Goal: Task Accomplishment & Management: Complete application form

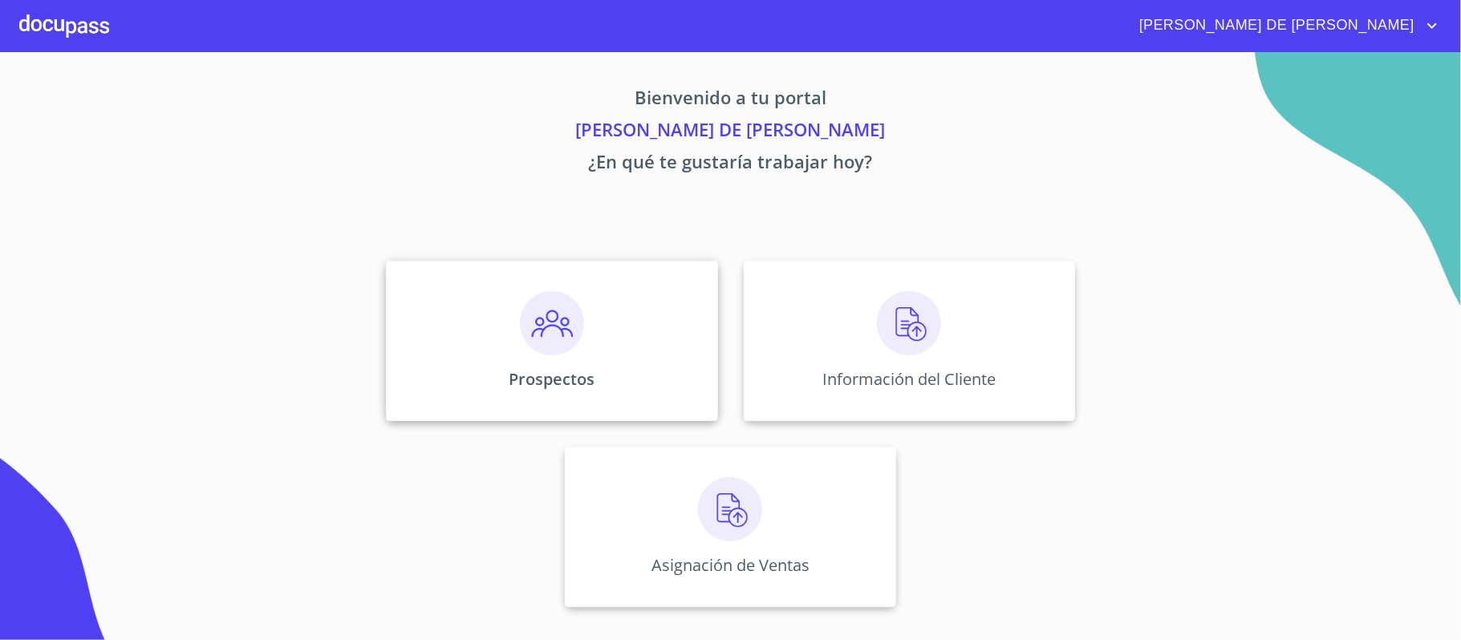
click at [565, 306] on img at bounding box center [552, 323] width 64 height 64
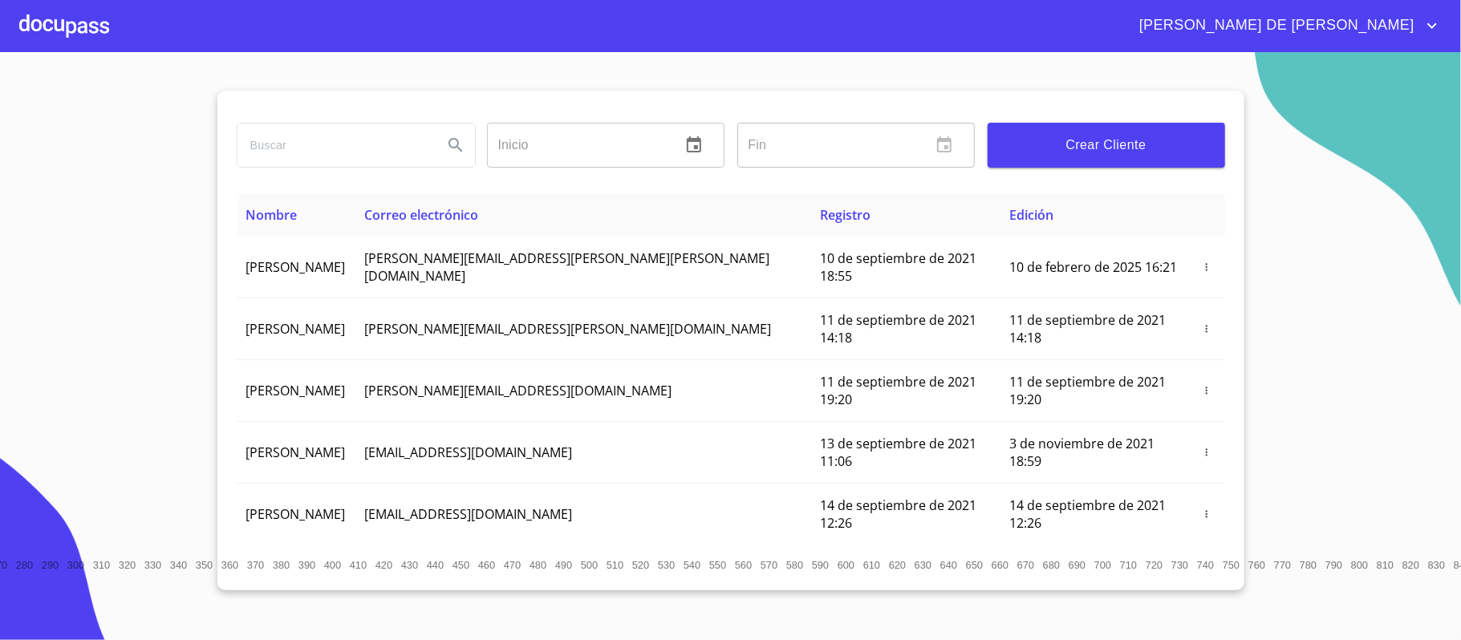
click at [286, 148] on input "search" at bounding box center [333, 145] width 193 height 43
type input "[PERSON_NAME]"
click at [462, 156] on button "Search" at bounding box center [455, 145] width 39 height 39
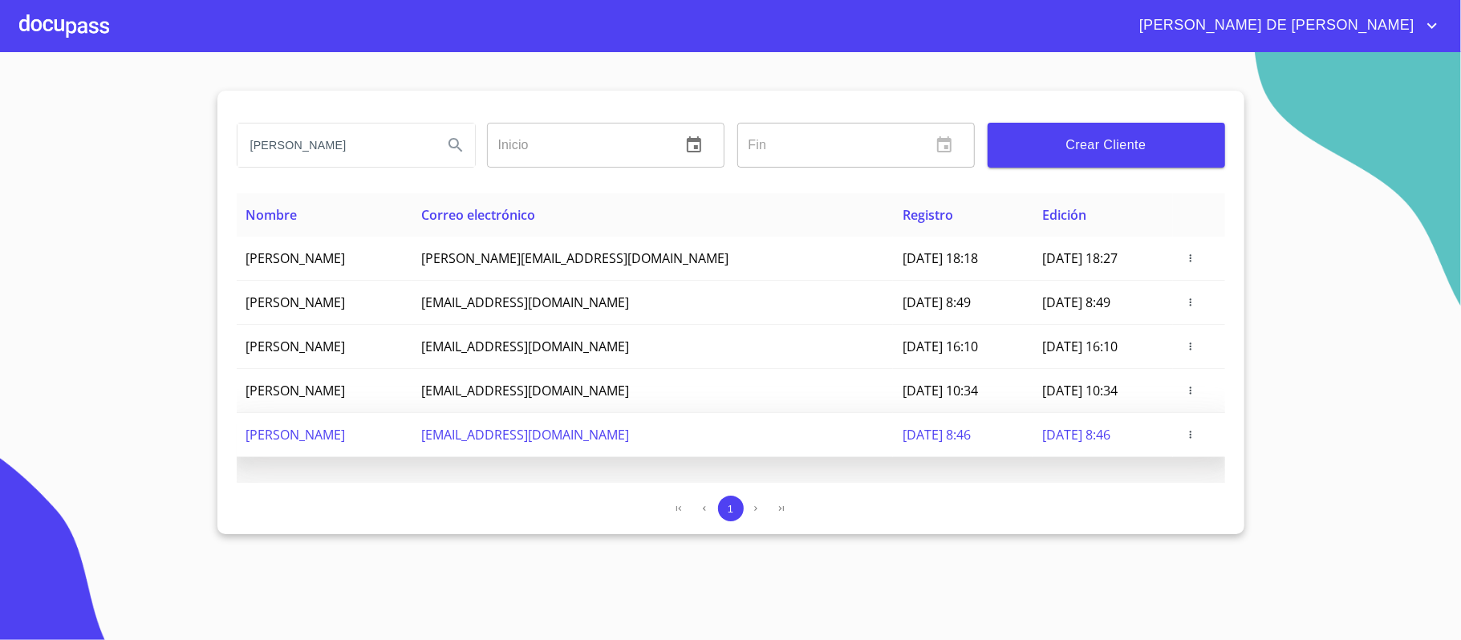
click at [346, 436] on span "[PERSON_NAME]" at bounding box center [295, 435] width 99 height 18
click at [1195, 438] on td at bounding box center [1199, 435] width 52 height 44
click at [1196, 437] on icon "button" at bounding box center [1190, 434] width 11 height 11
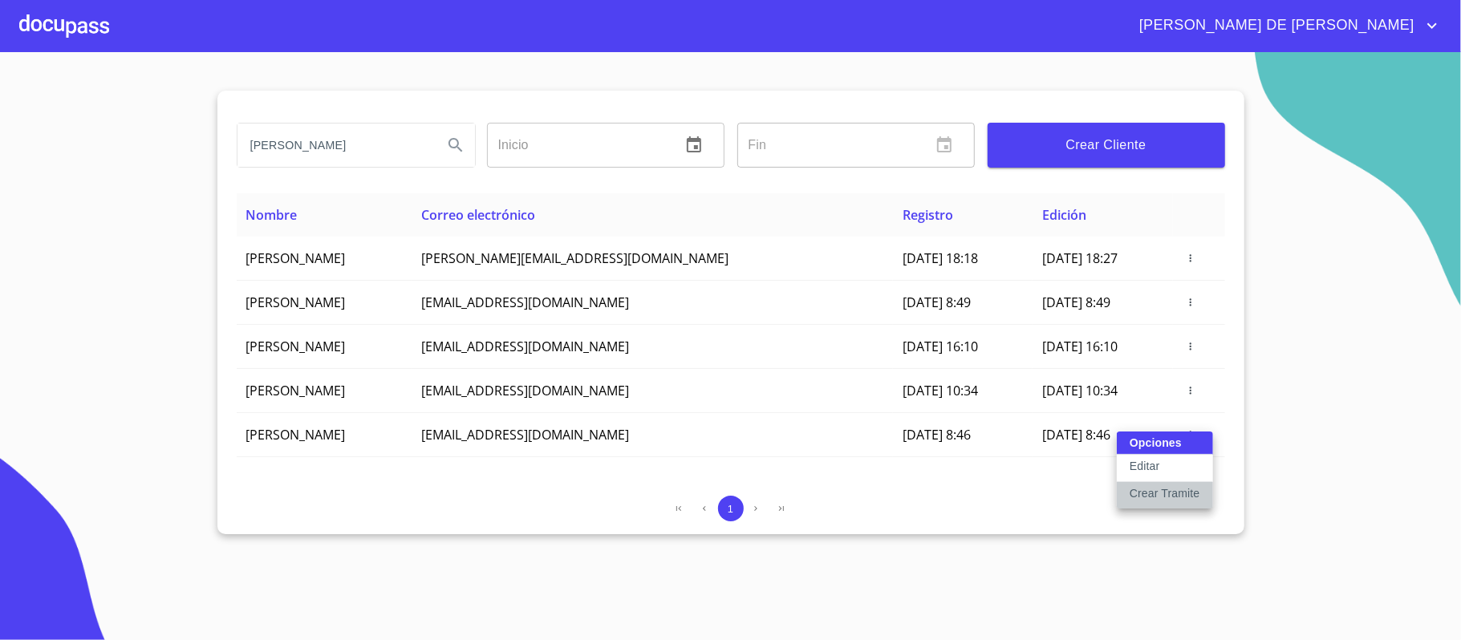
click at [1166, 494] on p "Crear Tramite" at bounding box center [1165, 493] width 71 height 16
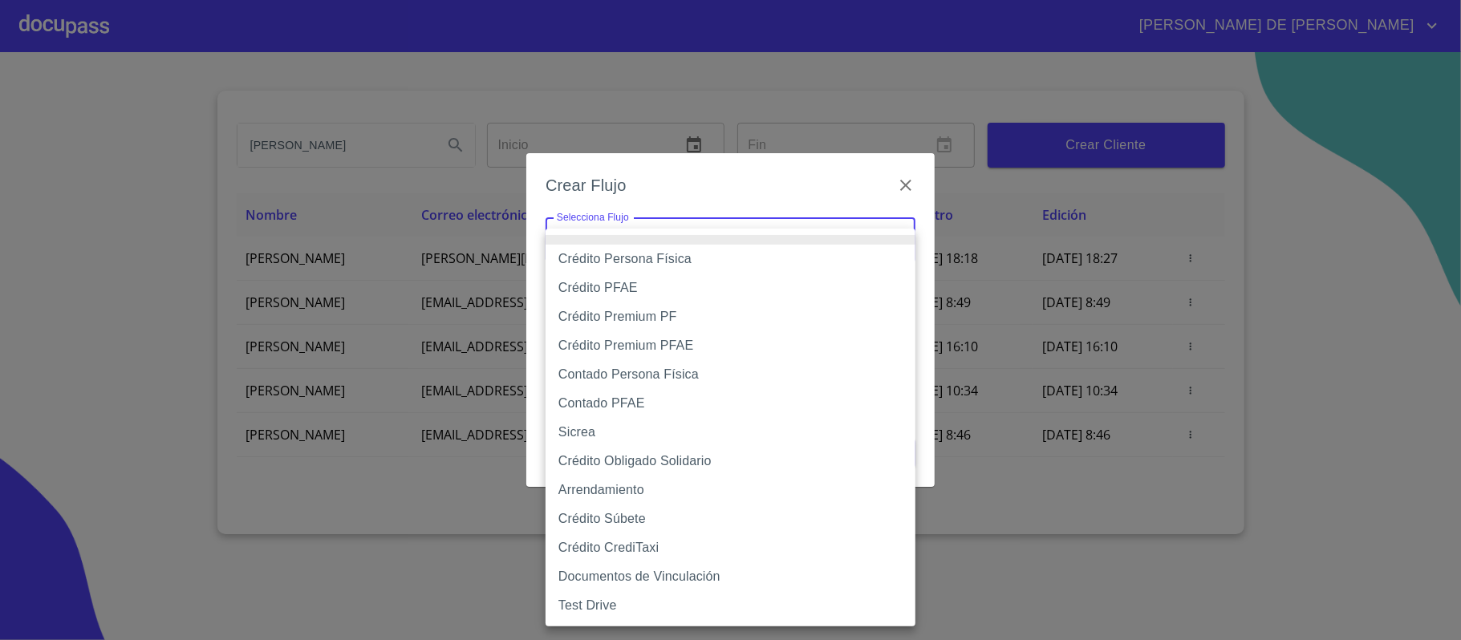
click at [728, 237] on body "[PERSON_NAME] DE [PERSON_NAME] [PERSON_NAME] ALE Inicio ​ Fin ​ Crear Cliente N…" at bounding box center [730, 320] width 1461 height 640
click at [733, 260] on li "Crédito Persona Física" at bounding box center [731, 259] width 370 height 29
type input "6009fb3c7d1714eb8809aa97"
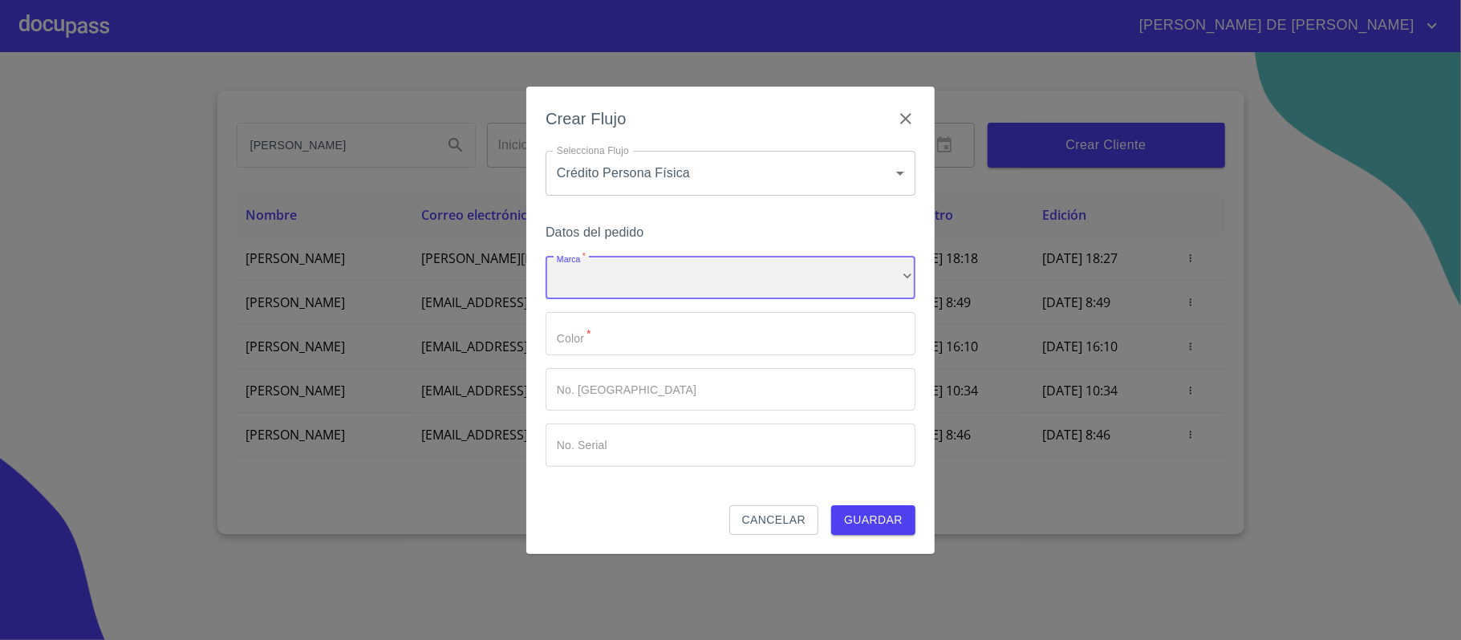
click at [745, 287] on div "​" at bounding box center [731, 278] width 370 height 43
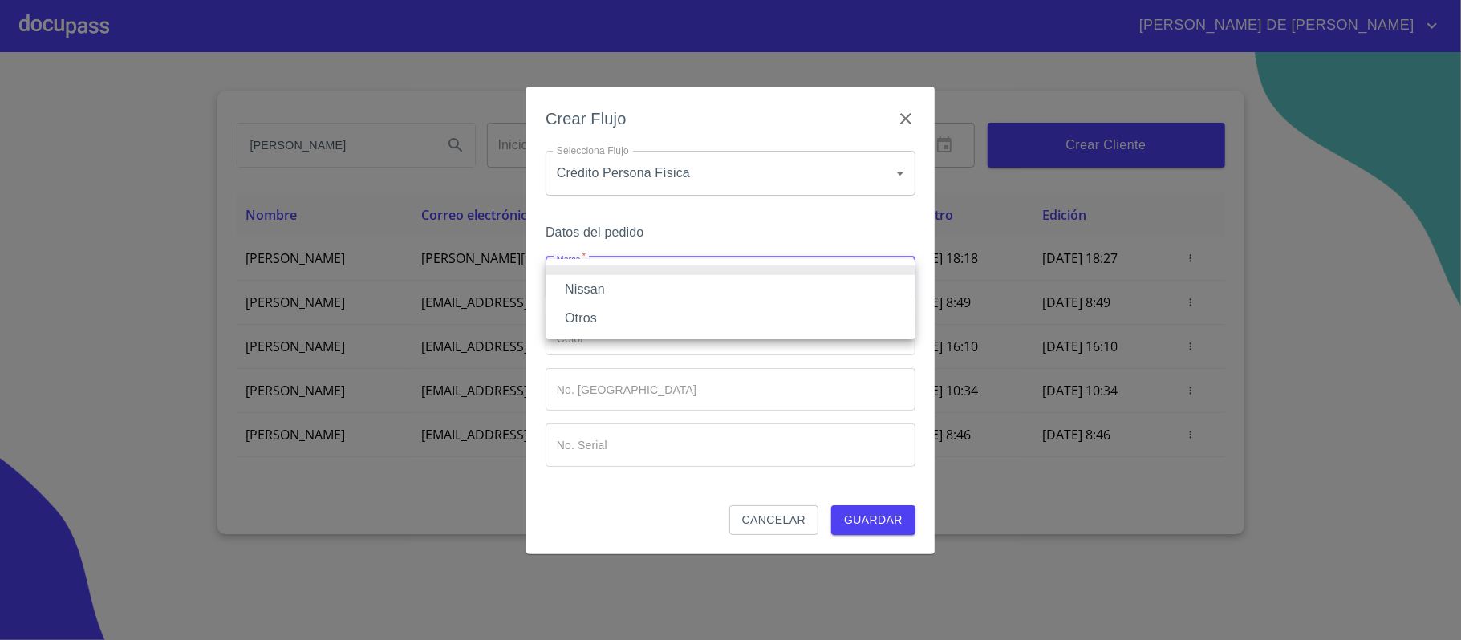
click at [716, 286] on li "Nissan" at bounding box center [731, 289] width 370 height 29
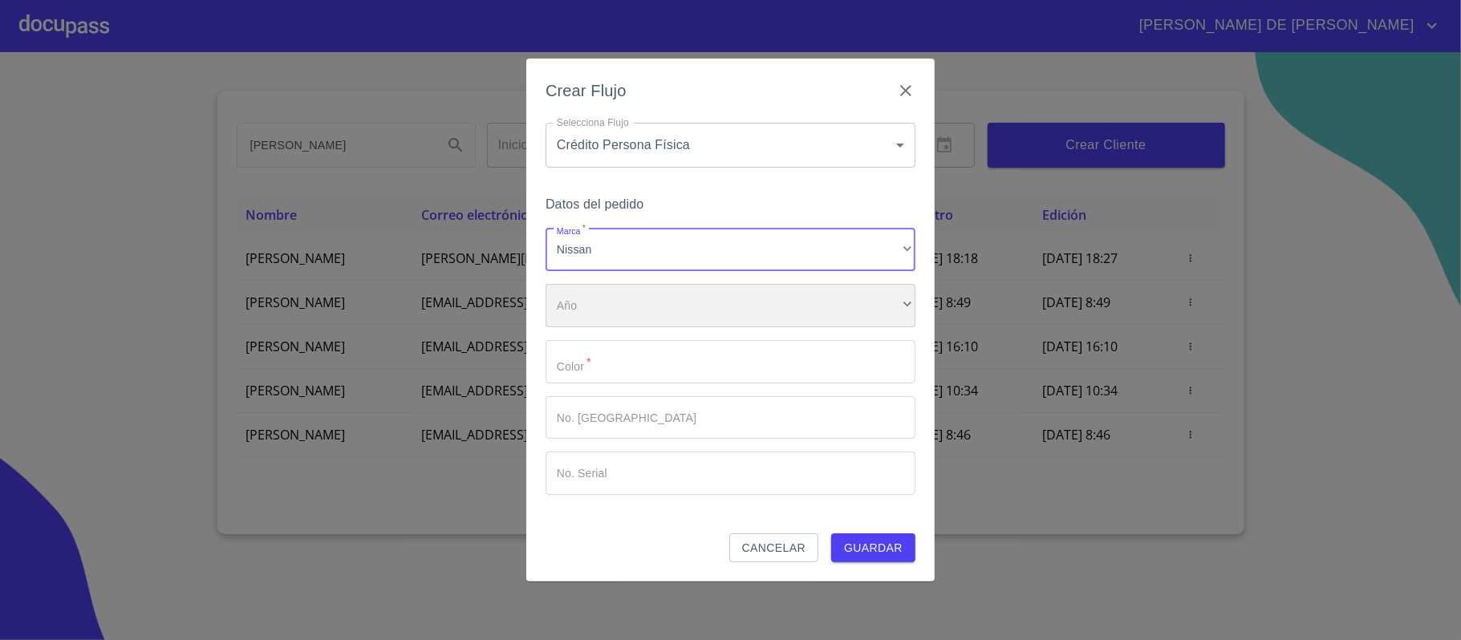
click at [672, 302] on div "​" at bounding box center [731, 305] width 370 height 43
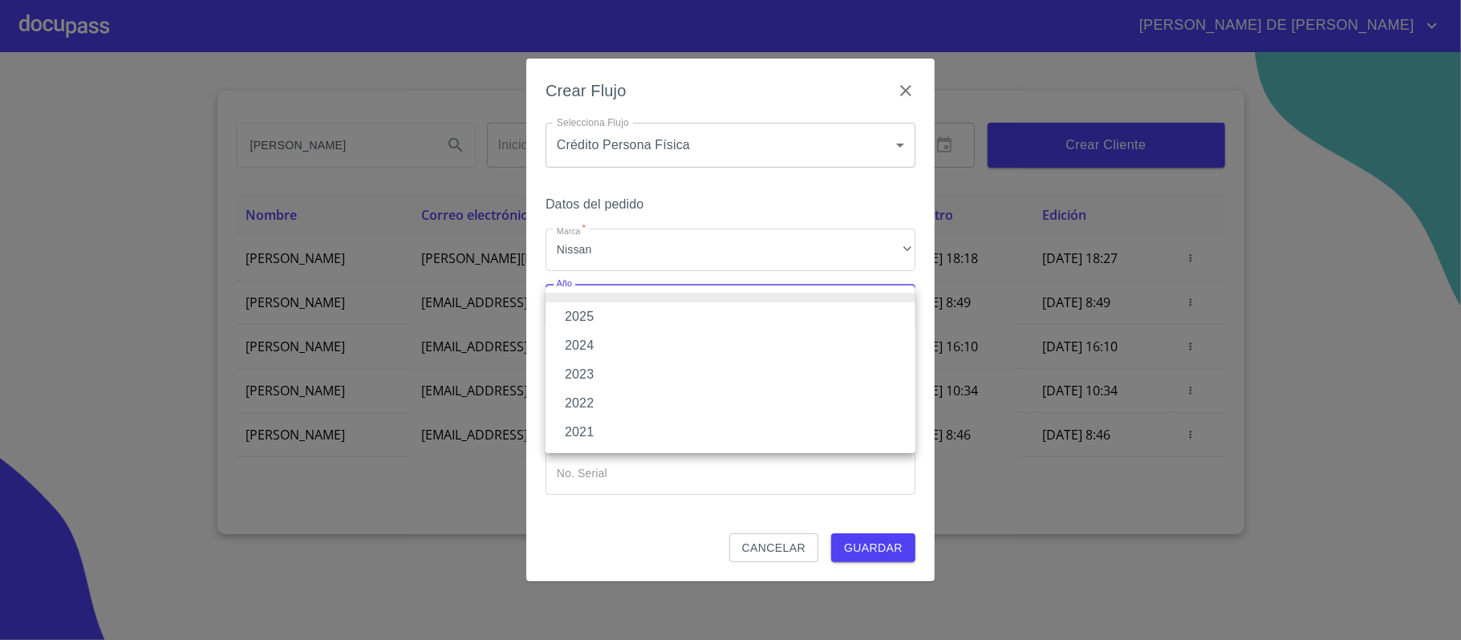
click at [636, 315] on li "2025" at bounding box center [731, 316] width 370 height 29
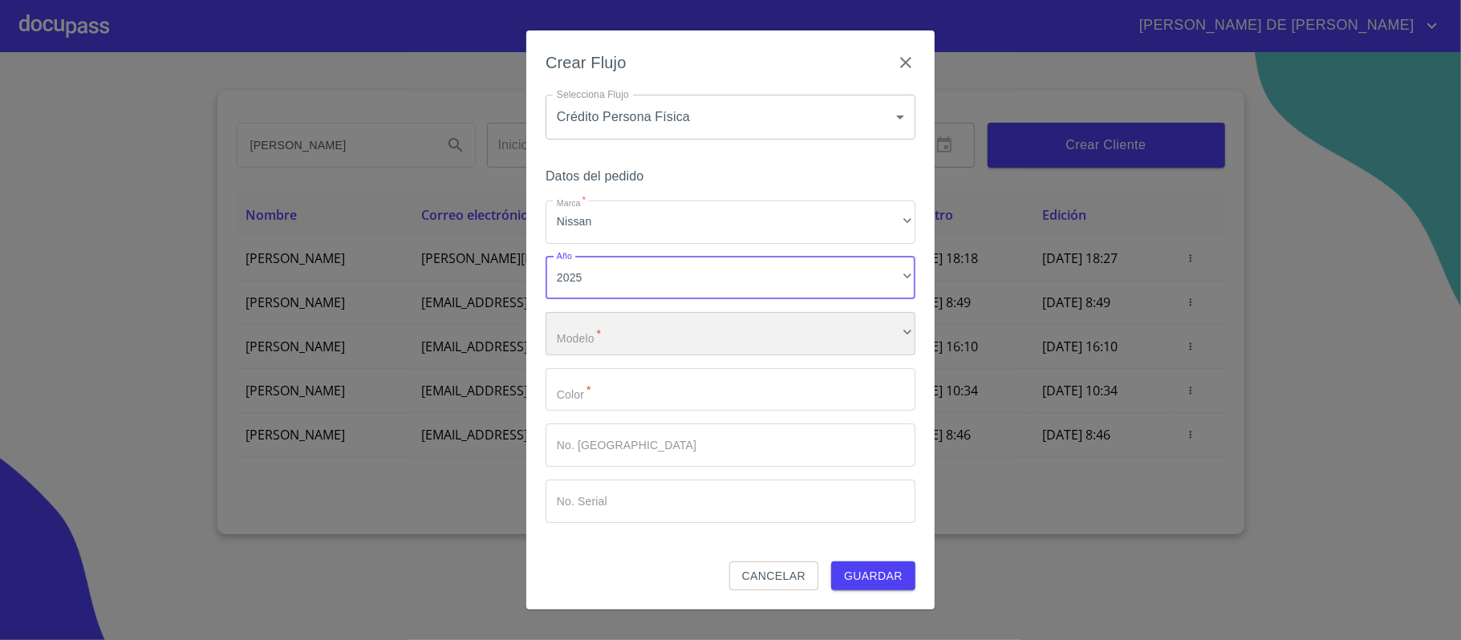
click at [627, 326] on div "​" at bounding box center [731, 333] width 370 height 43
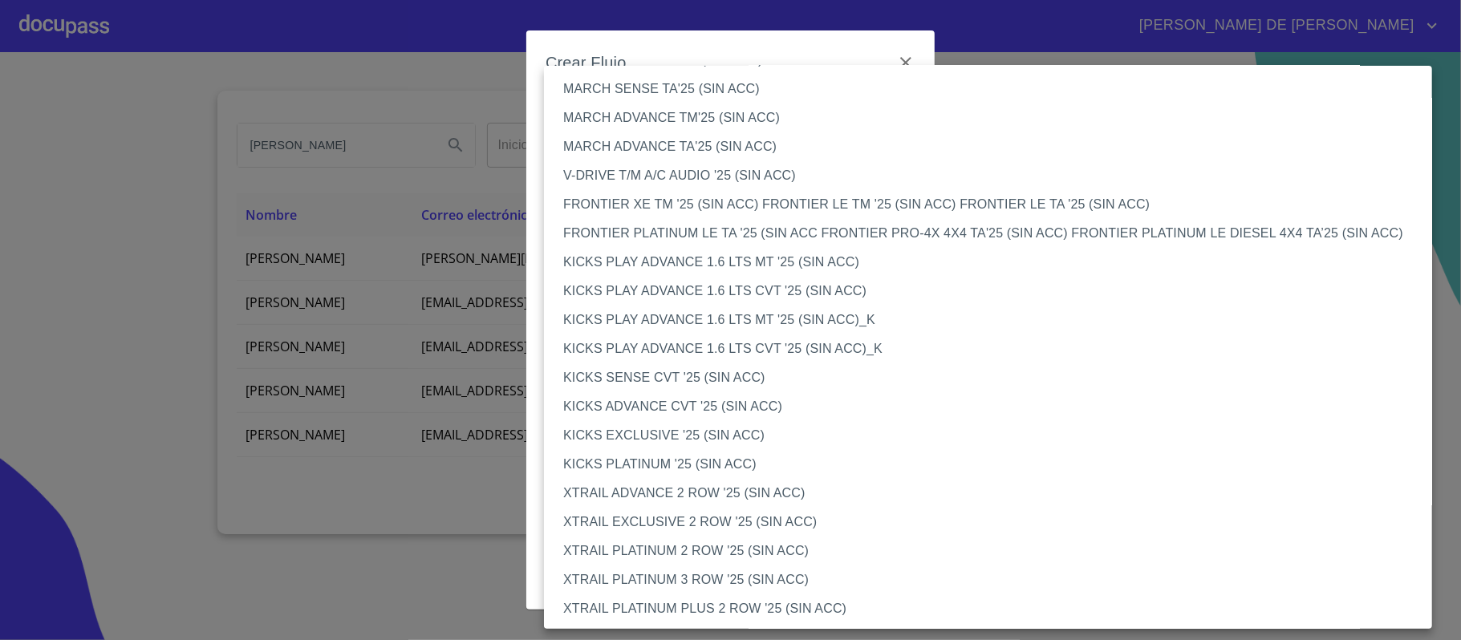
click at [672, 494] on li "XTRAIL ADVANCE 2 ROW '25 (SIN ACC)" at bounding box center [996, 493] width 904 height 29
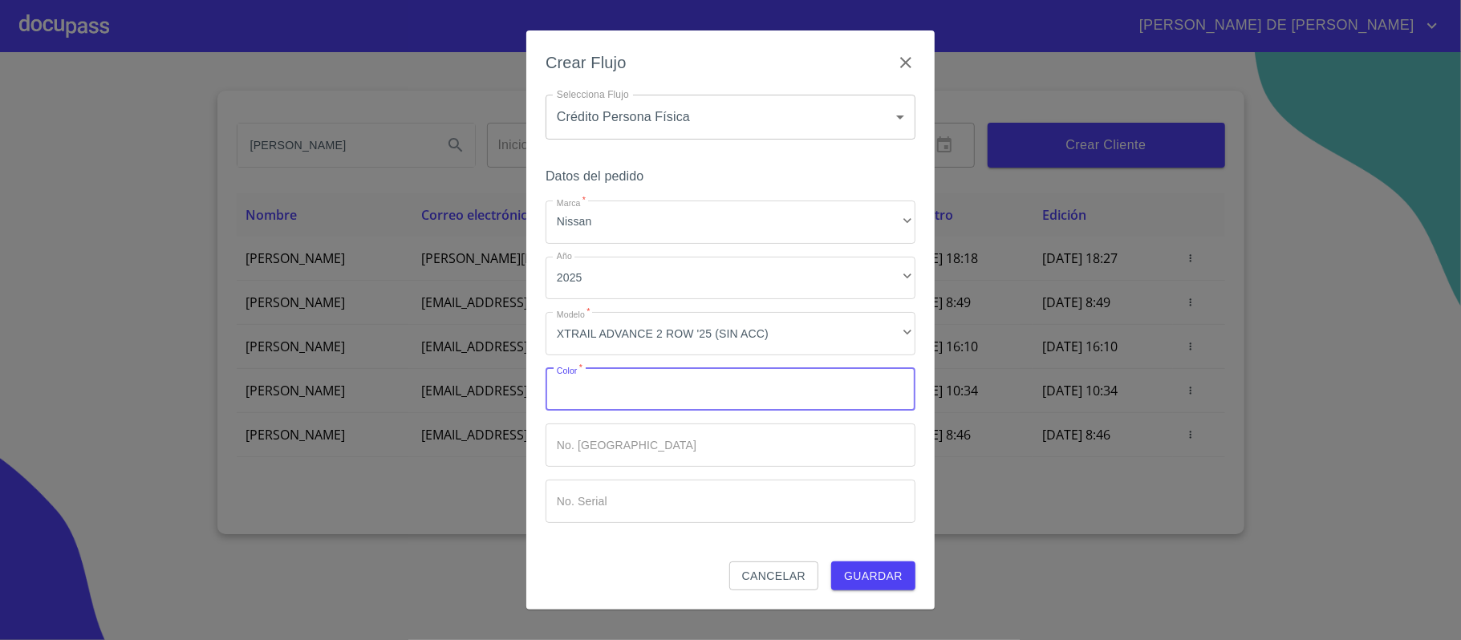
click at [615, 405] on input "Marca   *" at bounding box center [731, 389] width 370 height 43
type input "GRIS"
click at [858, 568] on span "Guardar" at bounding box center [873, 576] width 59 height 20
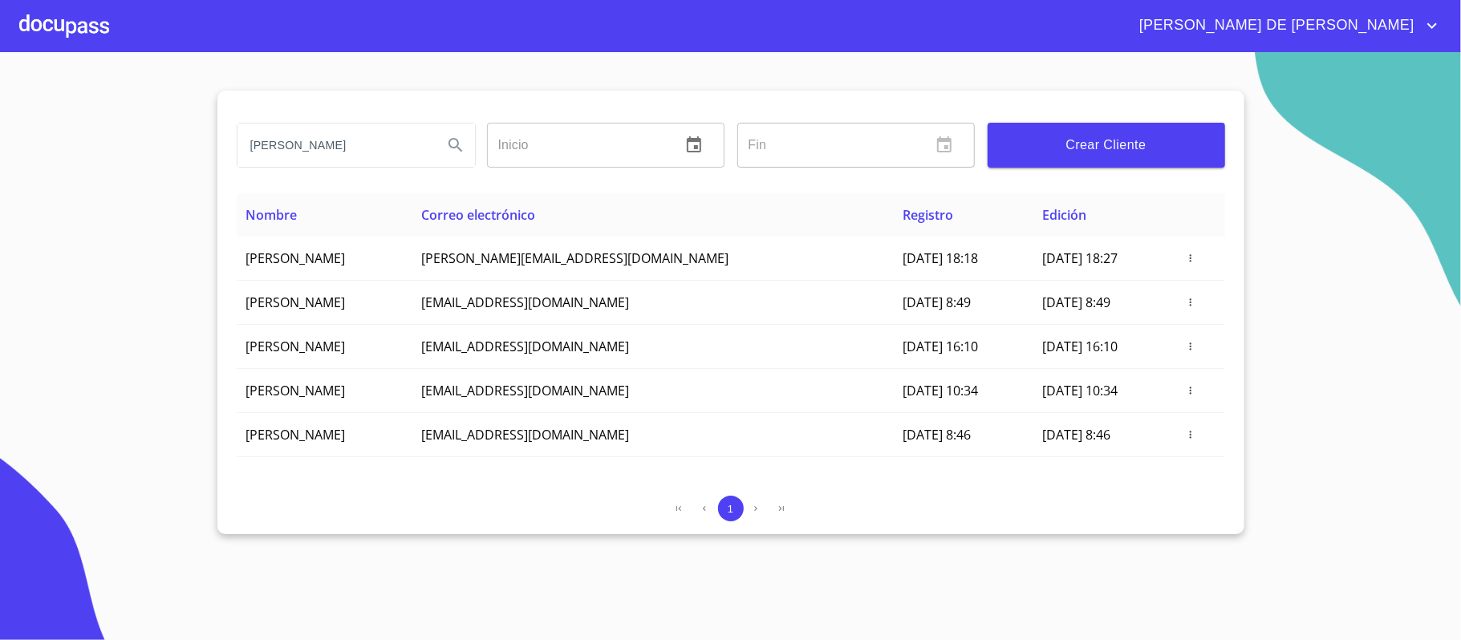
click at [78, 29] on div at bounding box center [64, 25] width 90 height 51
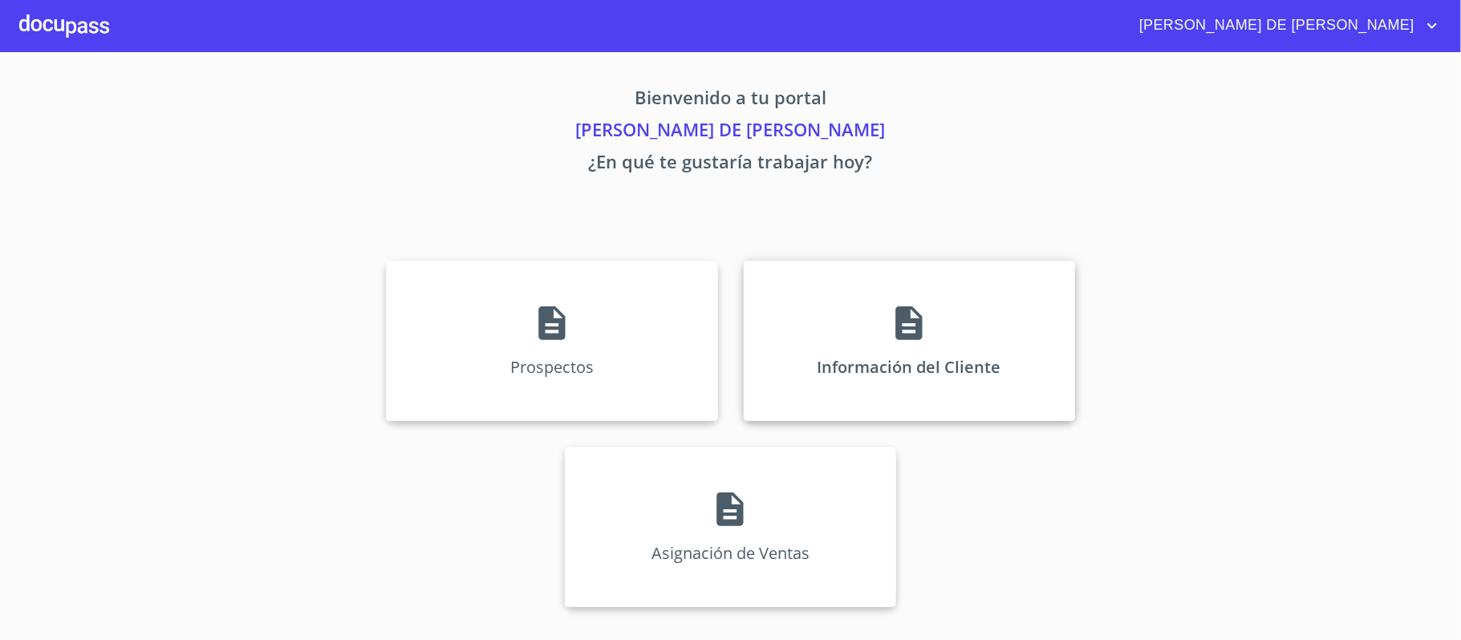
click at [877, 326] on div "Información del Cliente" at bounding box center [909, 341] width 331 height 160
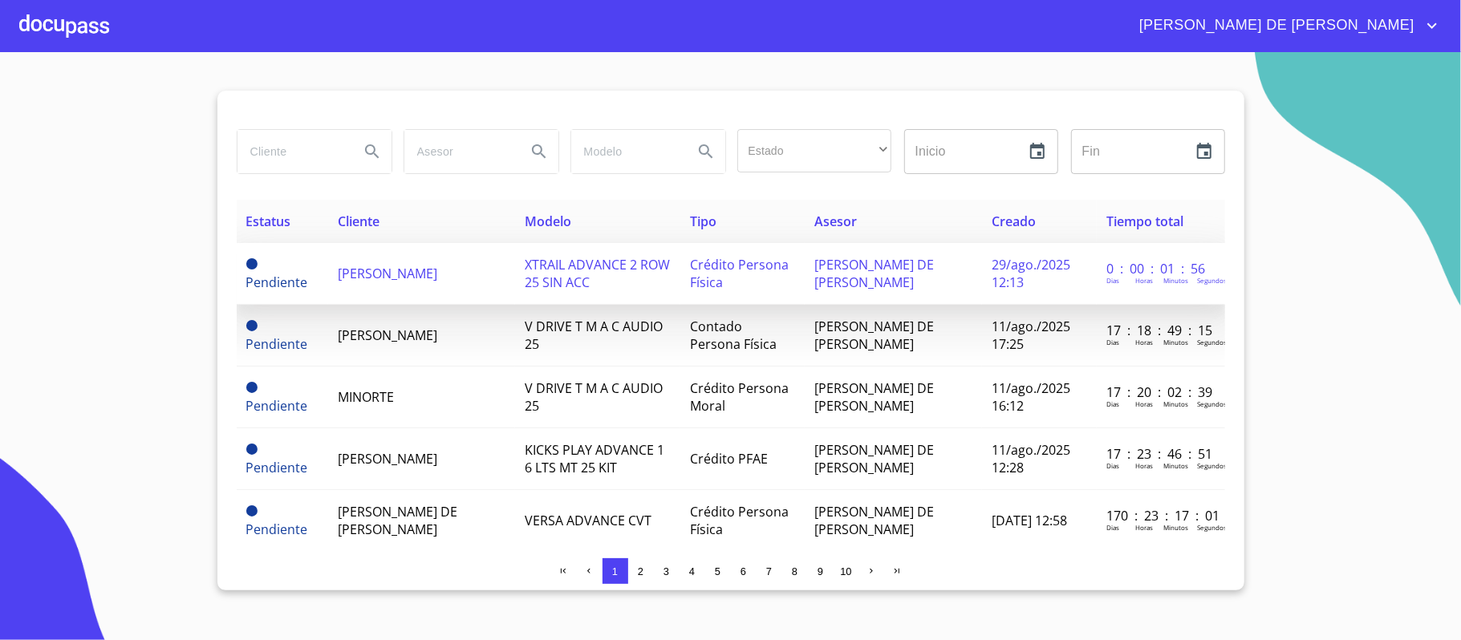
click at [428, 282] on span "[PERSON_NAME]" at bounding box center [387, 274] width 99 height 18
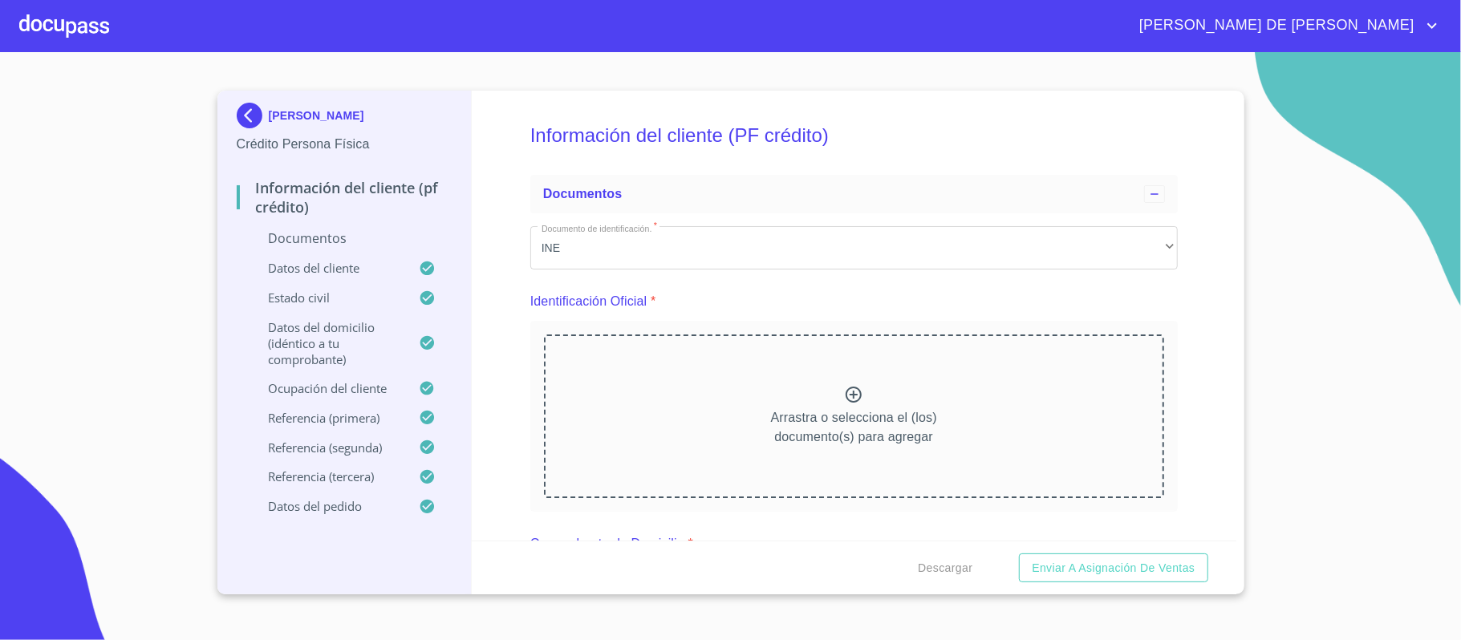
click at [846, 403] on icon at bounding box center [854, 395] width 16 height 16
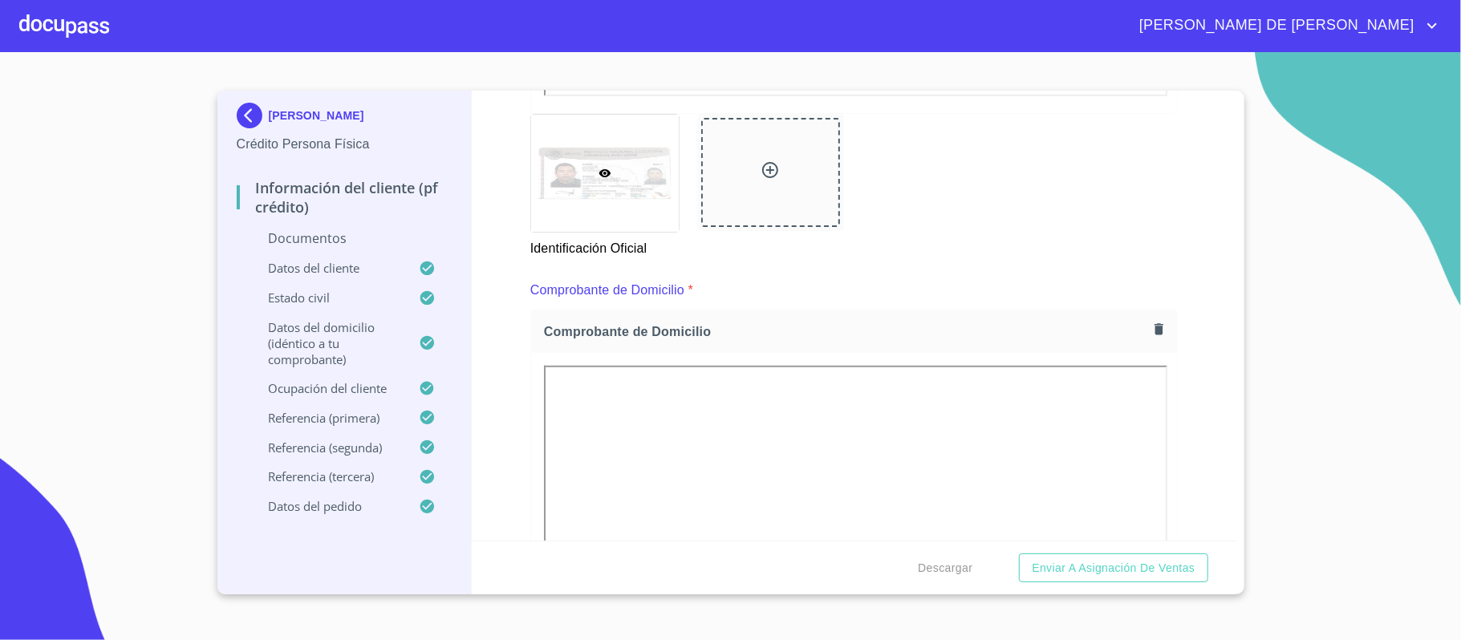
scroll to position [749, 0]
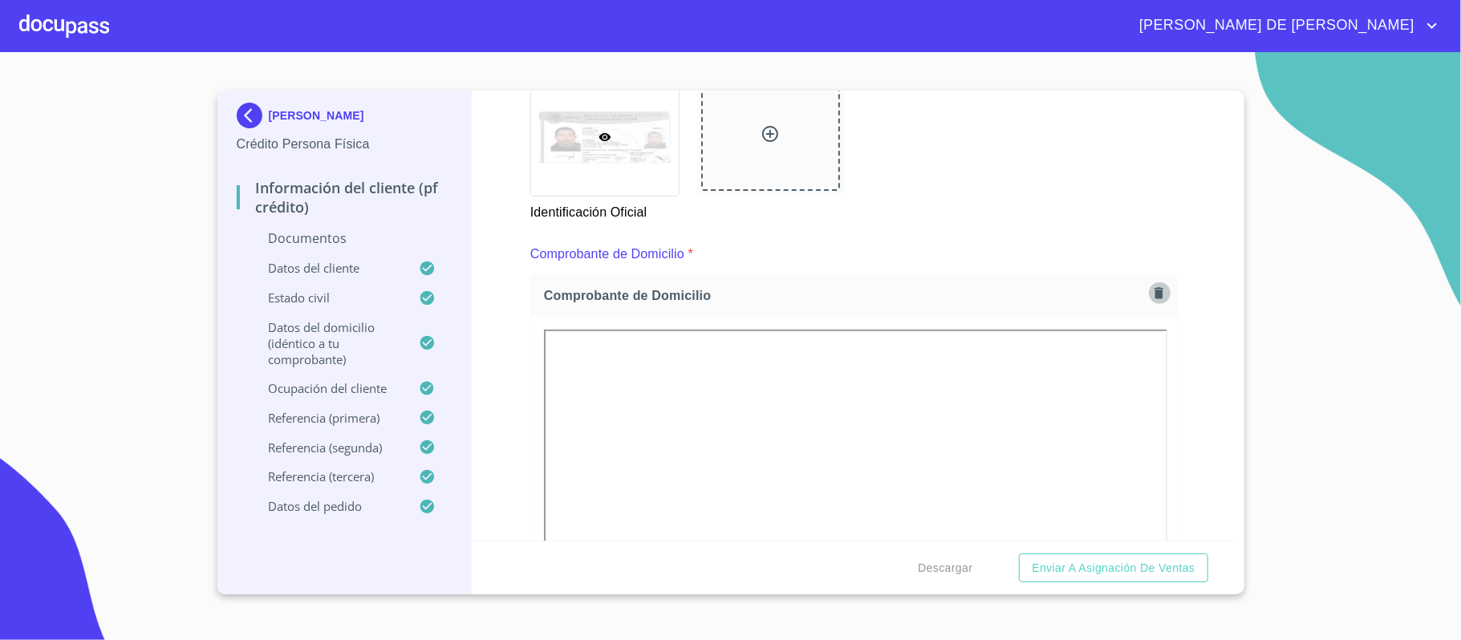
click at [1155, 294] on icon "button" at bounding box center [1159, 292] width 9 height 11
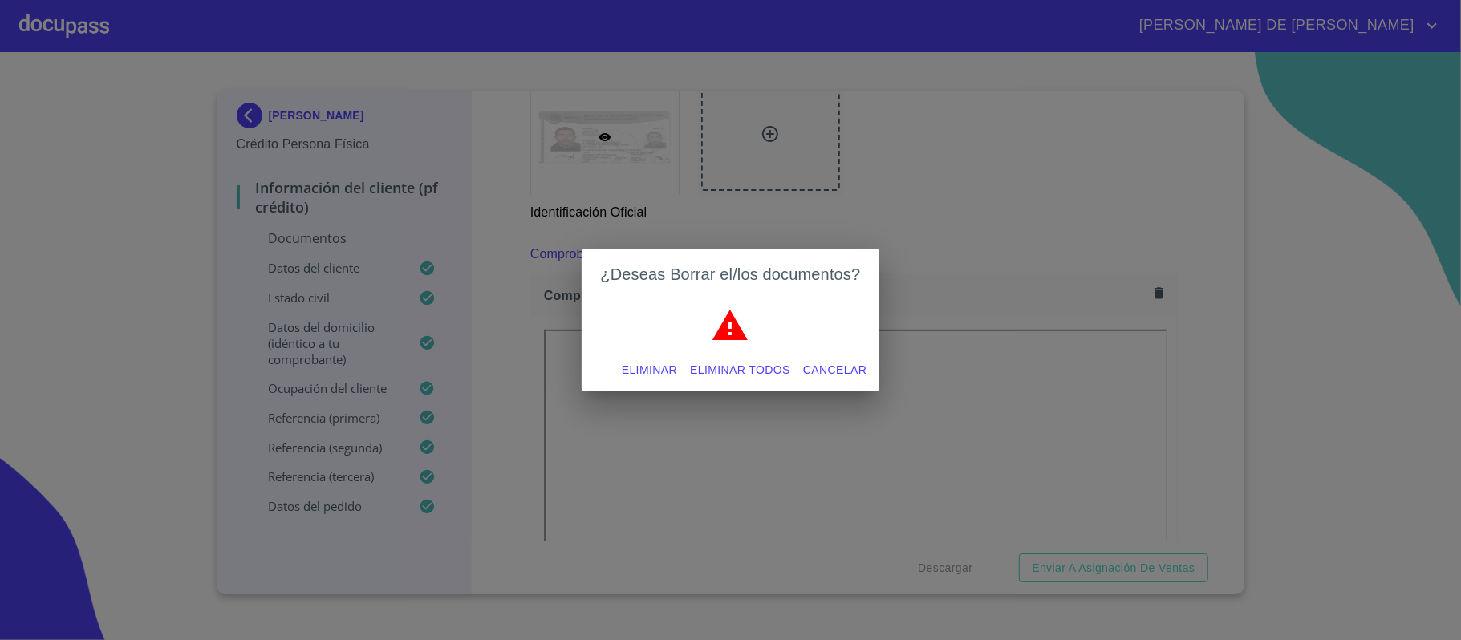
click at [651, 366] on span "Eliminar" at bounding box center [649, 370] width 55 height 20
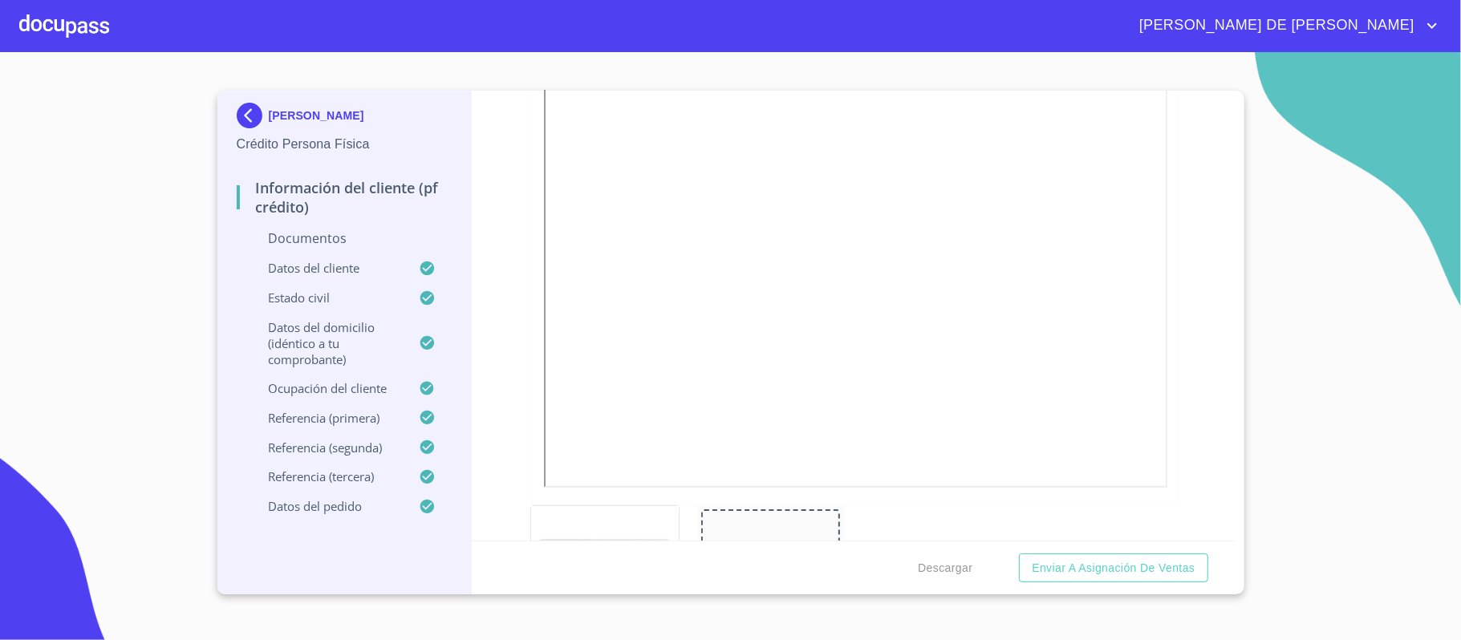
scroll to position [107, 0]
click at [1155, 237] on icon "button" at bounding box center [1159, 233] width 9 height 11
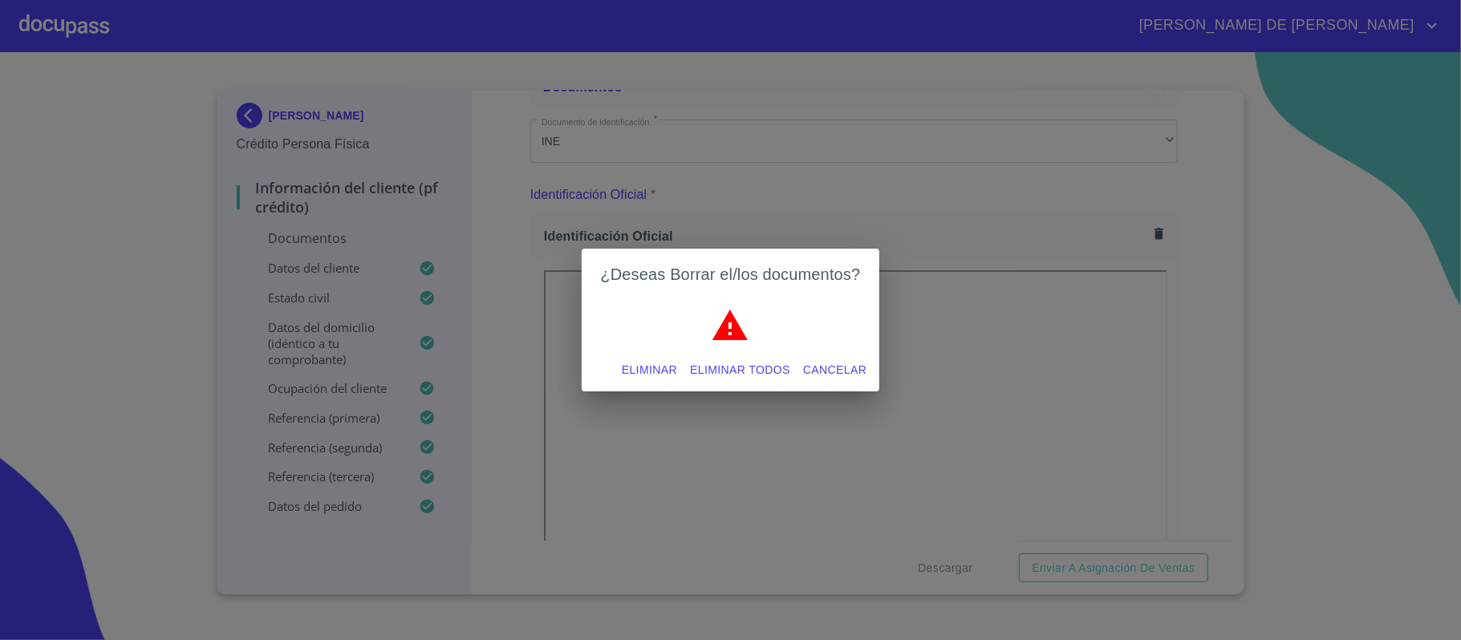
drag, startPoint x: 662, startPoint y: 369, endPoint x: 704, endPoint y: 373, distance: 41.9
click at [662, 370] on span "Eliminar" at bounding box center [649, 370] width 55 height 20
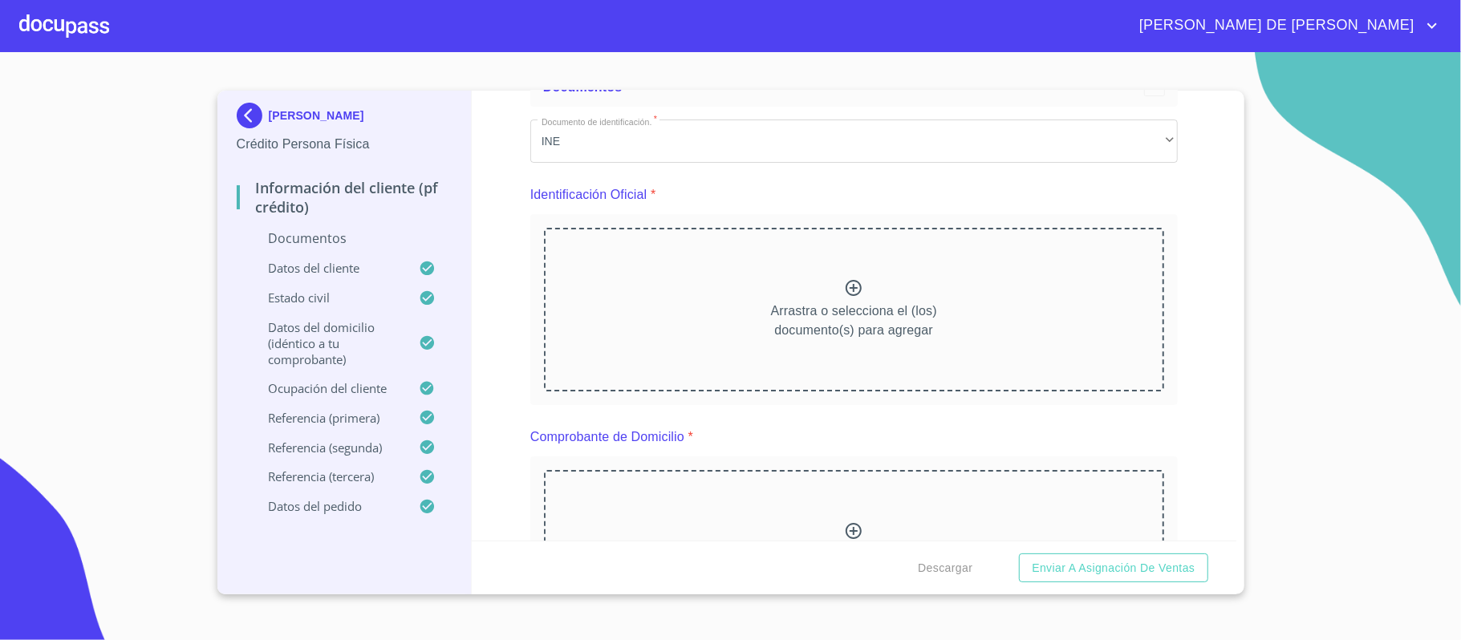
click at [844, 282] on icon at bounding box center [853, 287] width 19 height 19
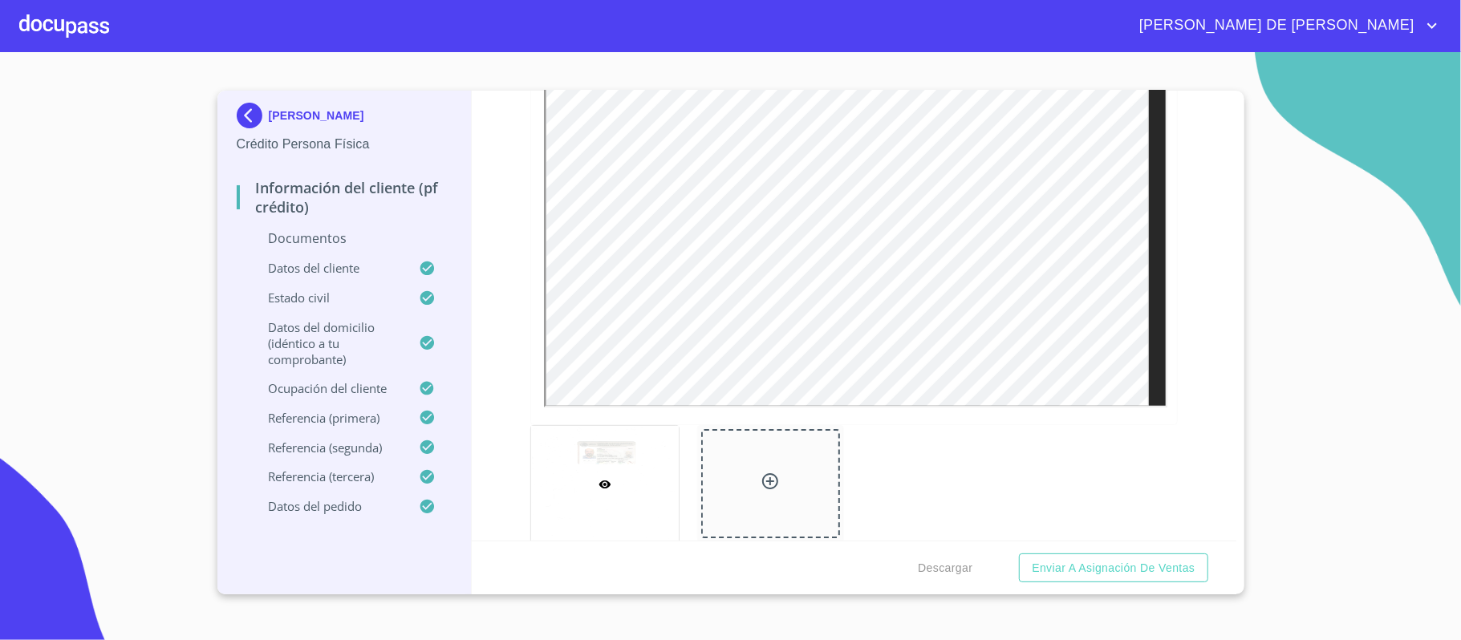
scroll to position [428, 0]
click at [762, 457] on icon at bounding box center [770, 455] width 16 height 16
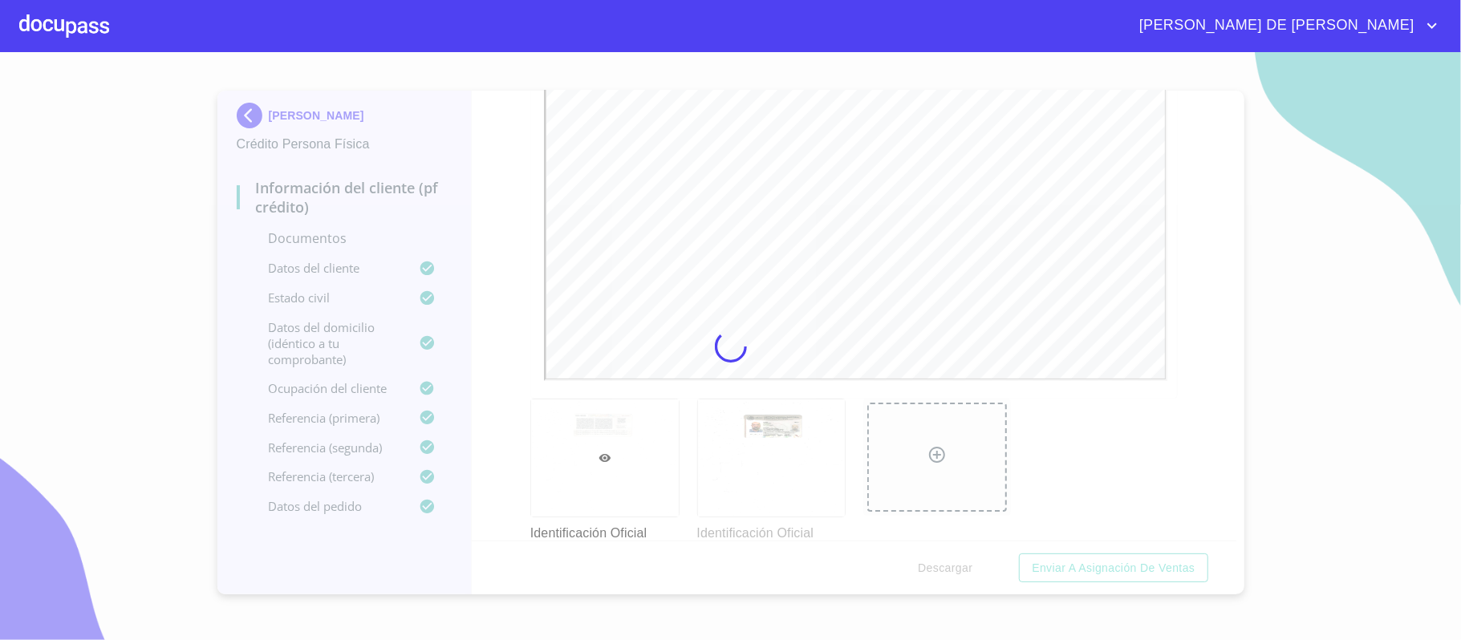
scroll to position [0, 0]
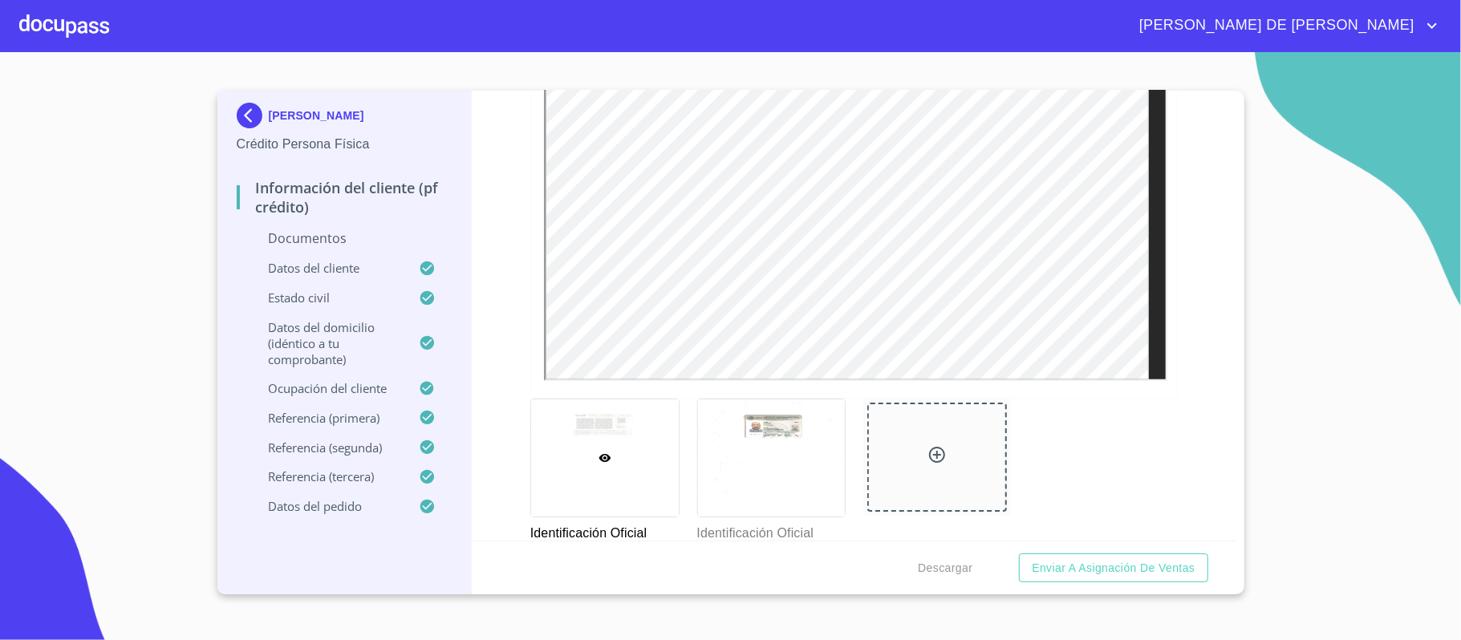
click at [629, 430] on div at bounding box center [605, 458] width 148 height 117
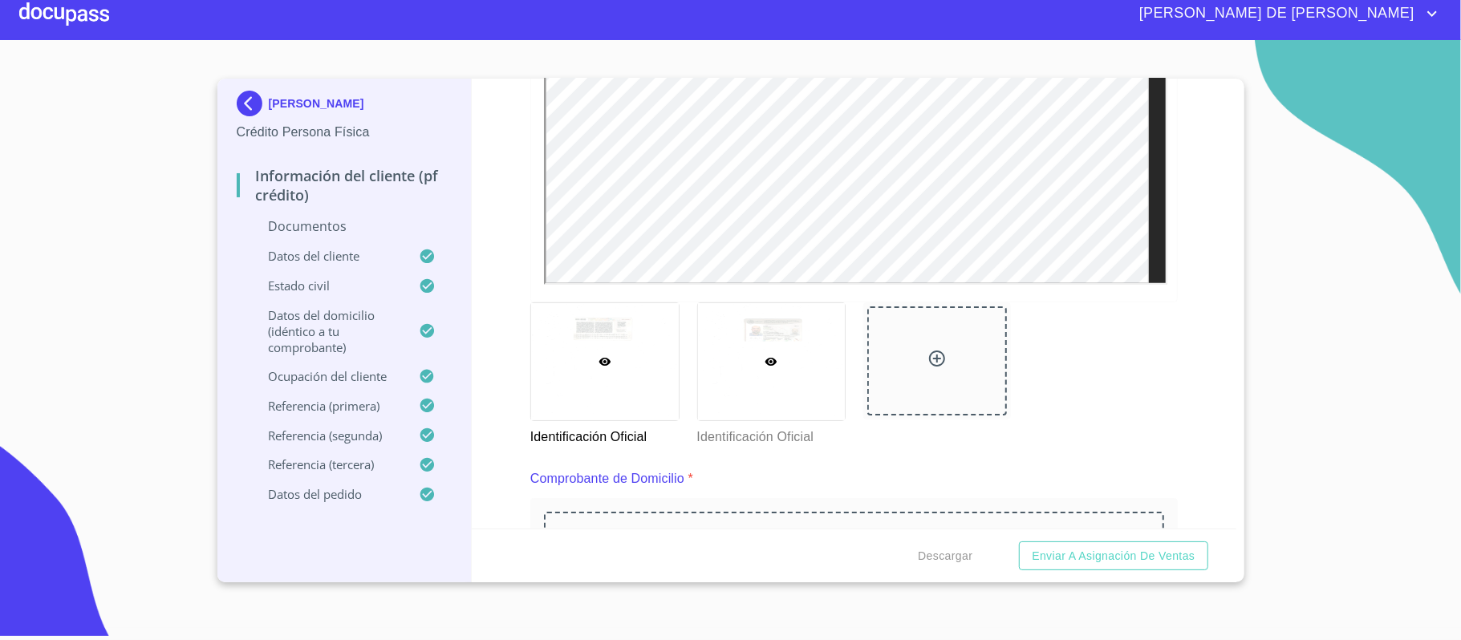
click at [765, 363] on icon at bounding box center [771, 362] width 12 height 8
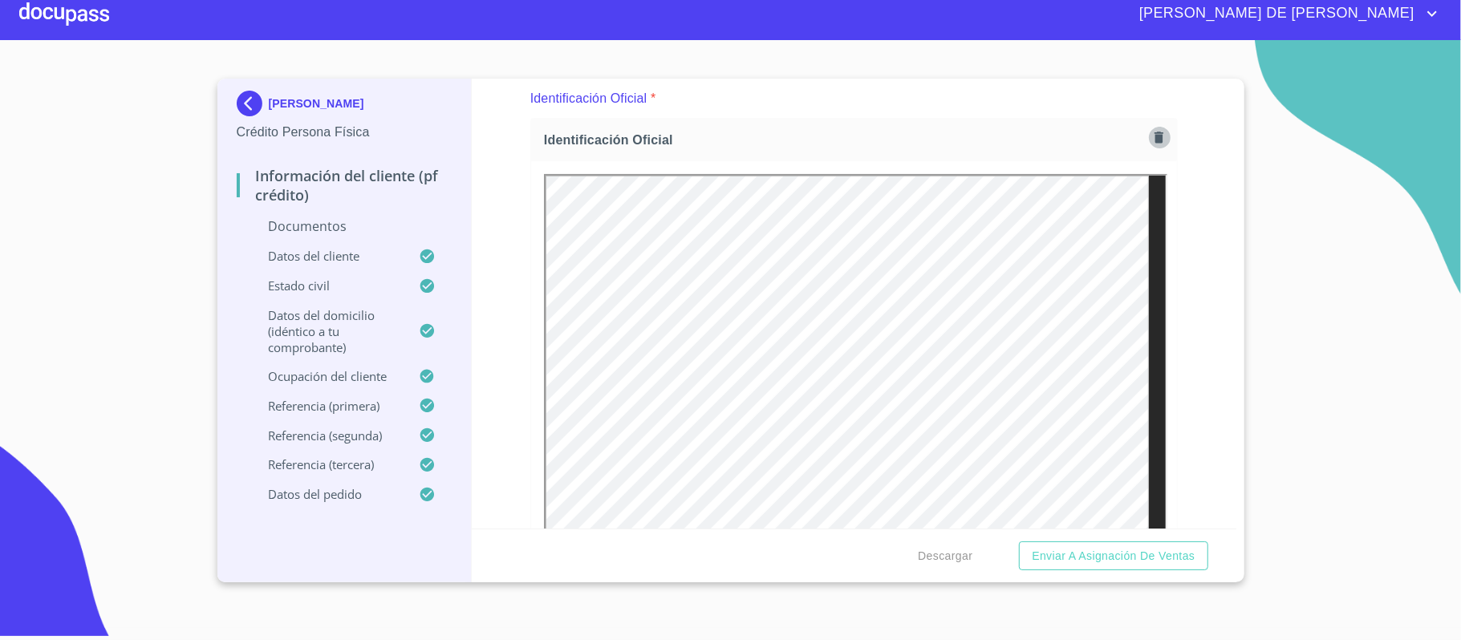
click at [1151, 132] on icon "button" at bounding box center [1158, 137] width 15 height 15
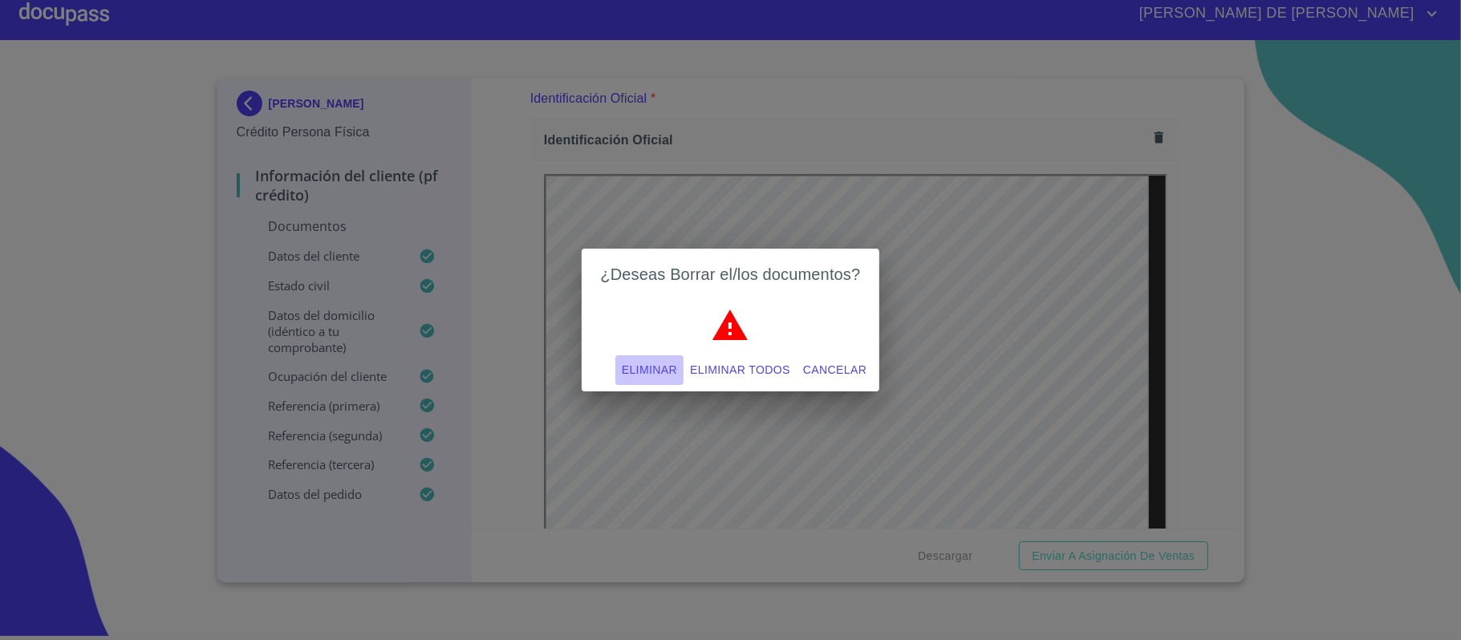
click at [656, 370] on span "Eliminar" at bounding box center [649, 370] width 55 height 20
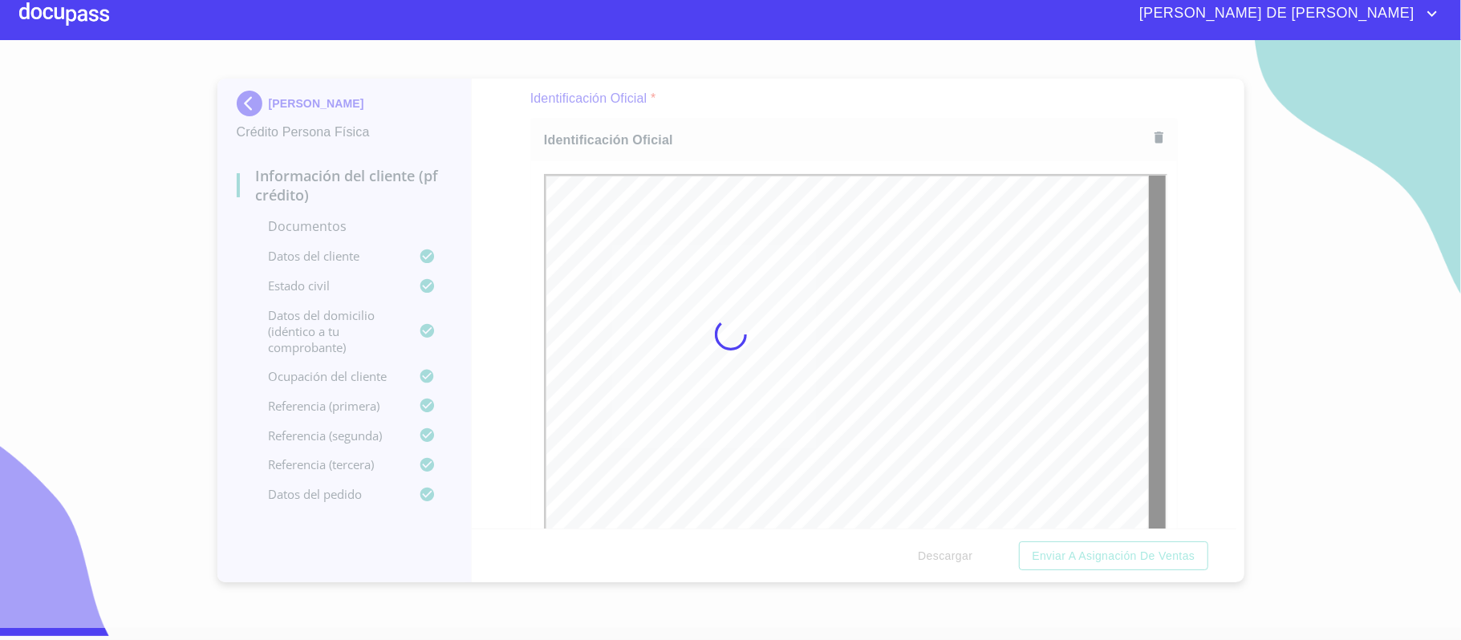
scroll to position [0, 0]
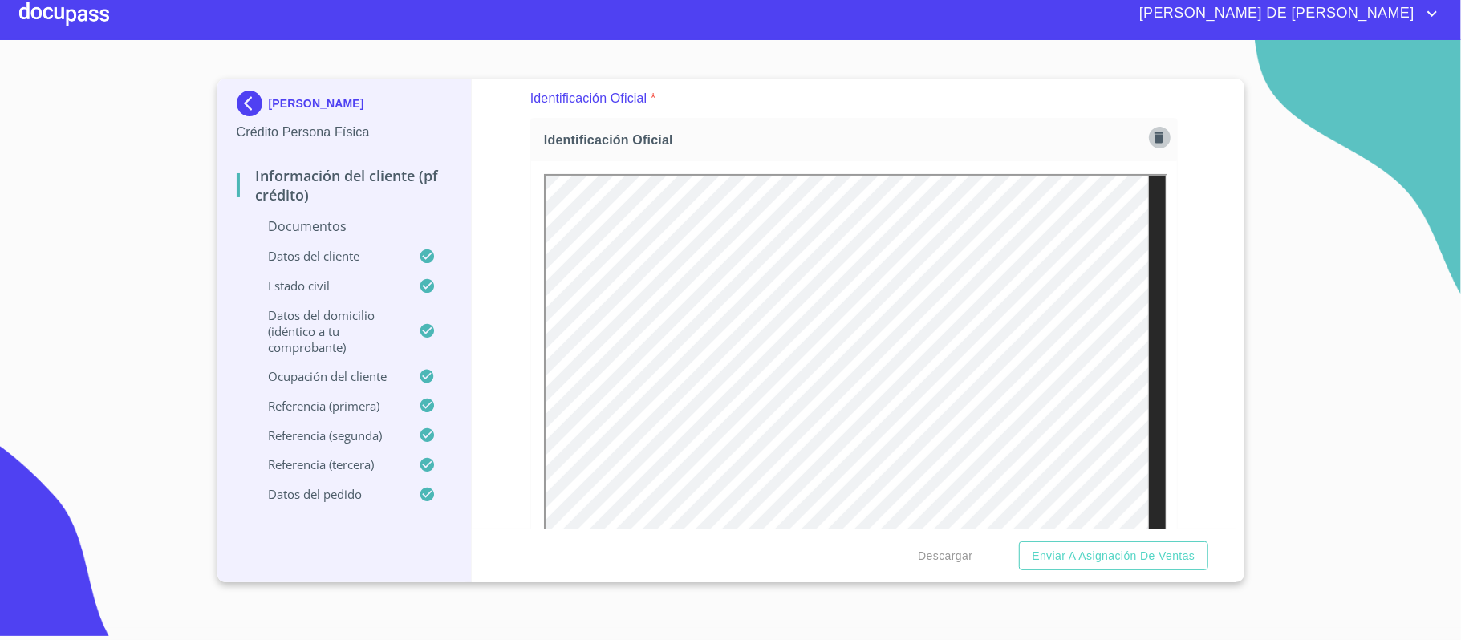
click at [1155, 138] on icon "button" at bounding box center [1159, 137] width 9 height 11
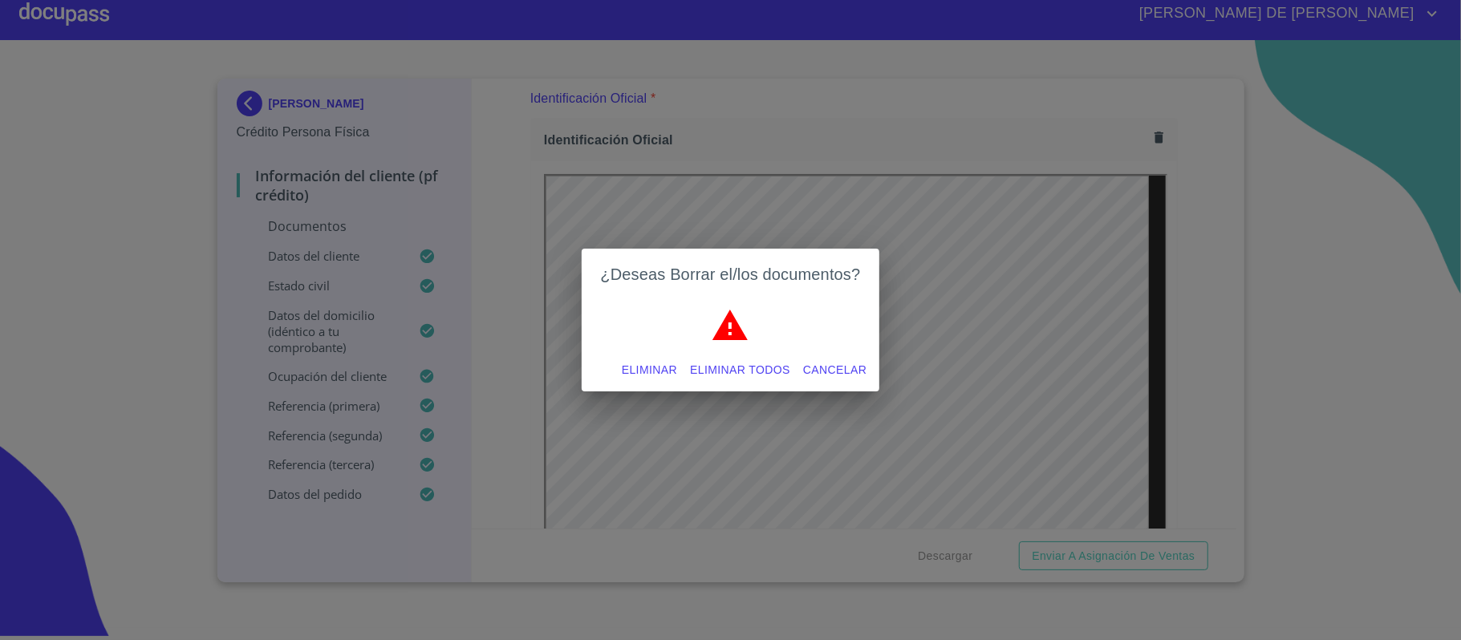
click at [676, 366] on div "Eliminar Eliminar todos Cancelar" at bounding box center [731, 370] width 298 height 43
click at [627, 373] on span "Eliminar" at bounding box center [649, 370] width 55 height 20
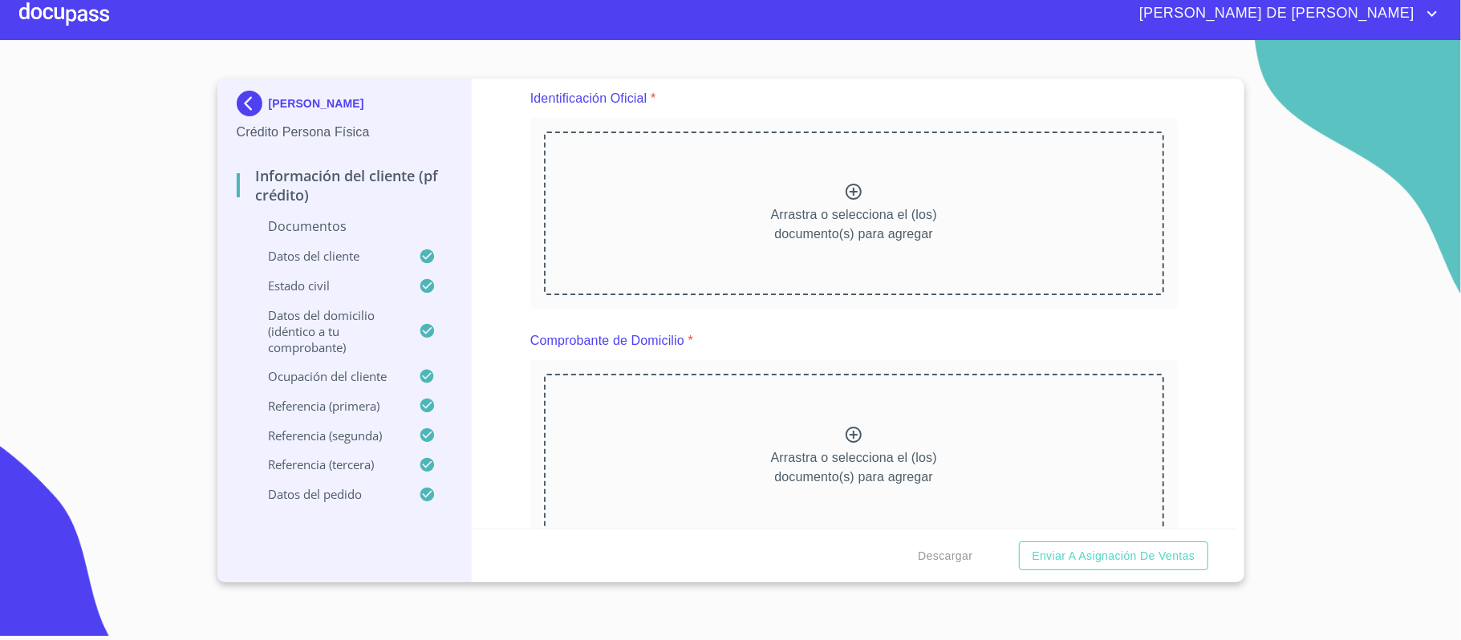
click at [851, 194] on icon at bounding box center [854, 192] width 16 height 16
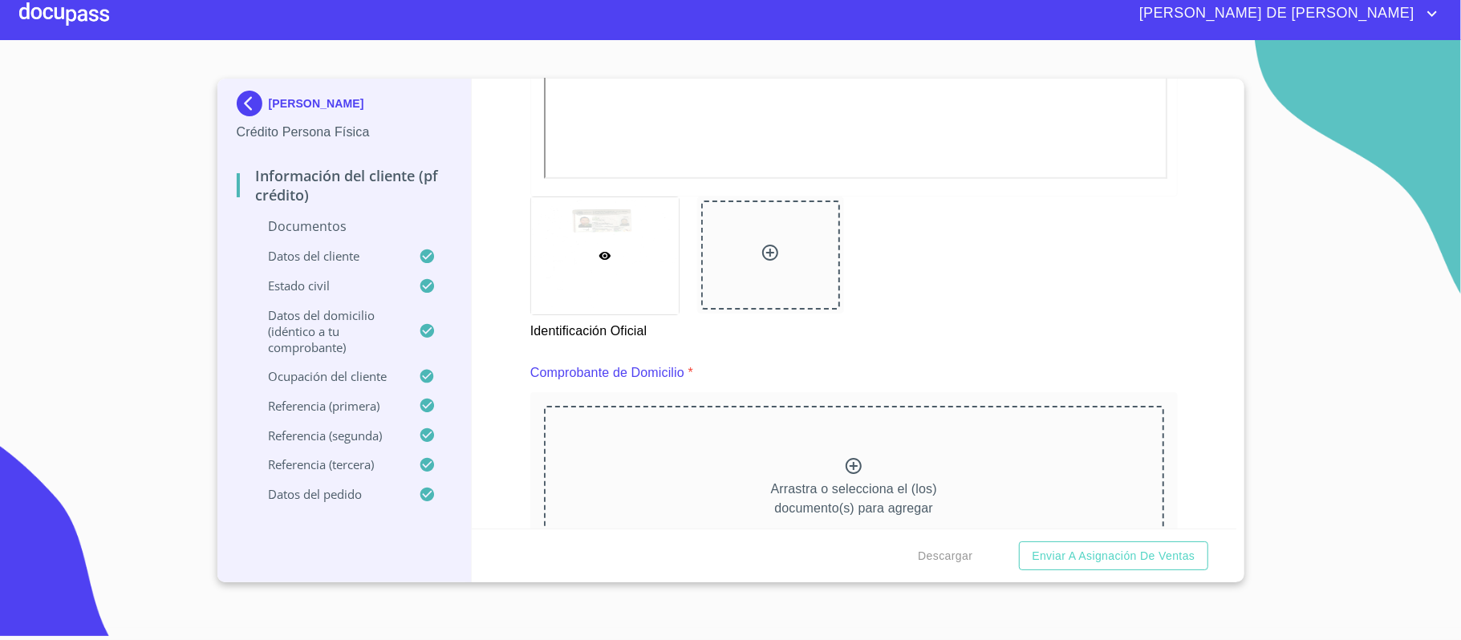
scroll to position [619, 0]
click at [761, 248] on icon at bounding box center [770, 250] width 19 height 19
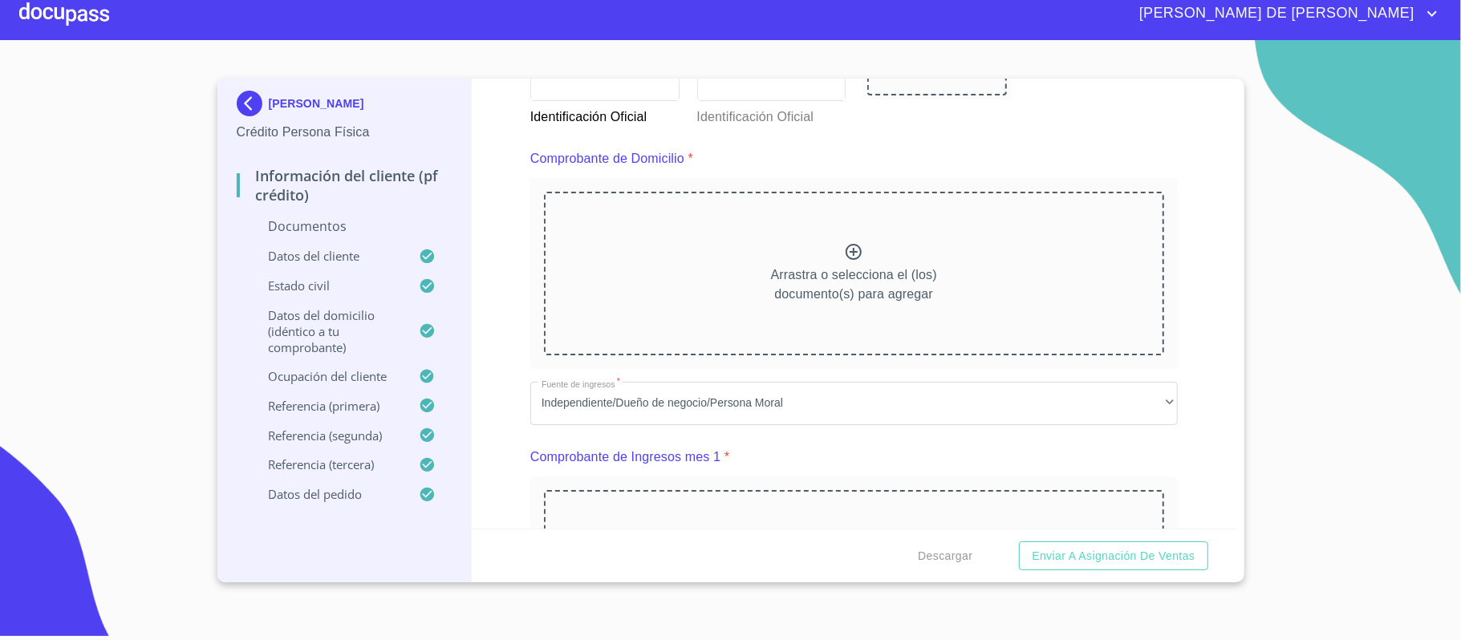
scroll to position [833, 0]
click at [845, 252] on icon at bounding box center [853, 250] width 19 height 19
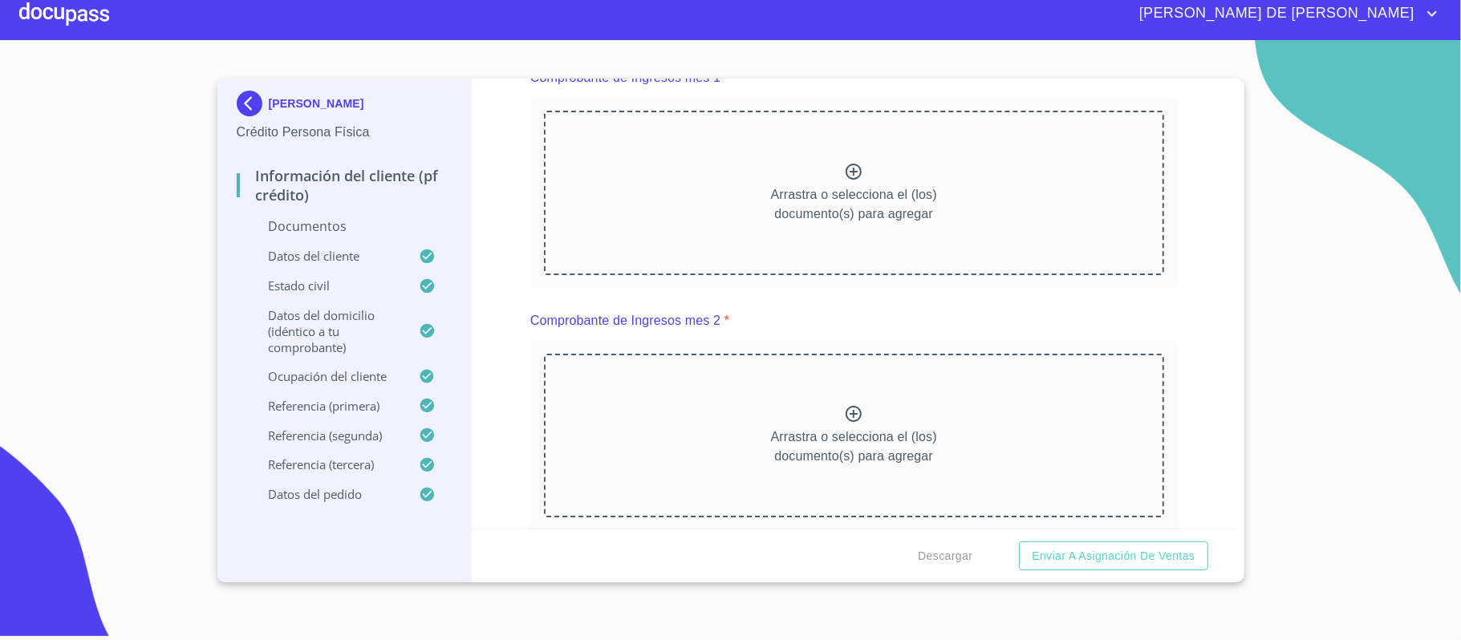
scroll to position [1582, 0]
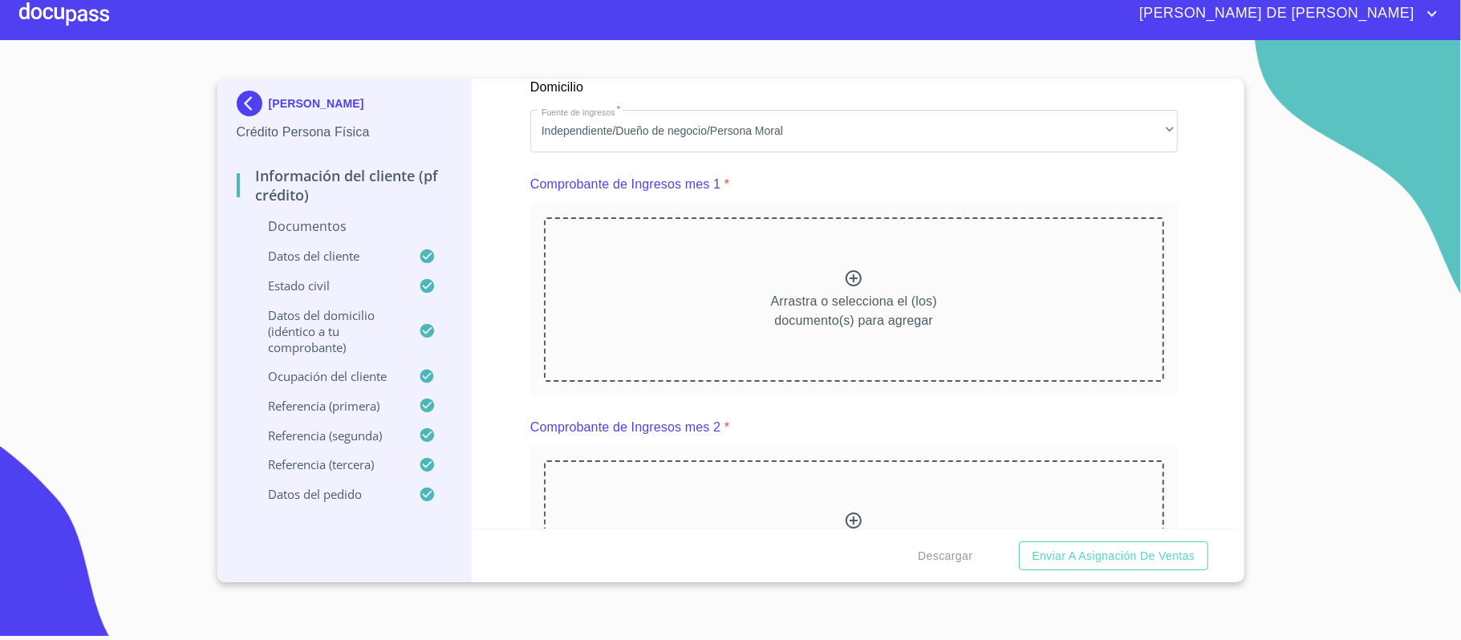
click at [844, 286] on icon at bounding box center [853, 278] width 19 height 19
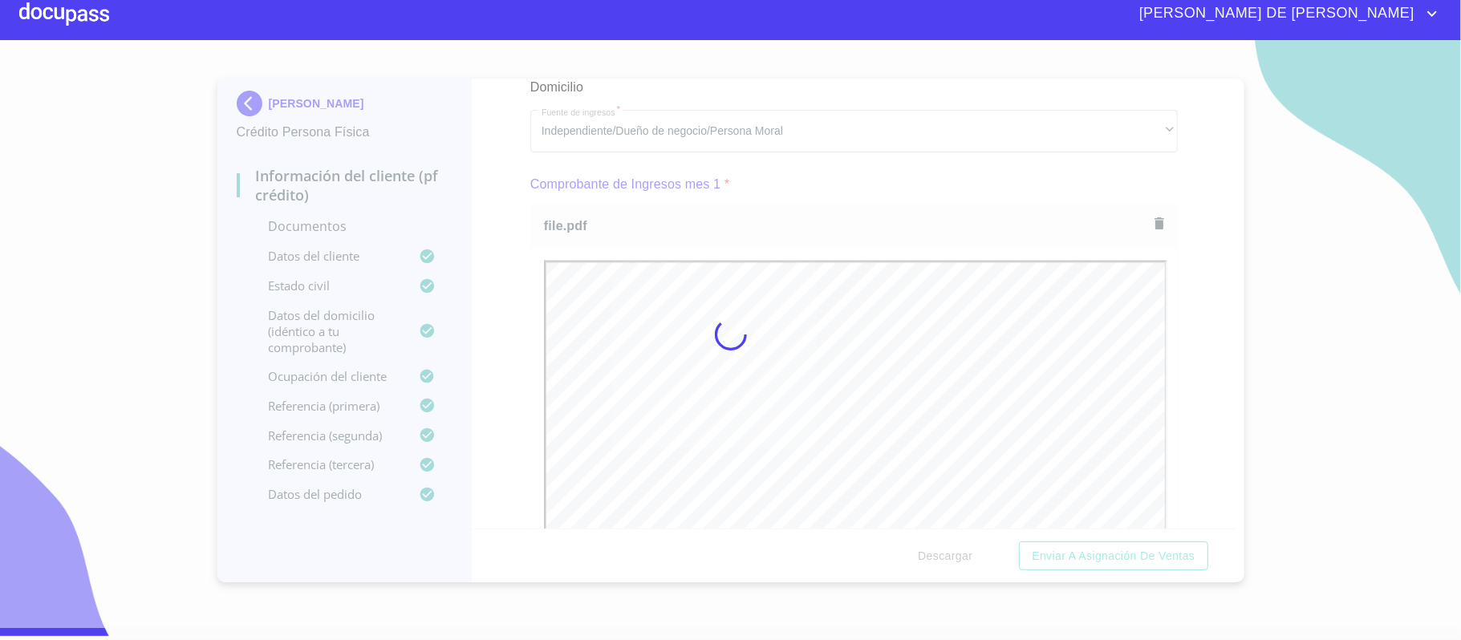
scroll to position [0, 0]
click at [1202, 383] on div at bounding box center [730, 334] width 1461 height 588
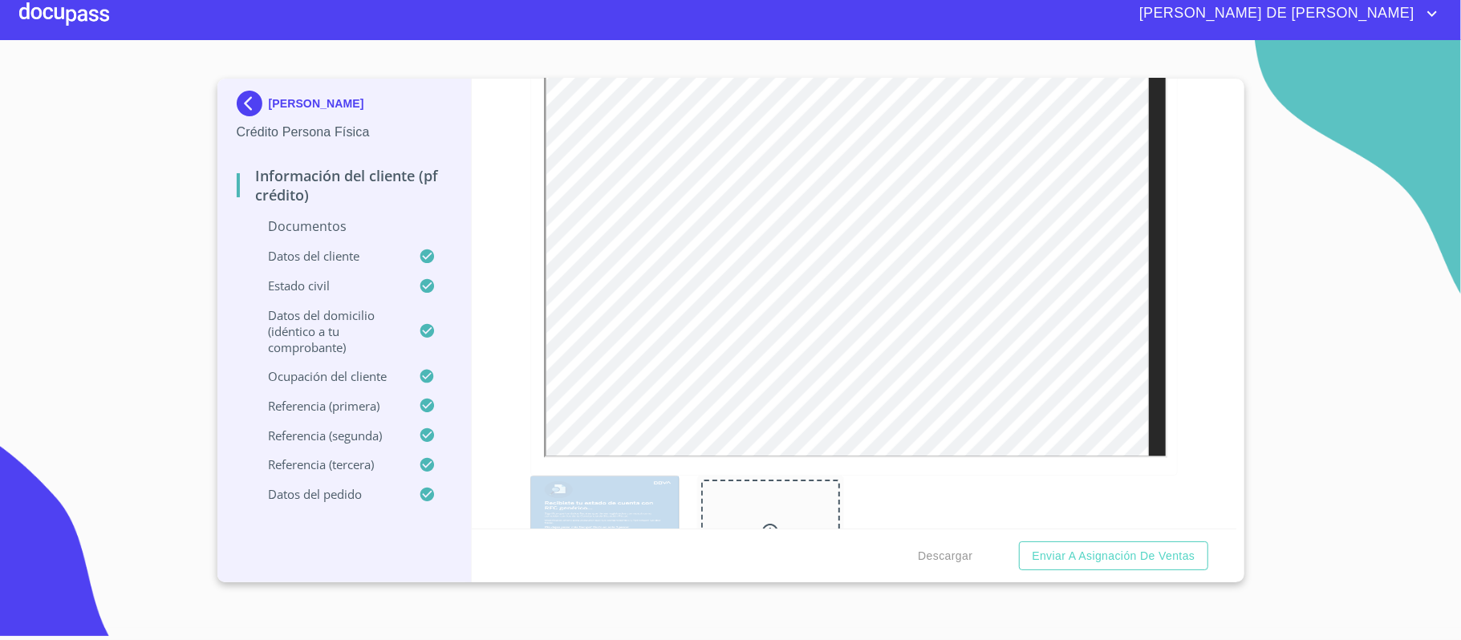
scroll to position [1903, 0]
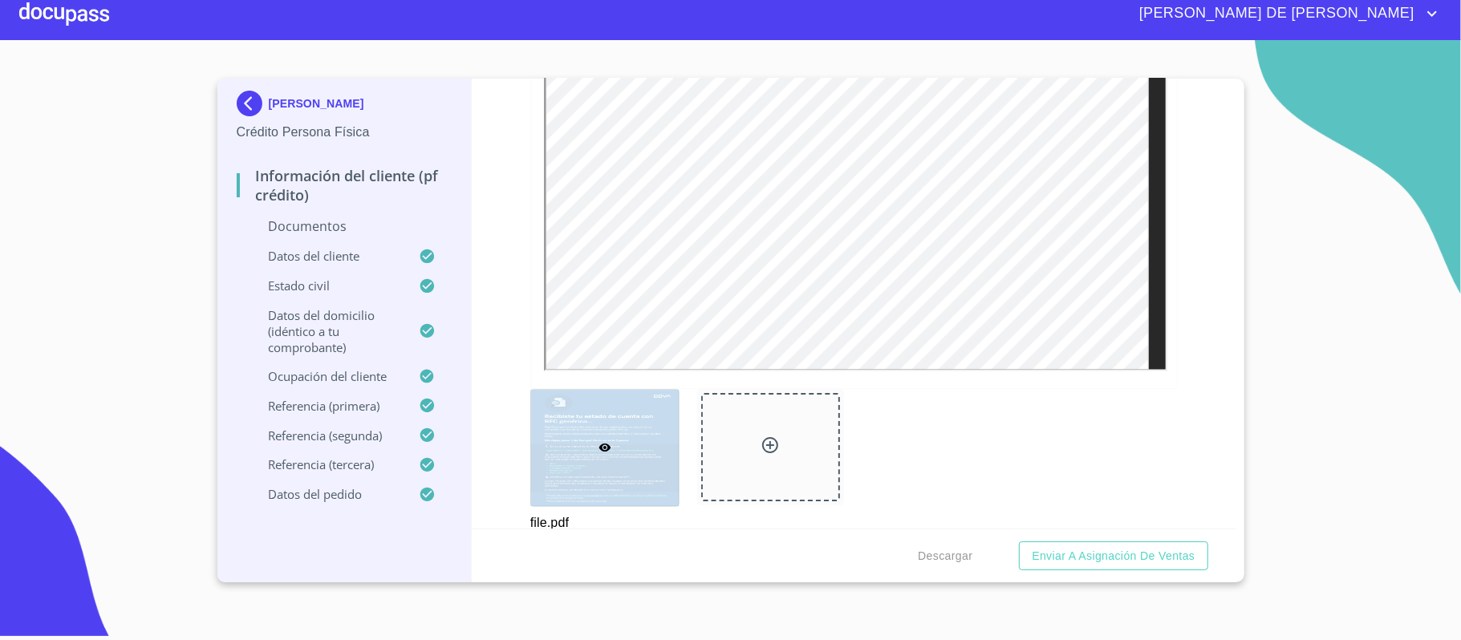
click at [749, 434] on div at bounding box center [771, 447] width 140 height 109
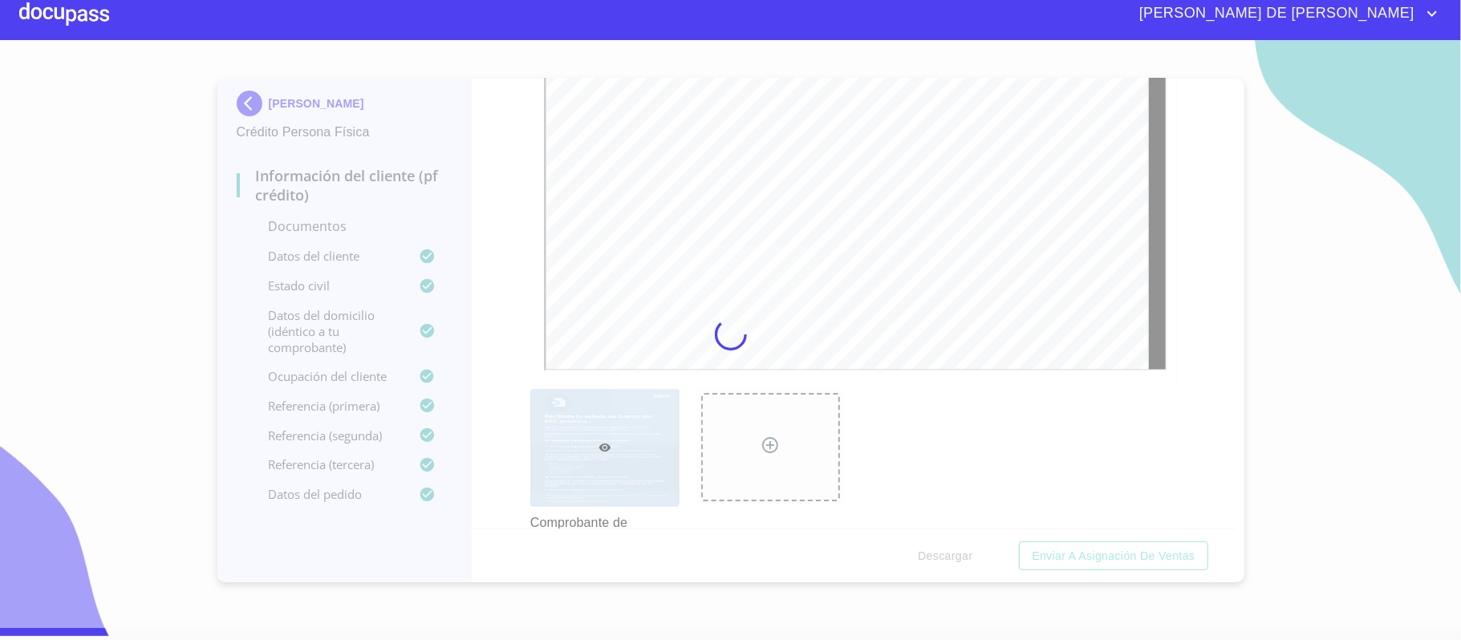
scroll to position [0, 0]
click at [1195, 428] on div "Información del cliente (PF crédito) Documentos Documento de identificación.   …" at bounding box center [854, 304] width 765 height 450
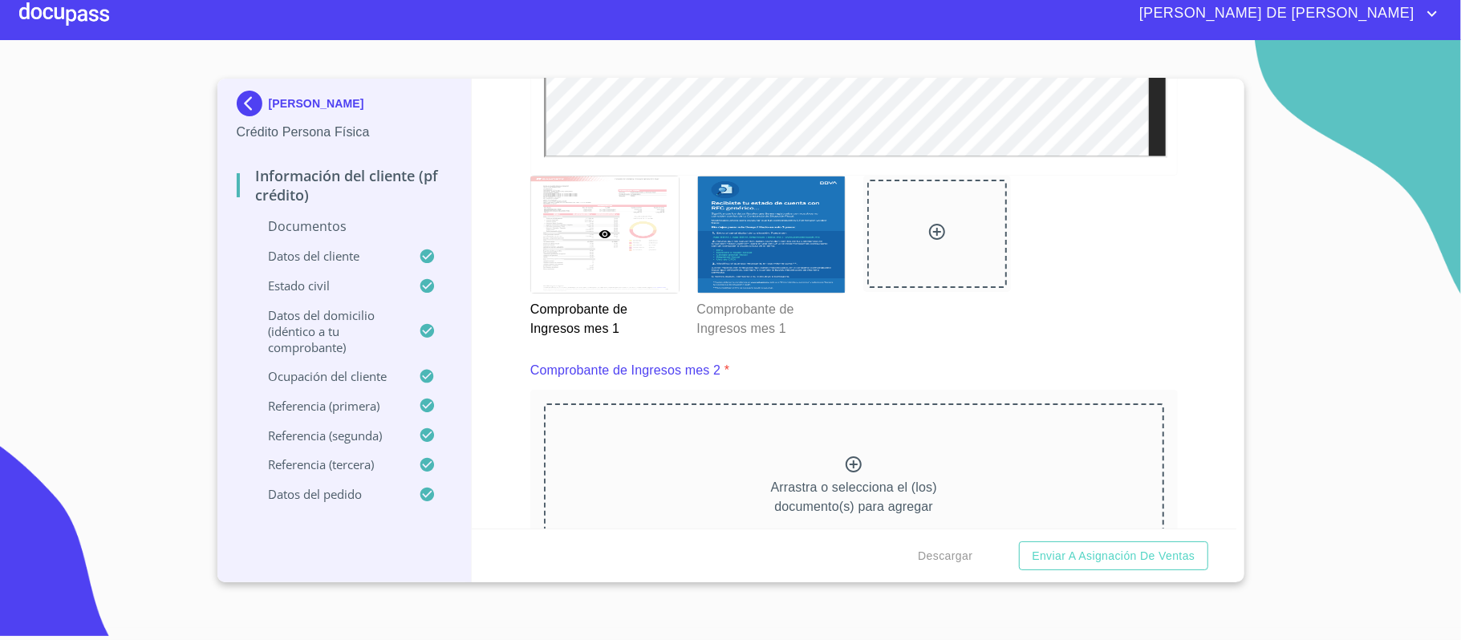
scroll to position [2331, 0]
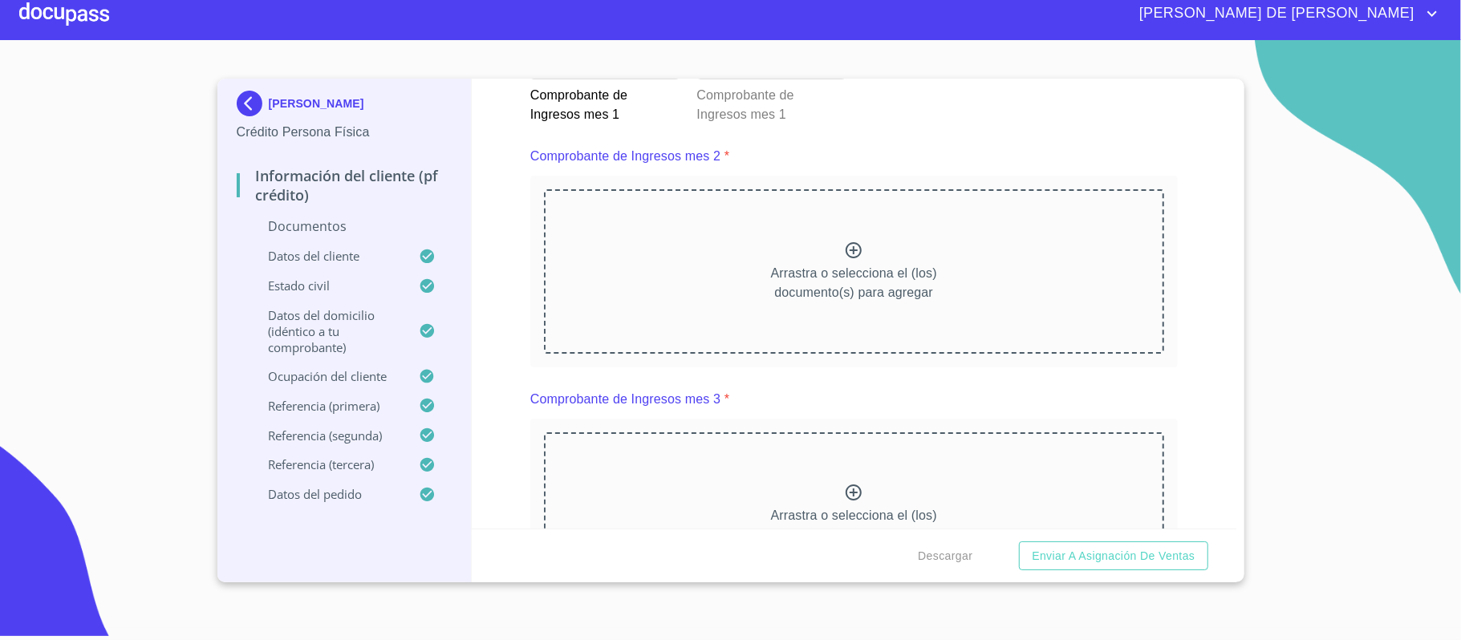
click at [828, 252] on div "Arrastra o selecciona el (los) documento(s) para agregar" at bounding box center [854, 271] width 620 height 164
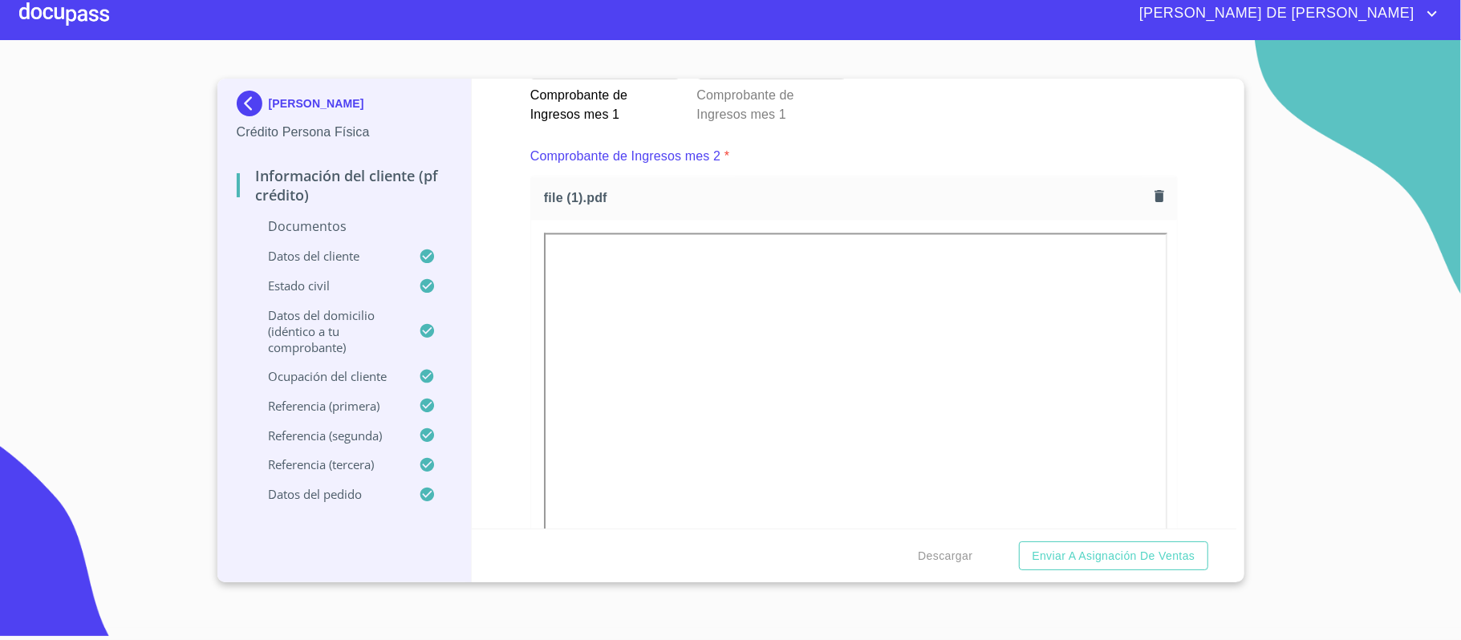
click at [1181, 395] on div "Información del cliente (PF crédito) Documentos Documento de identificación.   …" at bounding box center [854, 304] width 765 height 450
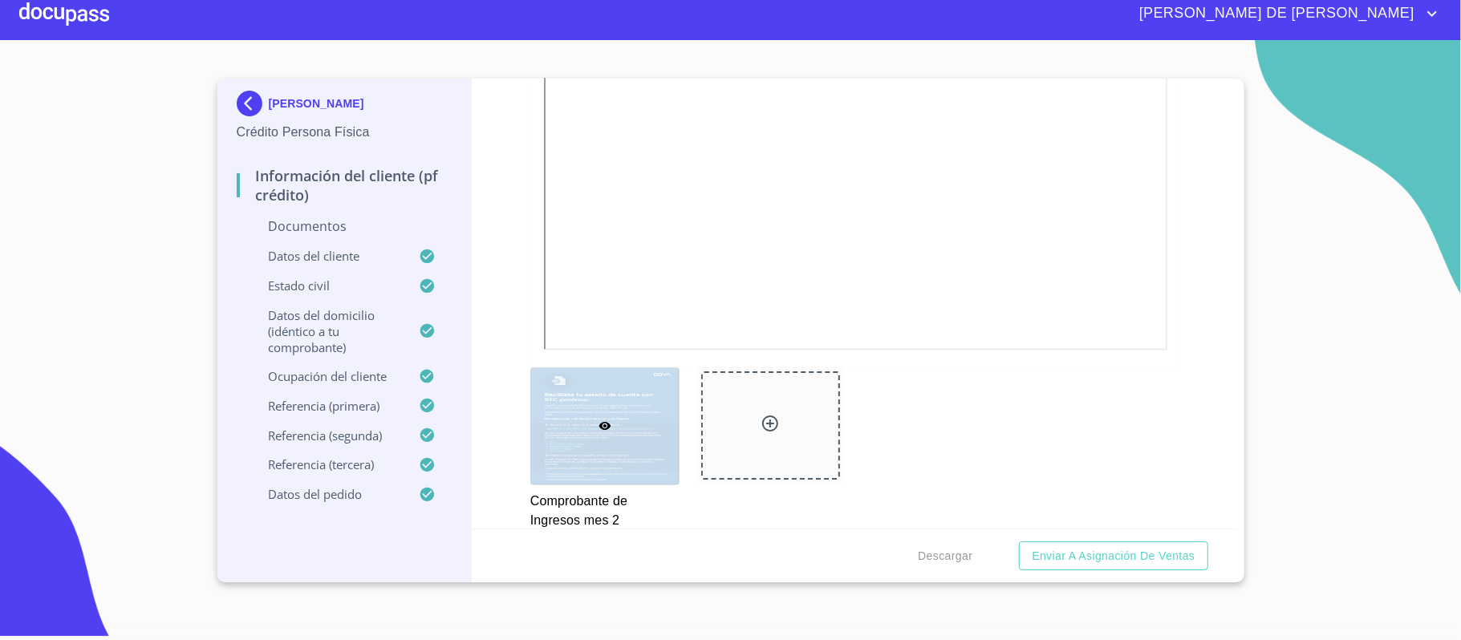
scroll to position [2652, 0]
click at [762, 403] on div at bounding box center [771, 419] width 140 height 109
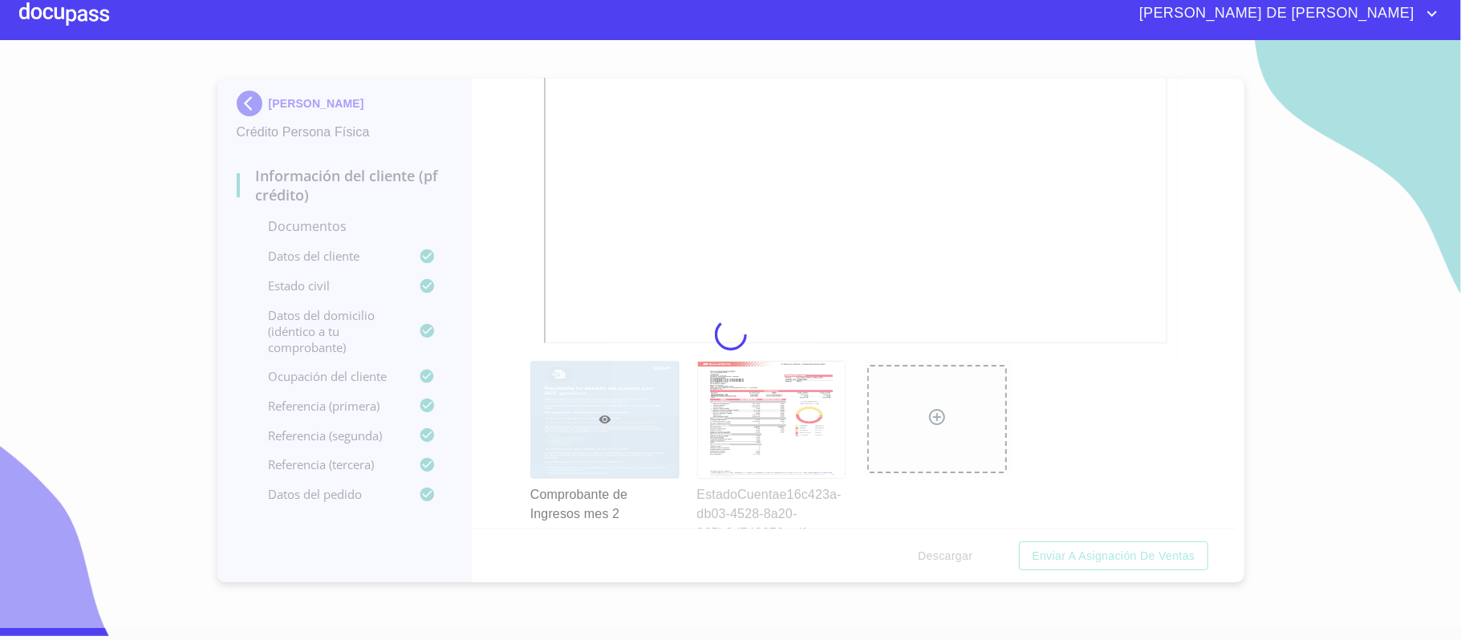
click at [1191, 371] on div at bounding box center [730, 334] width 1461 height 588
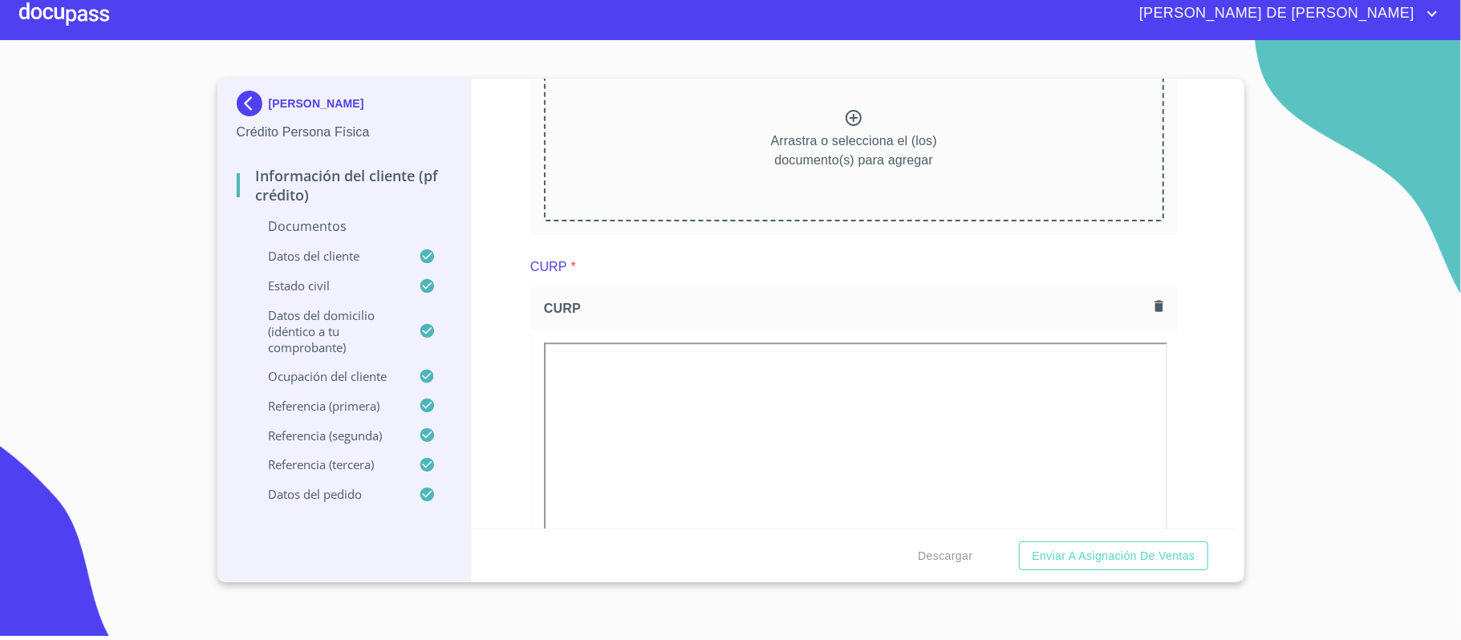
scroll to position [3187, 0]
click at [849, 122] on icon at bounding box center [854, 115] width 16 height 16
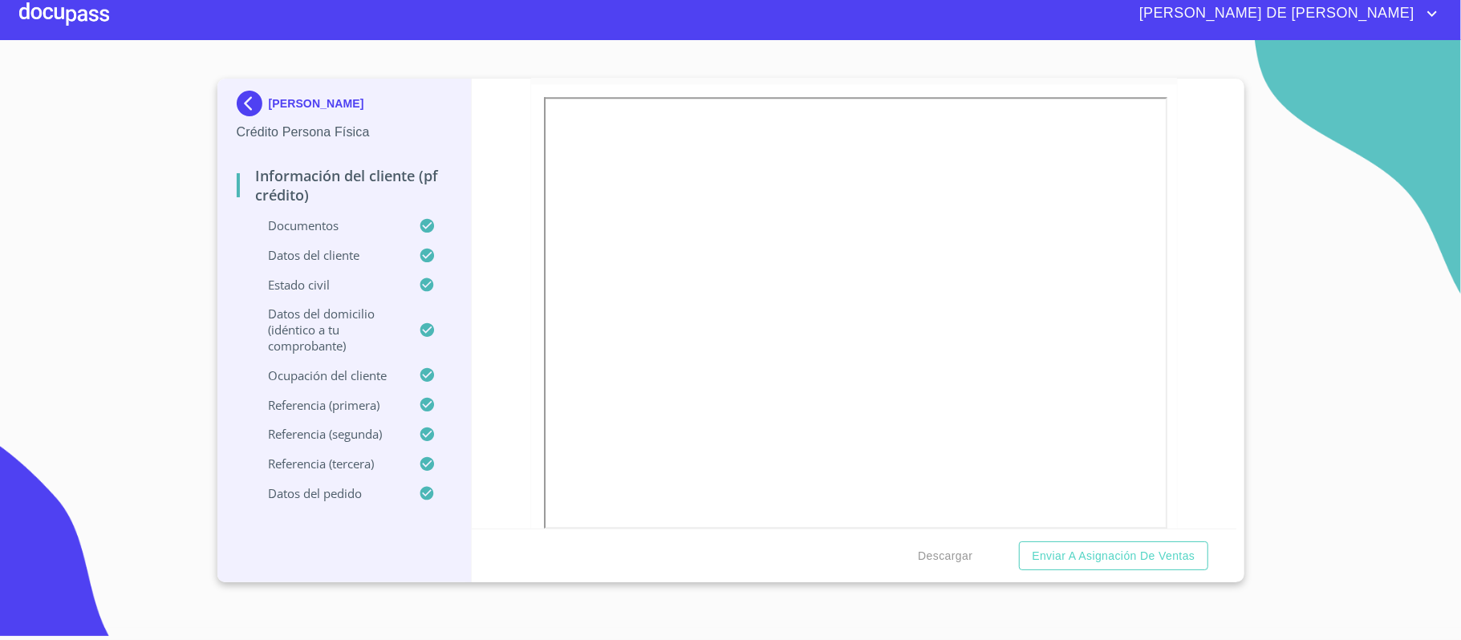
click at [1191, 403] on div "Información del cliente (PF crédito) Documentos Documento de identificación.   …" at bounding box center [854, 304] width 765 height 450
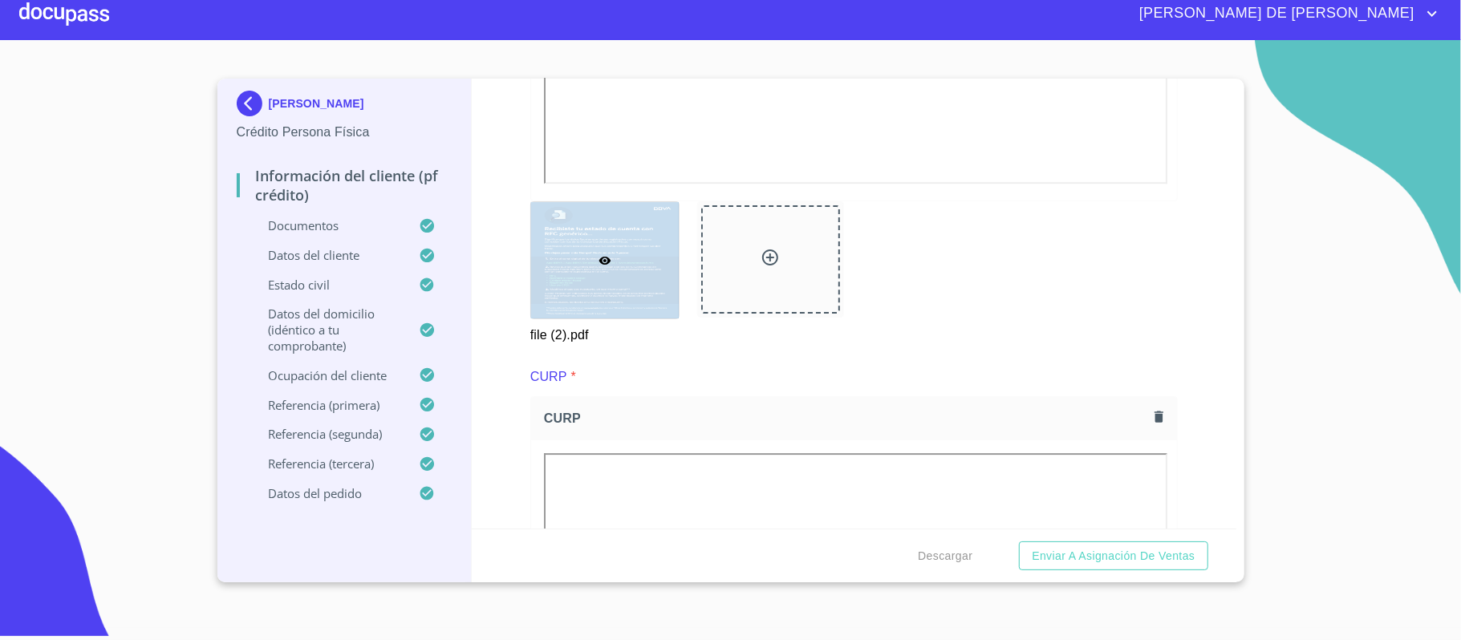
scroll to position [3614, 0]
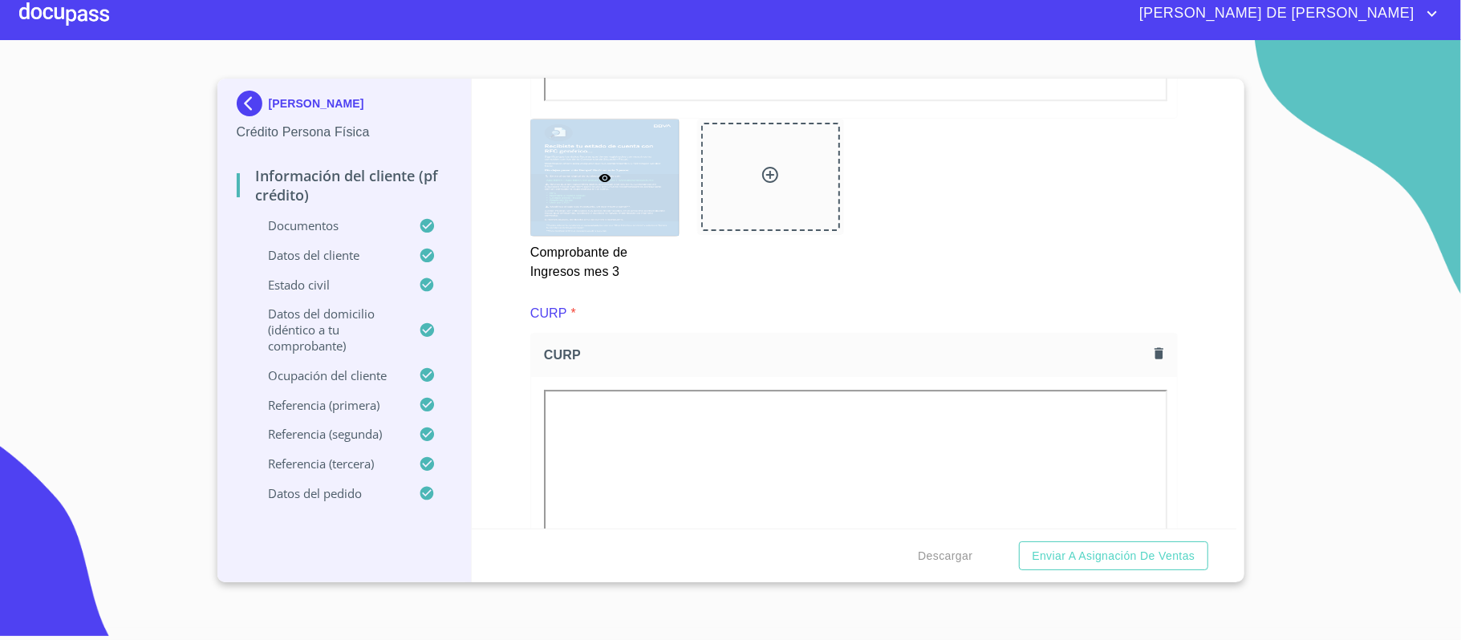
click at [772, 173] on icon at bounding box center [770, 175] width 16 height 16
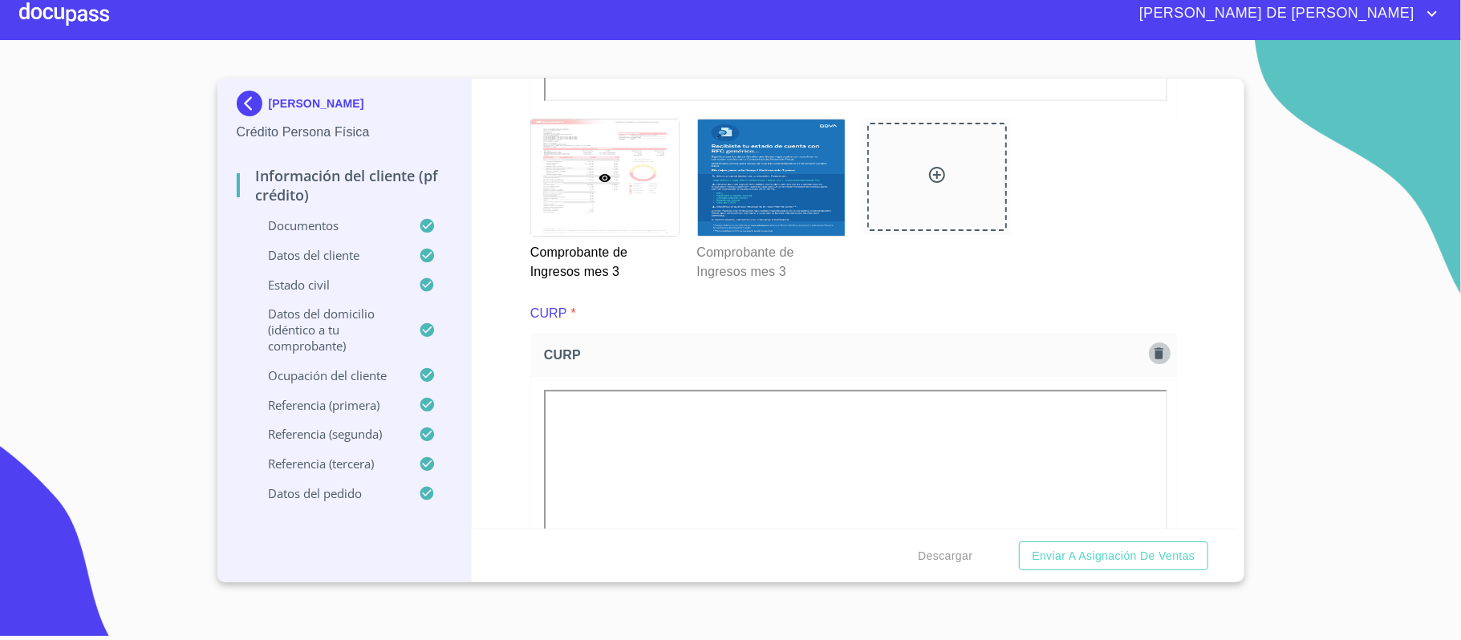
click at [1155, 358] on icon "button" at bounding box center [1159, 352] width 9 height 11
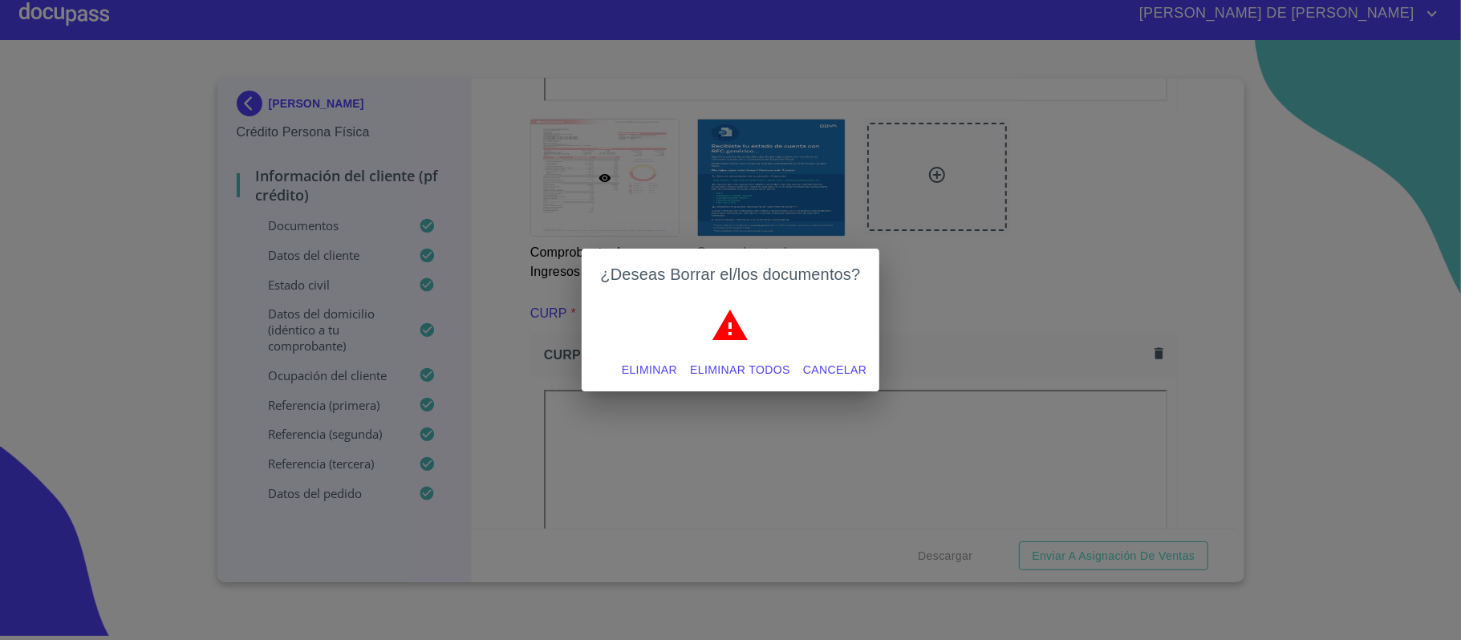
drag, startPoint x: 661, startPoint y: 371, endPoint x: 1073, endPoint y: 392, distance: 413.0
click at [662, 371] on span "Eliminar" at bounding box center [649, 370] width 55 height 20
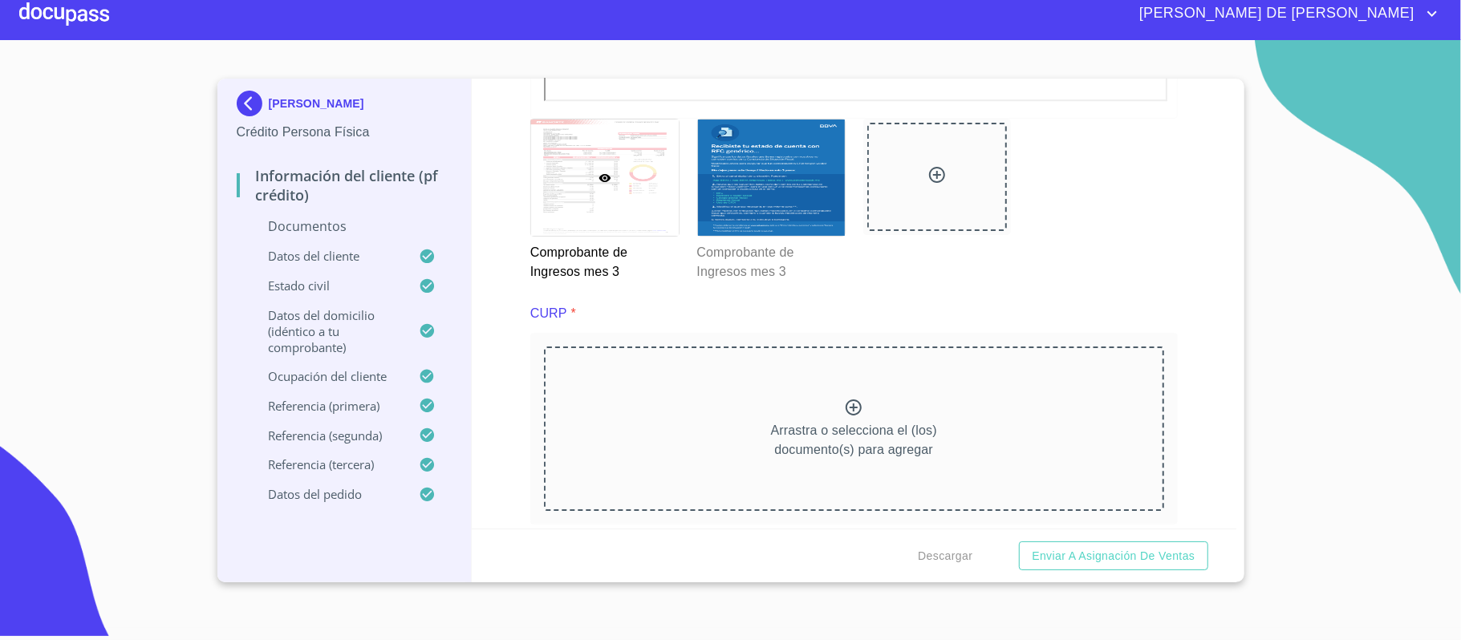
click at [844, 412] on icon at bounding box center [853, 407] width 19 height 19
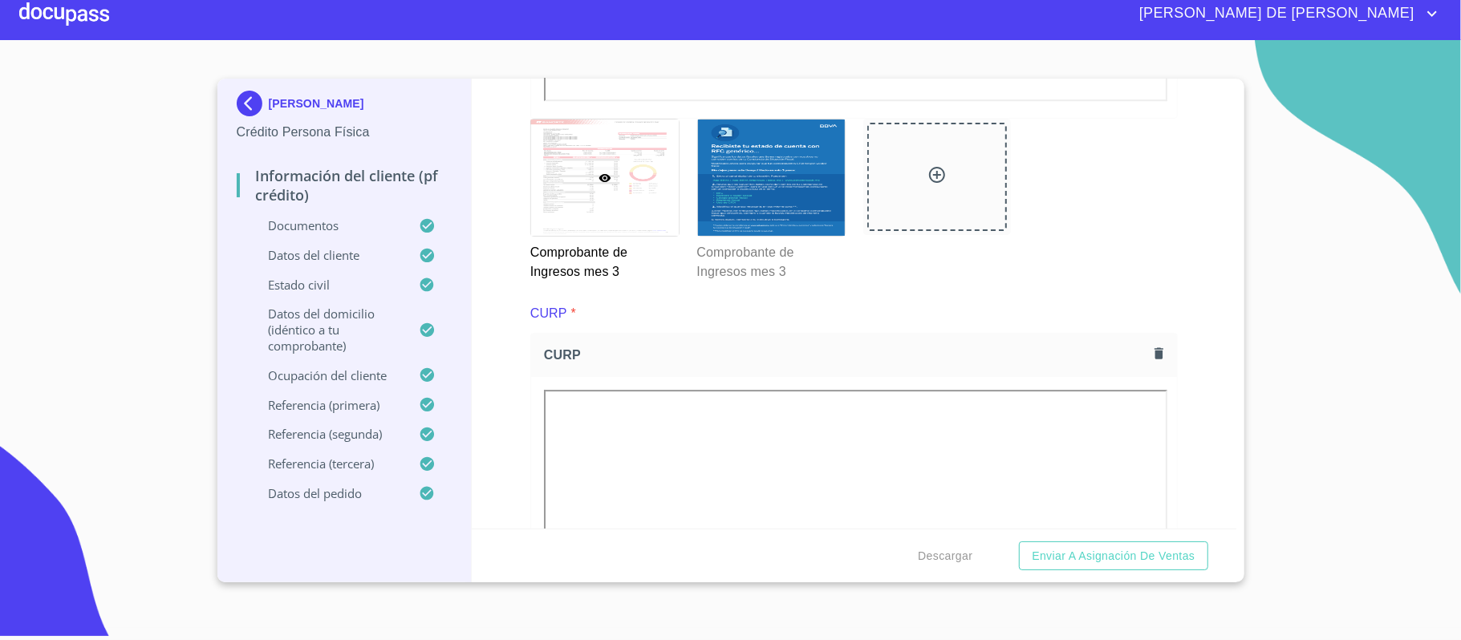
click at [1184, 340] on div "Información del cliente (PF crédito) Documentos Documento de identificación.   …" at bounding box center [854, 304] width 765 height 450
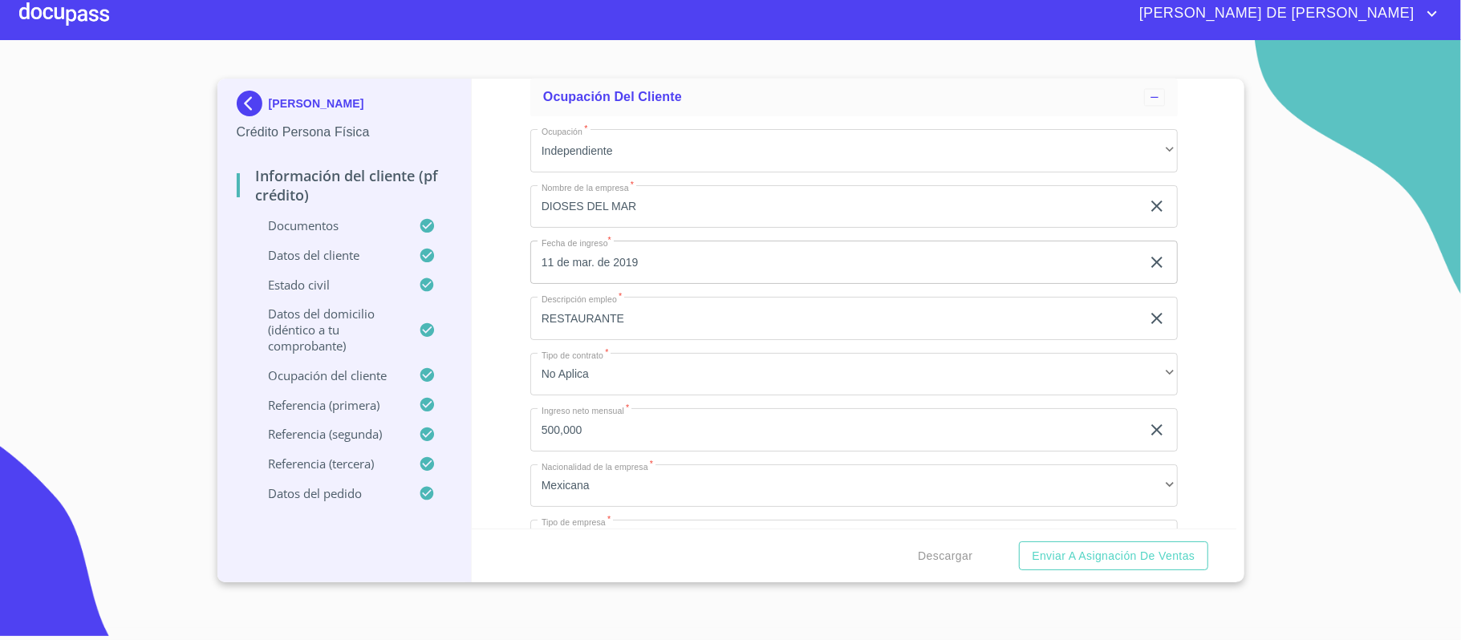
scroll to position [6930, 0]
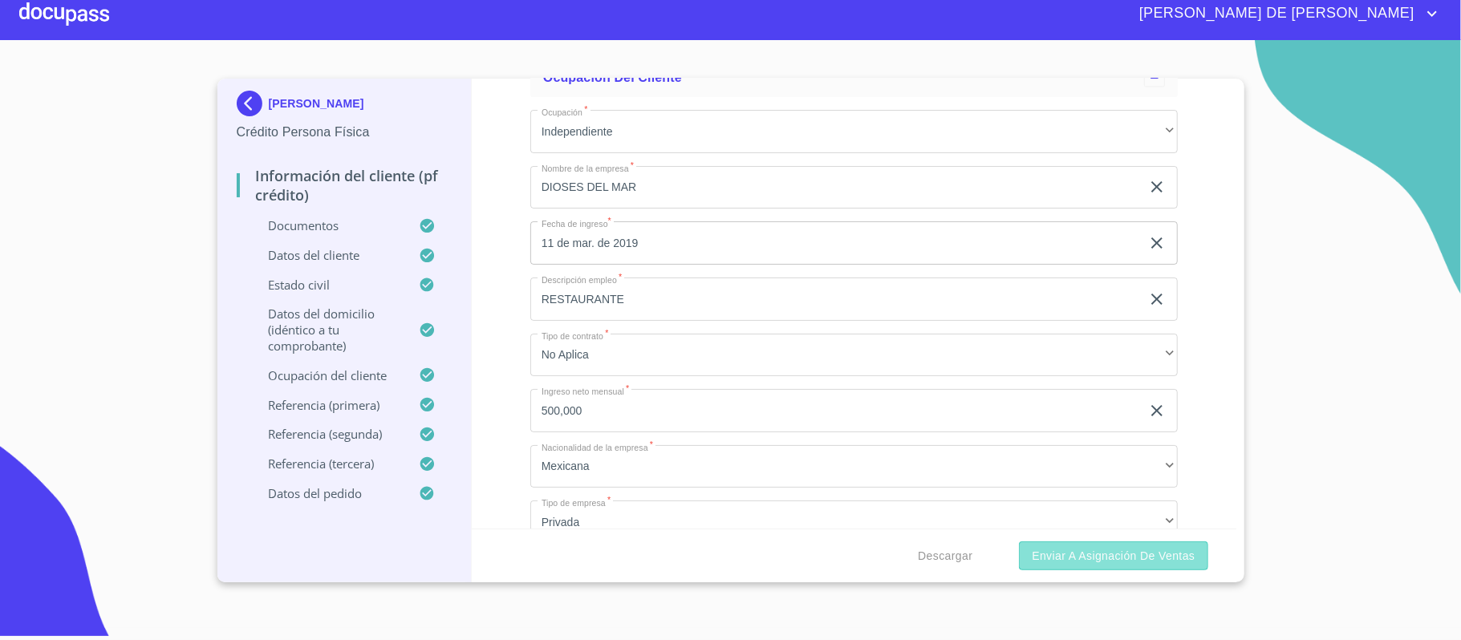
click at [1107, 563] on span "Enviar a Asignación de Ventas" at bounding box center [1113, 556] width 163 height 20
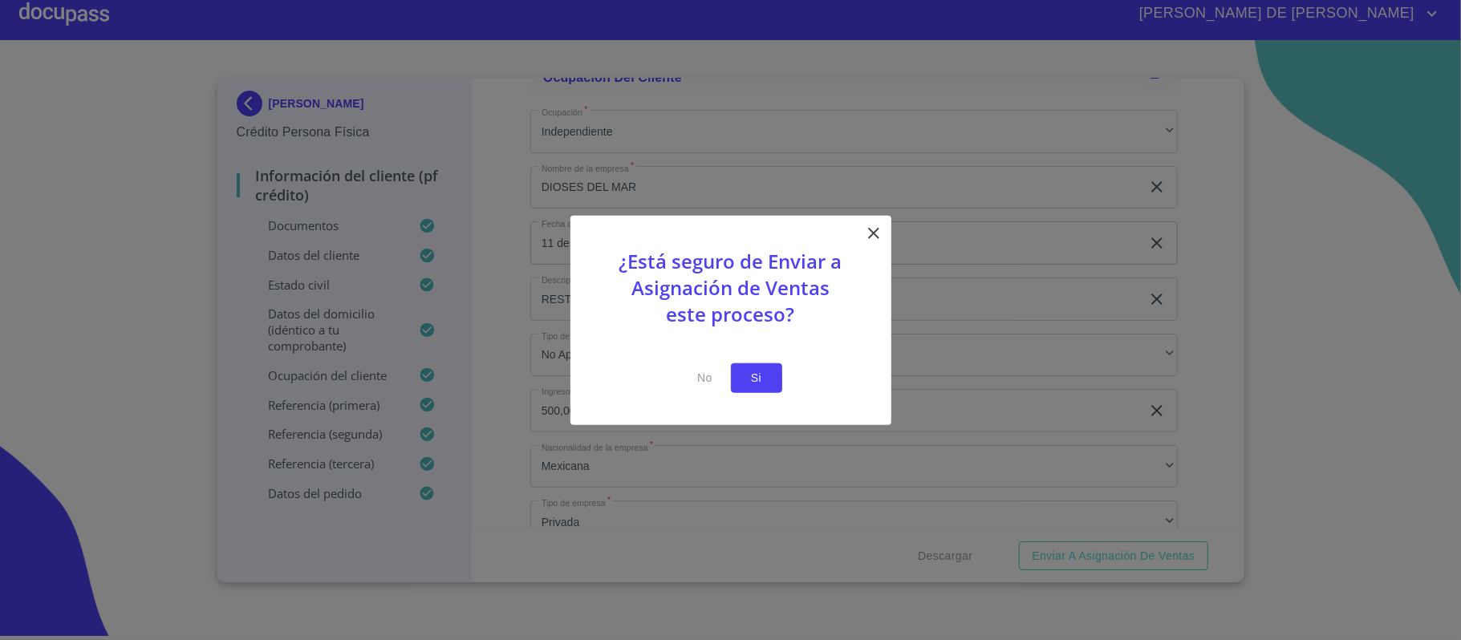
click at [751, 375] on span "Si" at bounding box center [757, 378] width 26 height 20
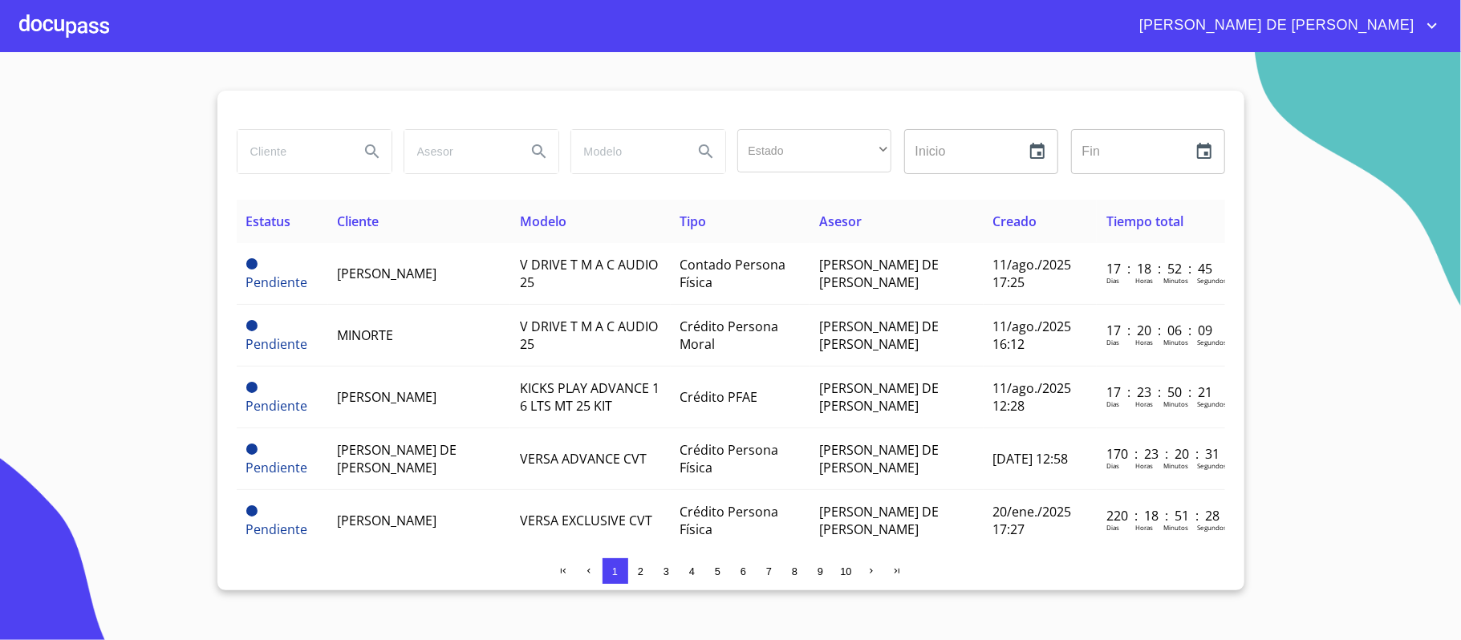
click at [266, 132] on input "search" at bounding box center [291, 151] width 109 height 43
click at [80, 11] on div at bounding box center [64, 25] width 90 height 51
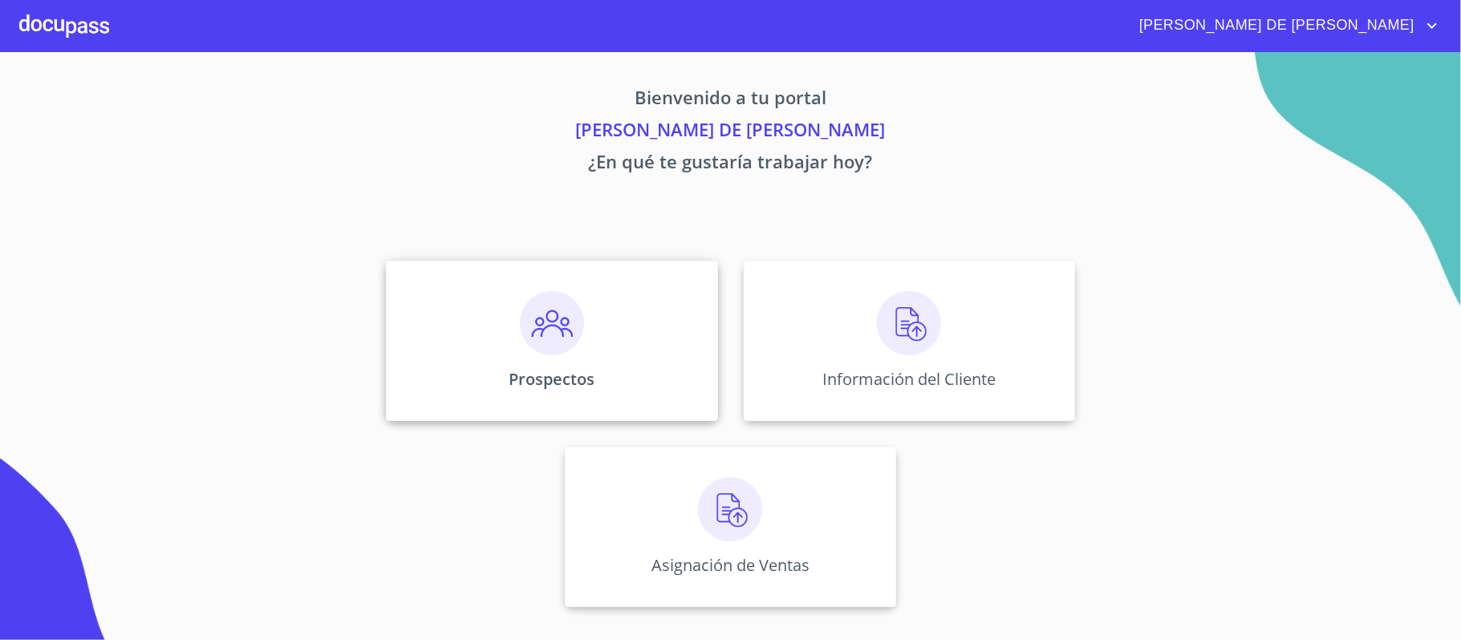
click at [536, 369] on p "Prospectos" at bounding box center [552, 379] width 86 height 22
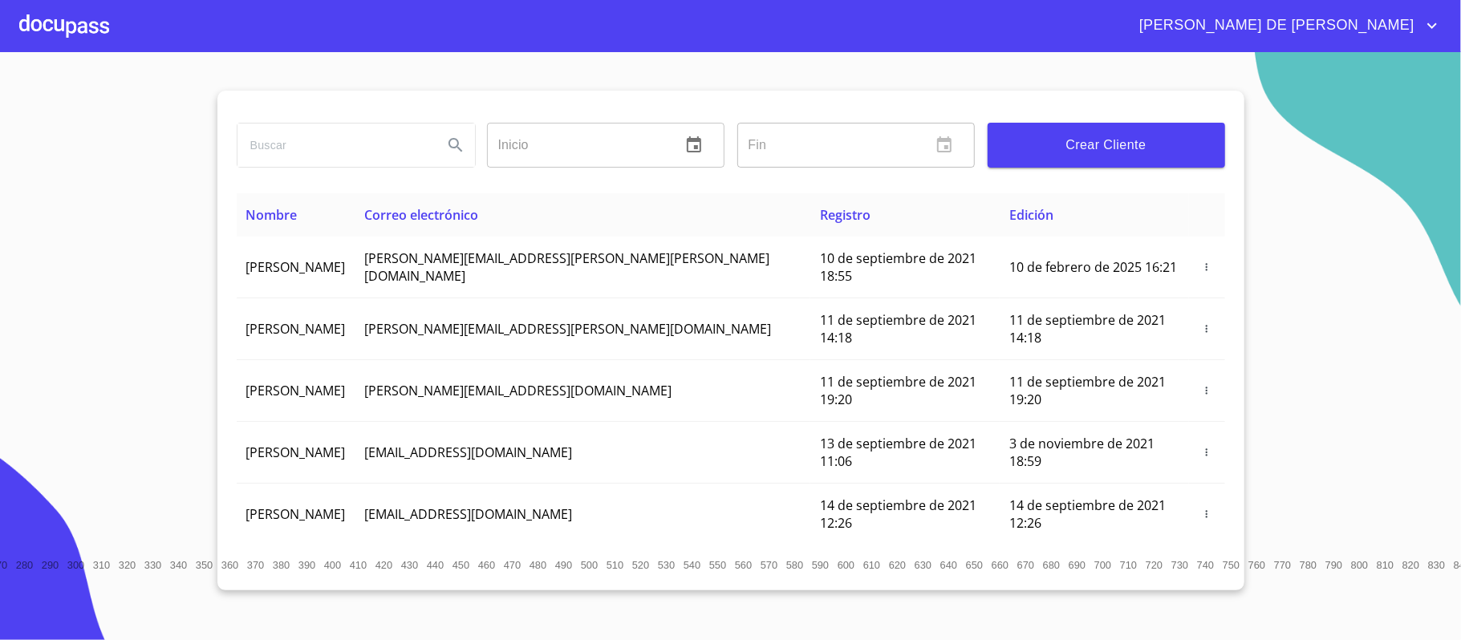
click at [293, 154] on input "search" at bounding box center [333, 145] width 193 height 43
type input "[PERSON_NAME]"
click at [459, 142] on icon "Search" at bounding box center [455, 145] width 19 height 19
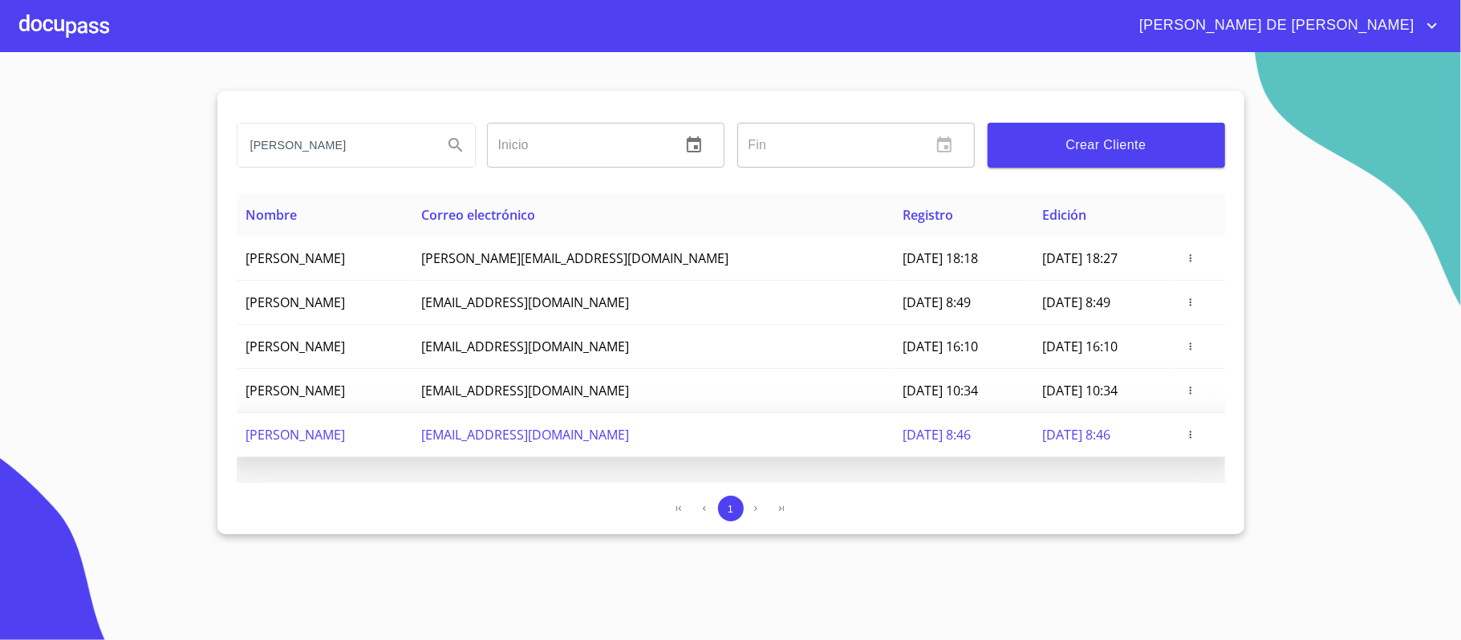
click at [1196, 437] on icon "button" at bounding box center [1190, 434] width 11 height 11
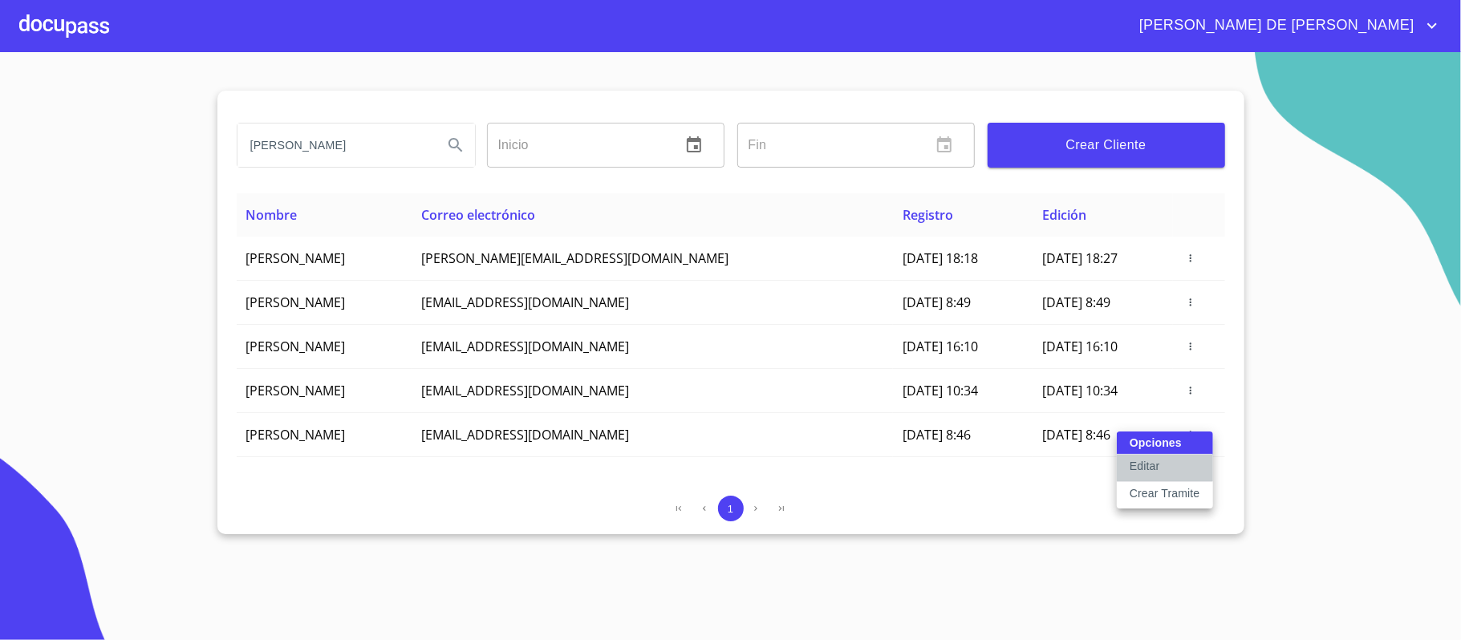
click at [1160, 469] on button "Editar" at bounding box center [1165, 468] width 96 height 27
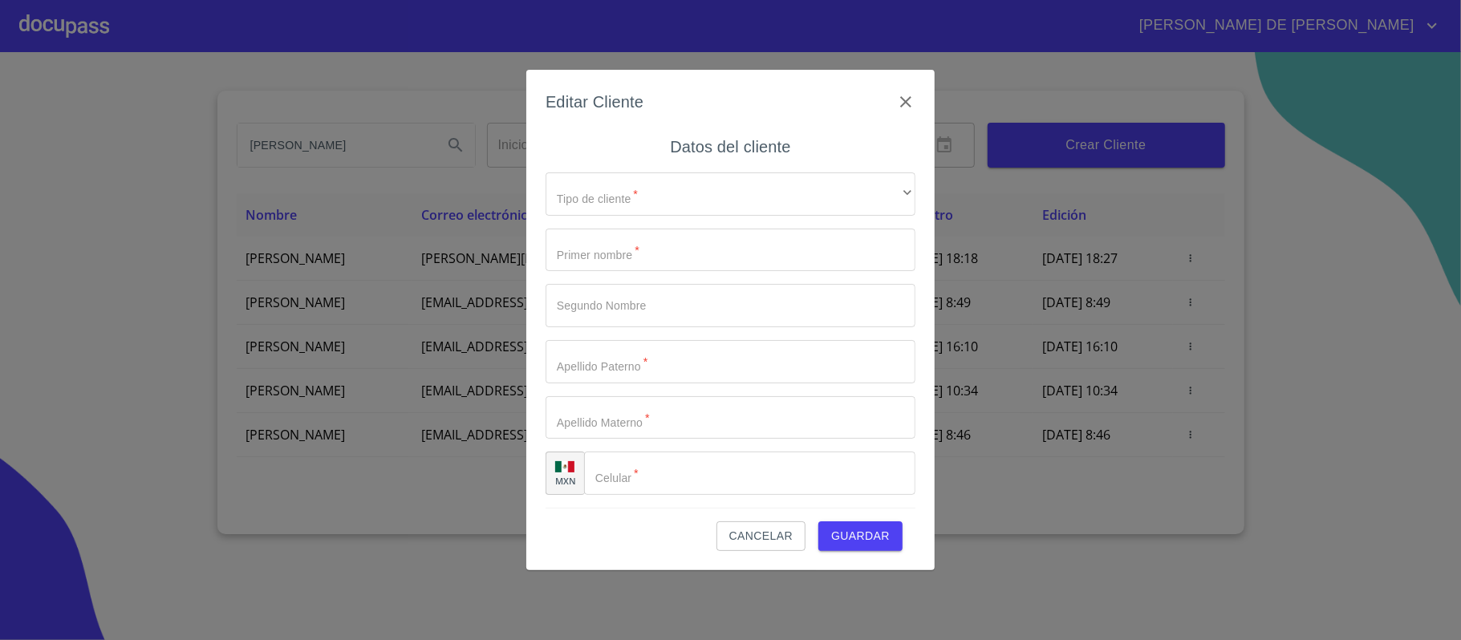
type input "DIEGO"
type input "[PERSON_NAME]"
type input "[PHONE_NUMBER]"
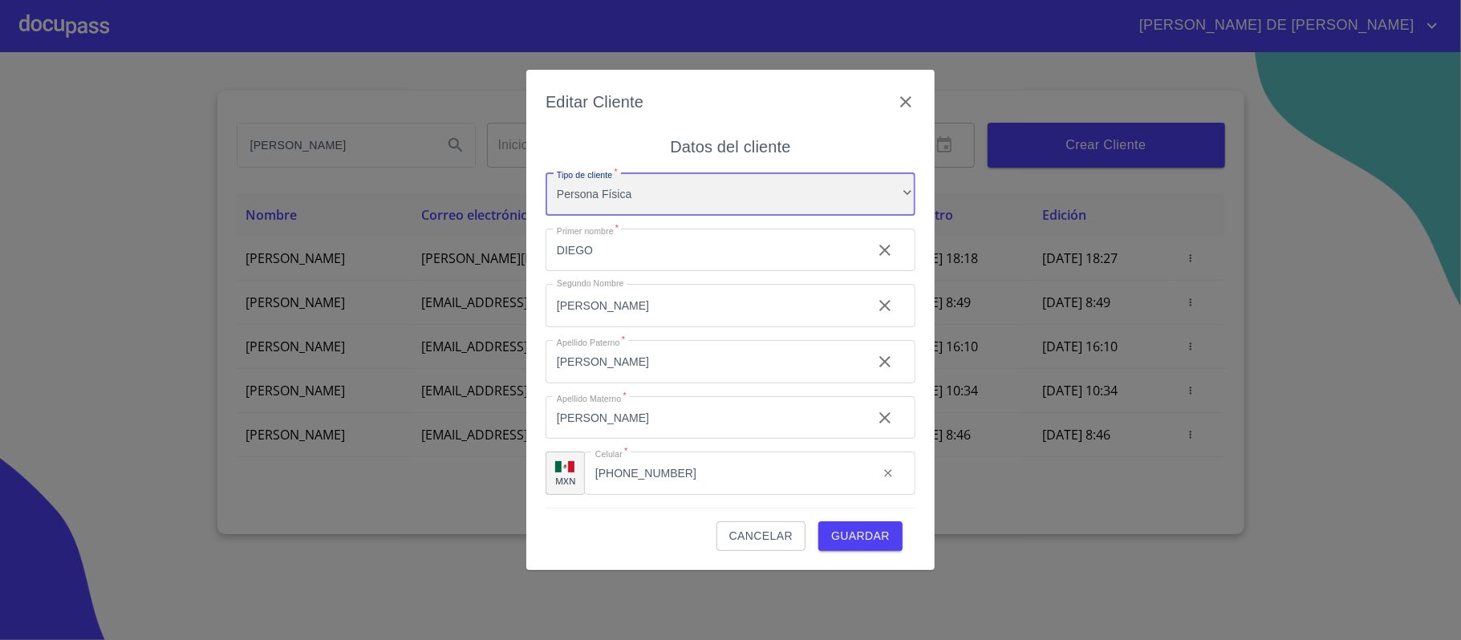
click at [679, 196] on div "Persona Física" at bounding box center [731, 193] width 370 height 43
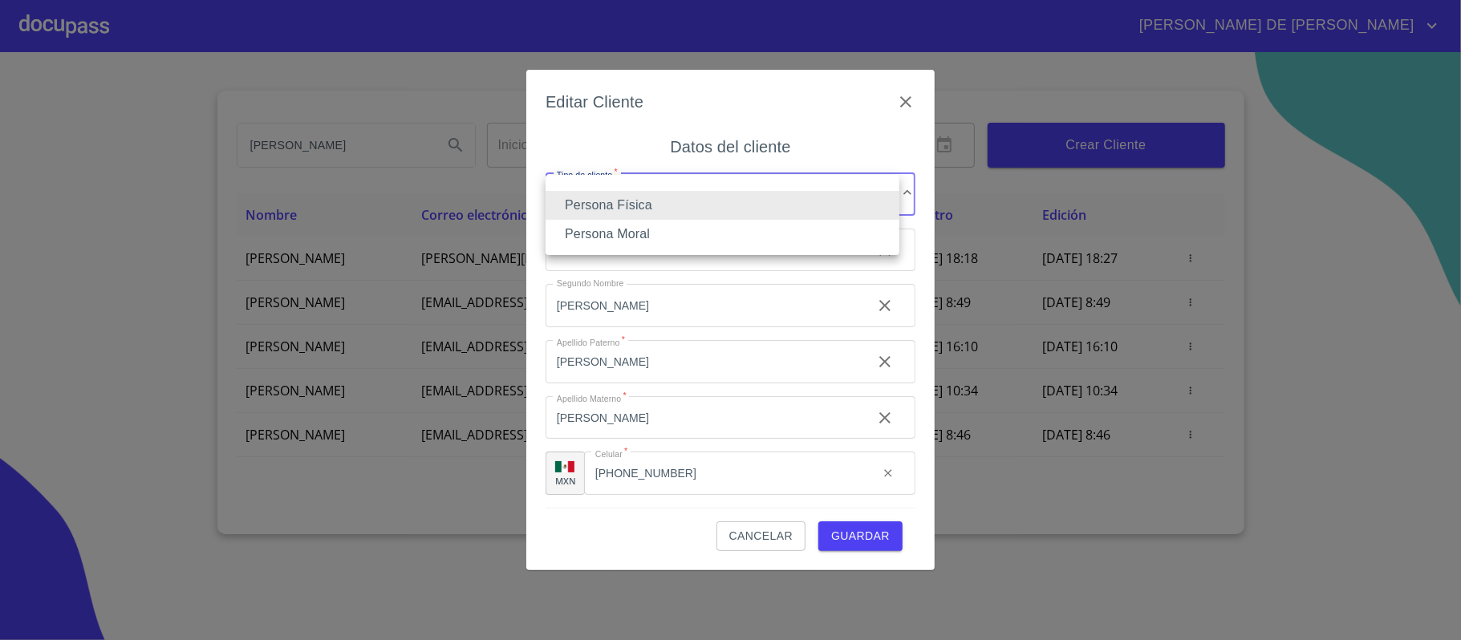
click at [680, 202] on li "Persona Física" at bounding box center [723, 205] width 354 height 29
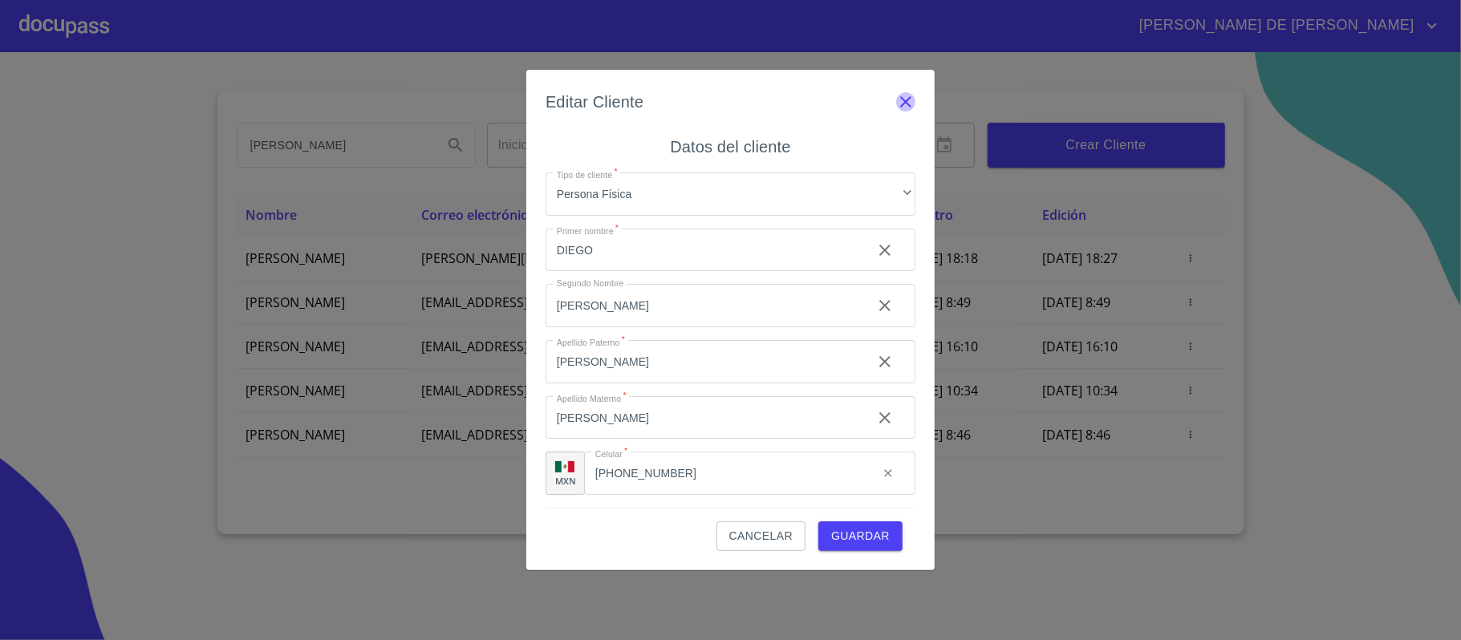
click at [908, 106] on icon "button" at bounding box center [905, 101] width 19 height 19
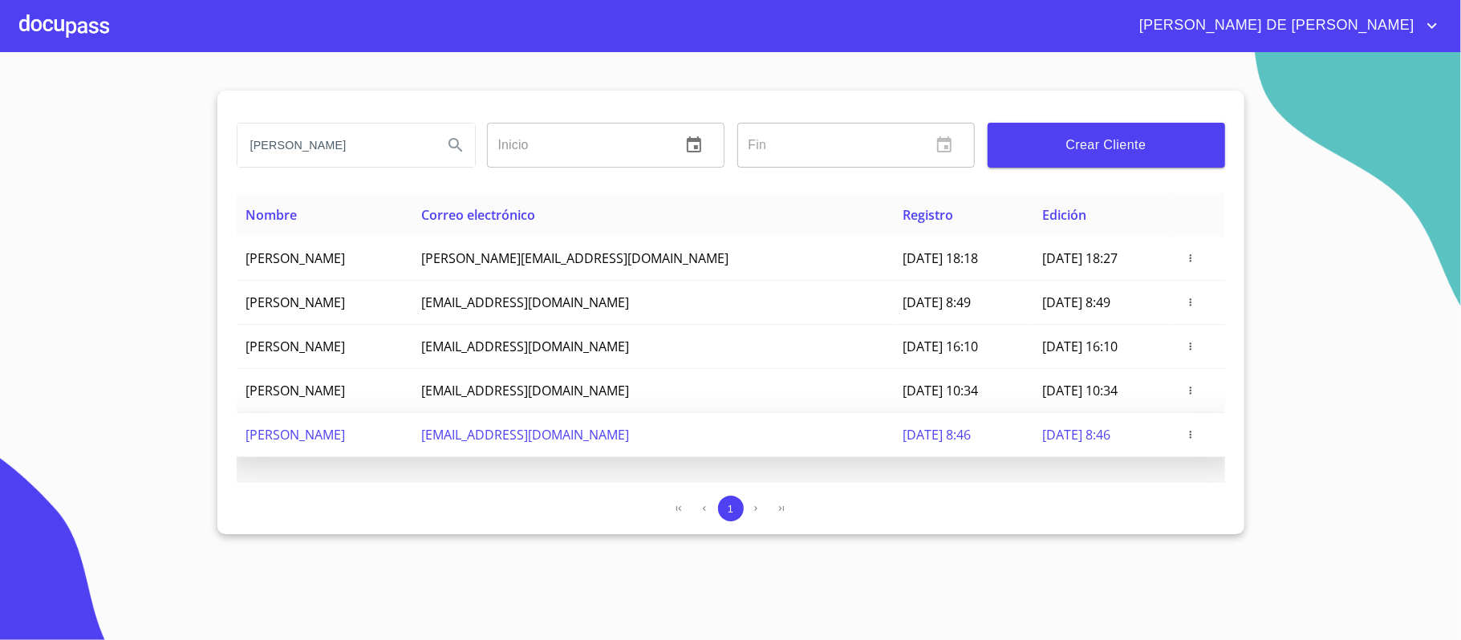
click at [1196, 438] on icon "button" at bounding box center [1190, 434] width 11 height 11
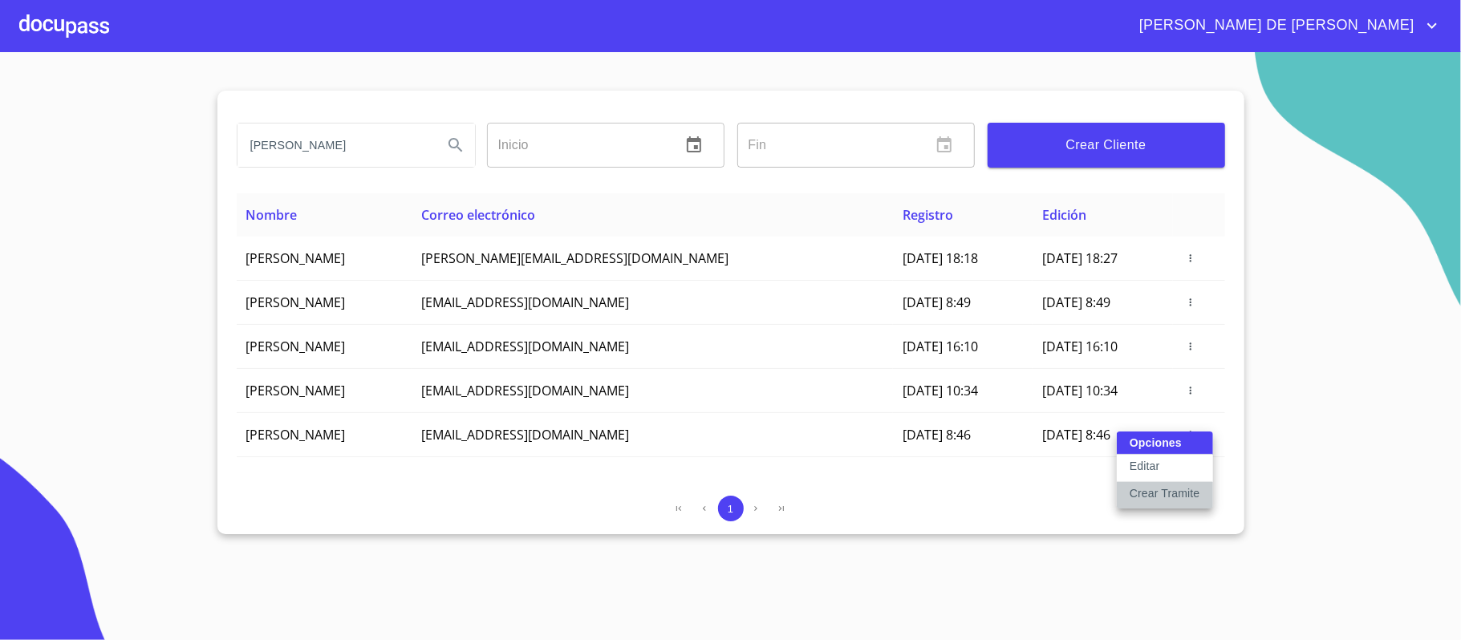
click at [1172, 489] on p "Crear Tramite" at bounding box center [1165, 493] width 71 height 16
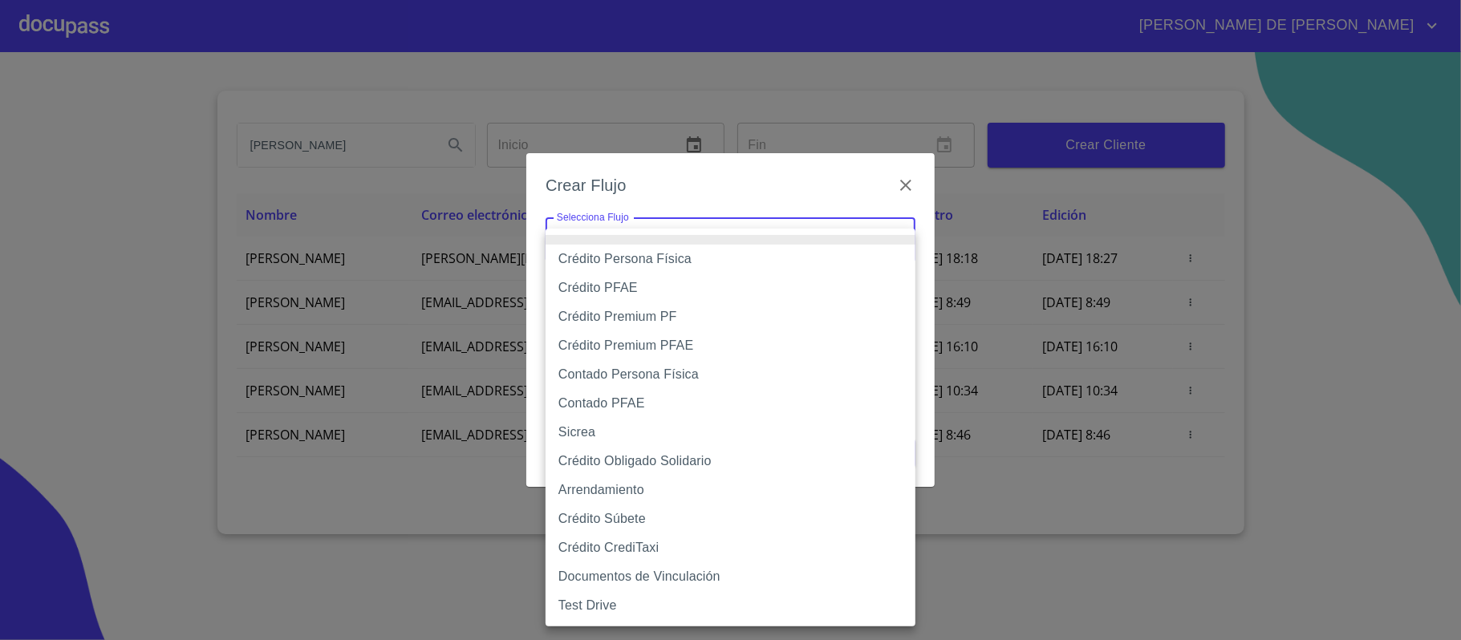
drag, startPoint x: 579, startPoint y: 225, endPoint x: 616, endPoint y: 242, distance: 40.9
click at [581, 225] on body "[PERSON_NAME] DE [PERSON_NAME] ​ Fin ​ Crear Cliente Nombre Correo electrónico …" at bounding box center [730, 320] width 1461 height 640
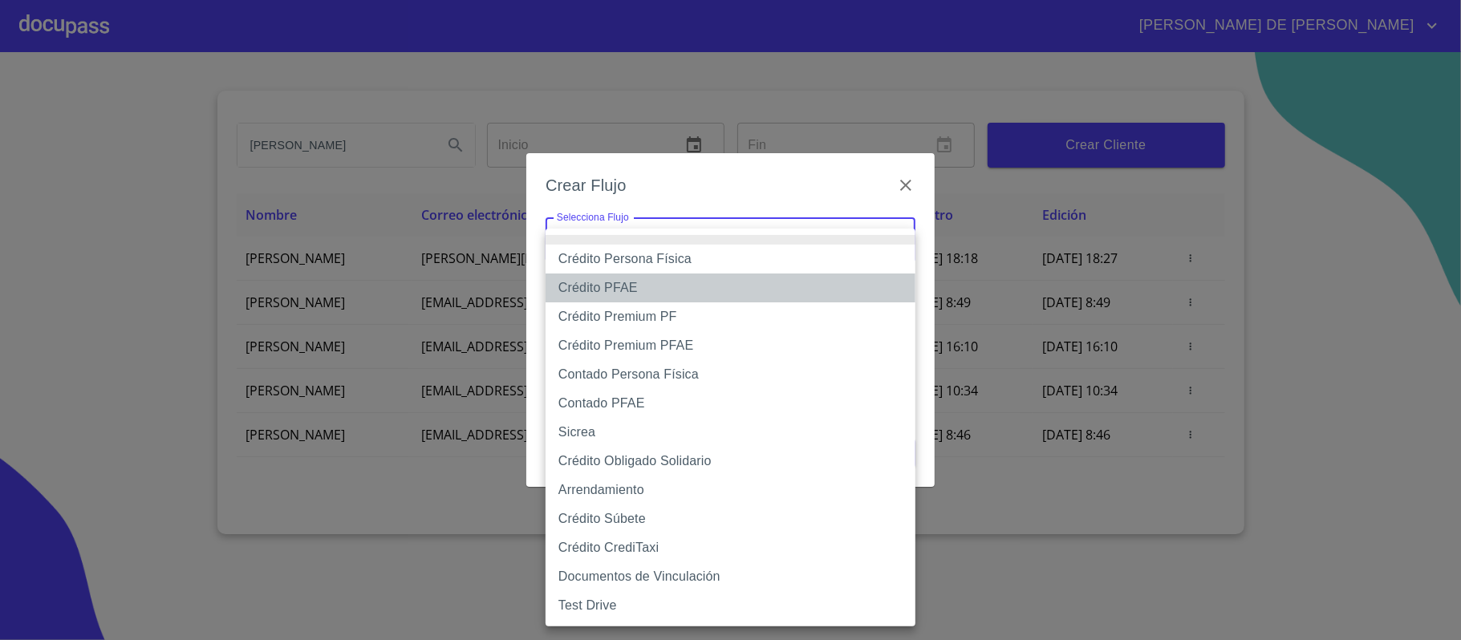
click at [735, 287] on li "Crédito PFAE" at bounding box center [731, 288] width 370 height 29
type input "60bfa0150d9865ccc24afd7c"
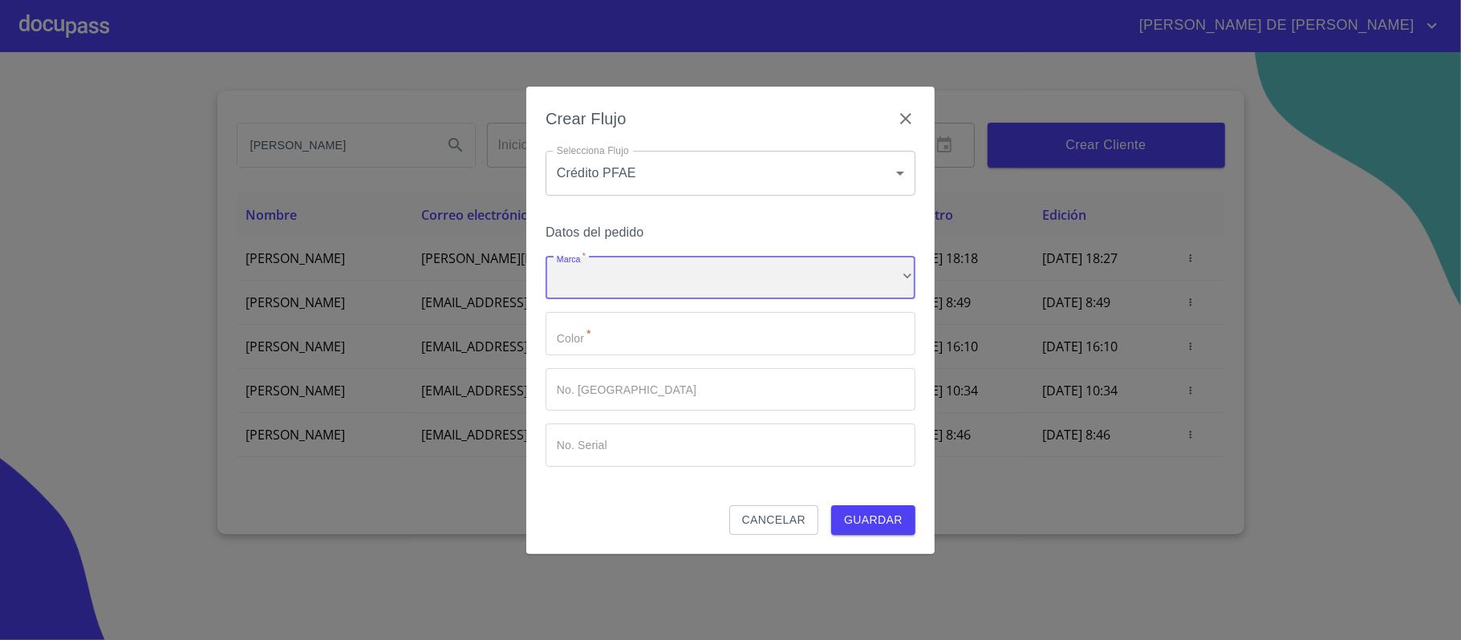
click at [735, 287] on div "​" at bounding box center [731, 278] width 370 height 43
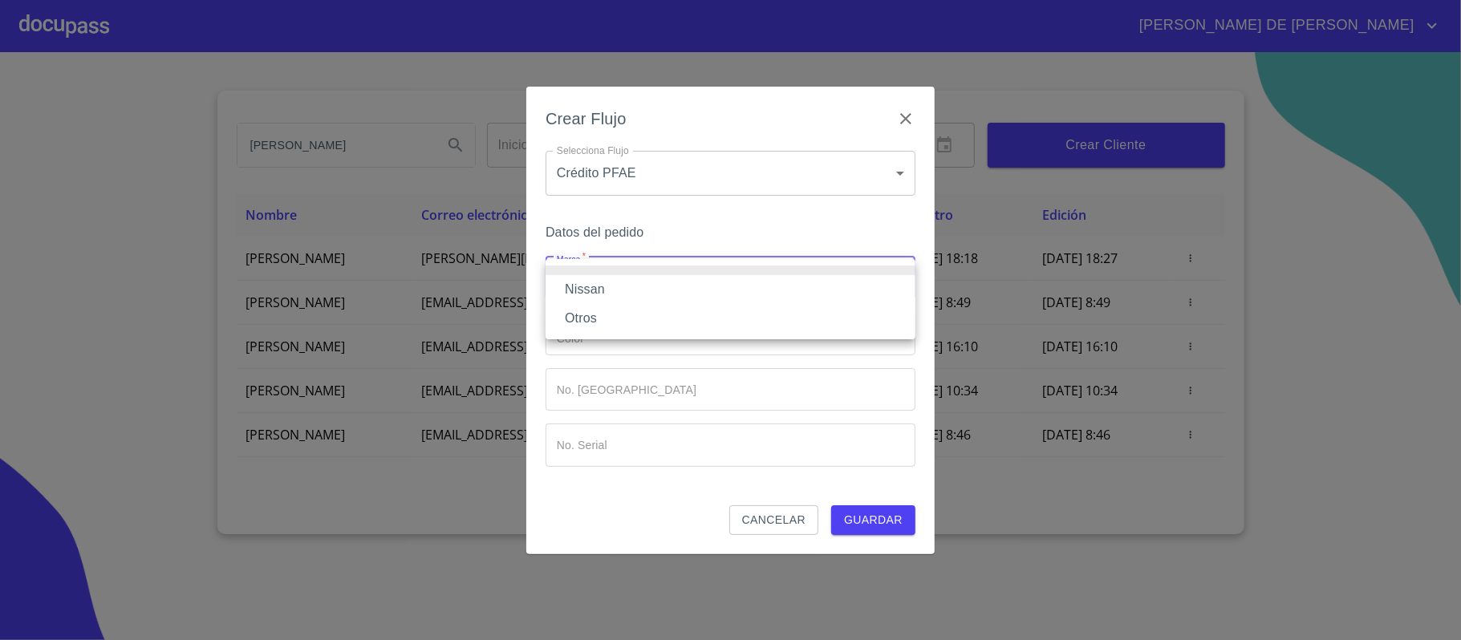
click at [611, 287] on li "Nissan" at bounding box center [731, 289] width 370 height 29
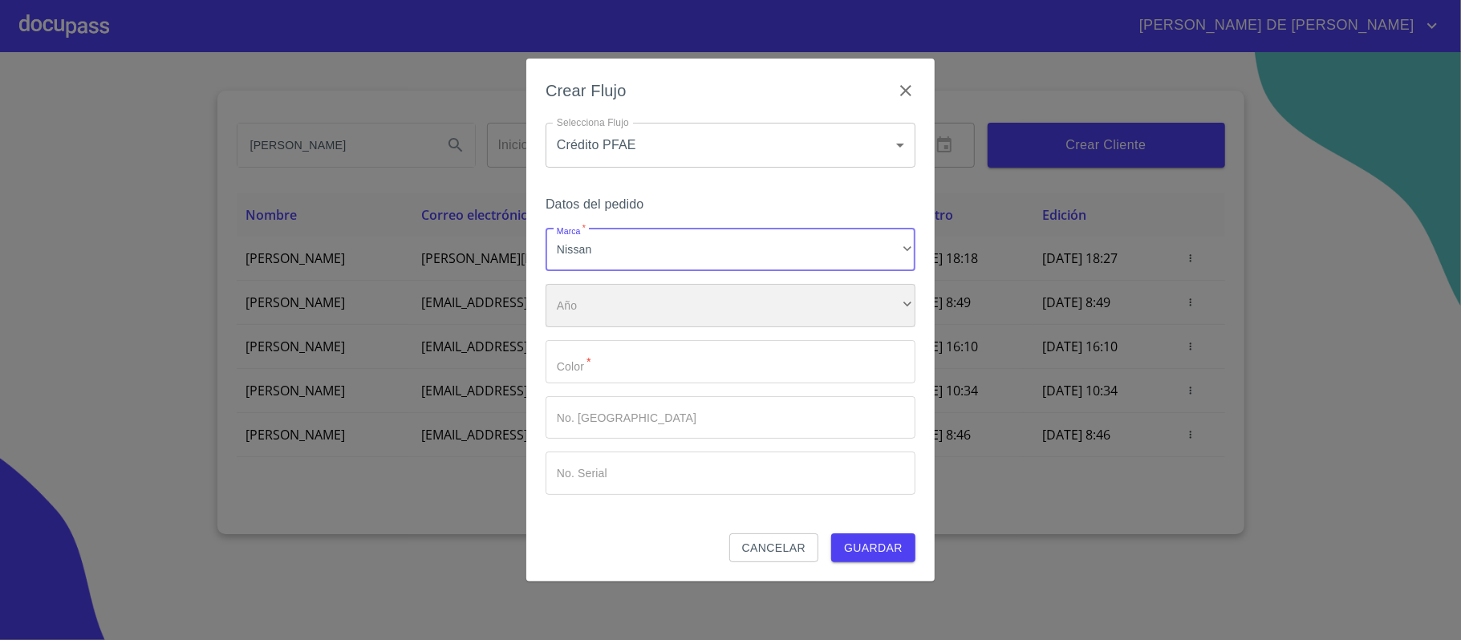
click at [618, 302] on div "​" at bounding box center [731, 305] width 370 height 43
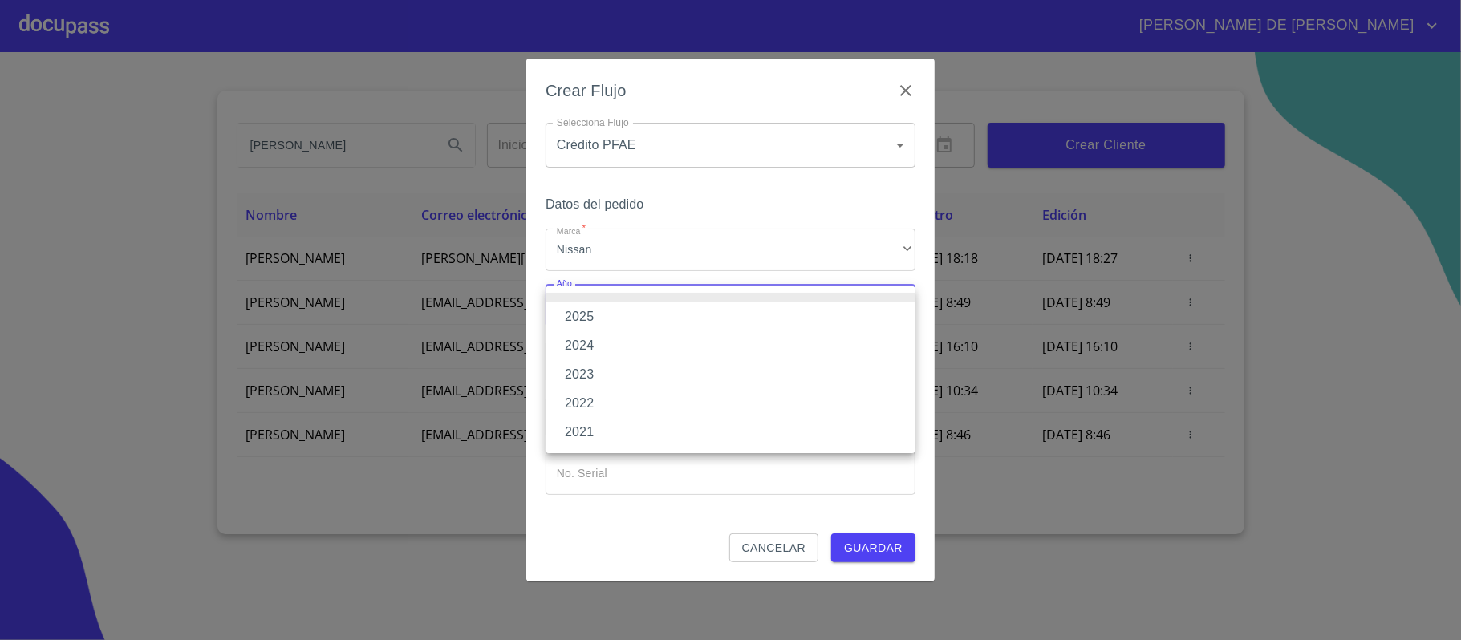
click at [613, 321] on li "2025" at bounding box center [731, 316] width 370 height 29
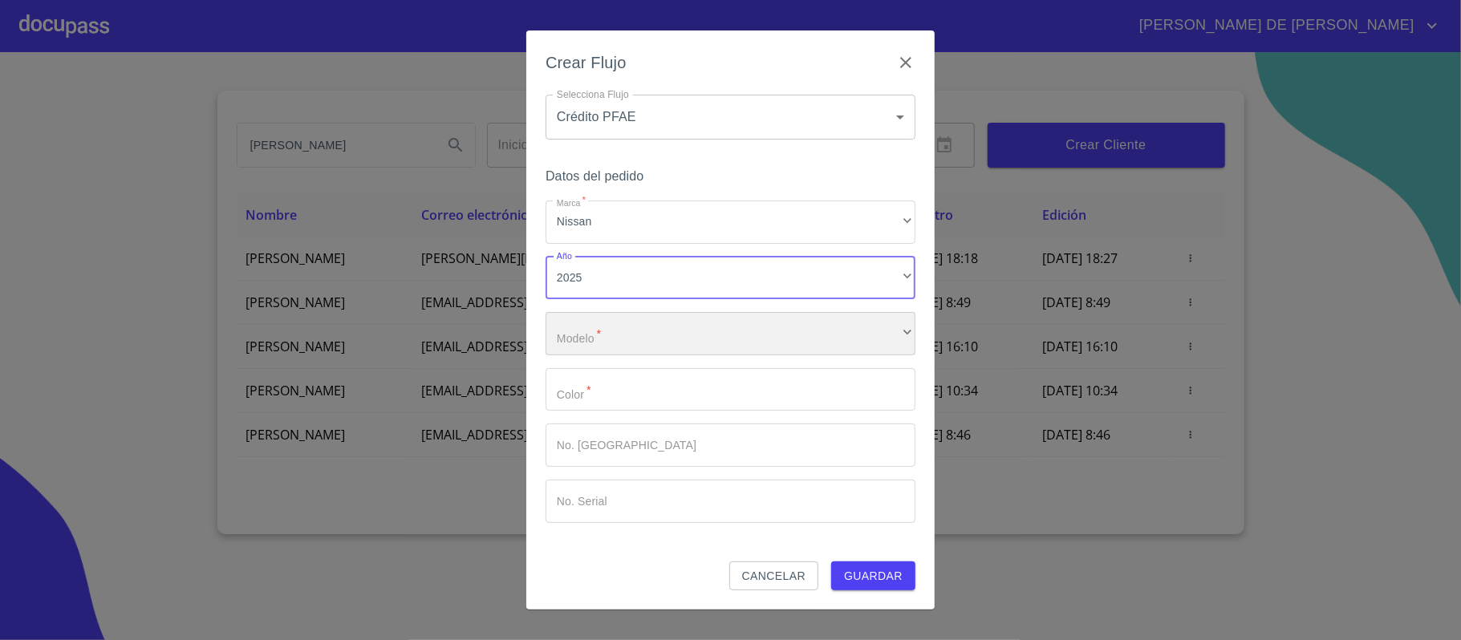
click at [617, 339] on div "​" at bounding box center [731, 333] width 370 height 43
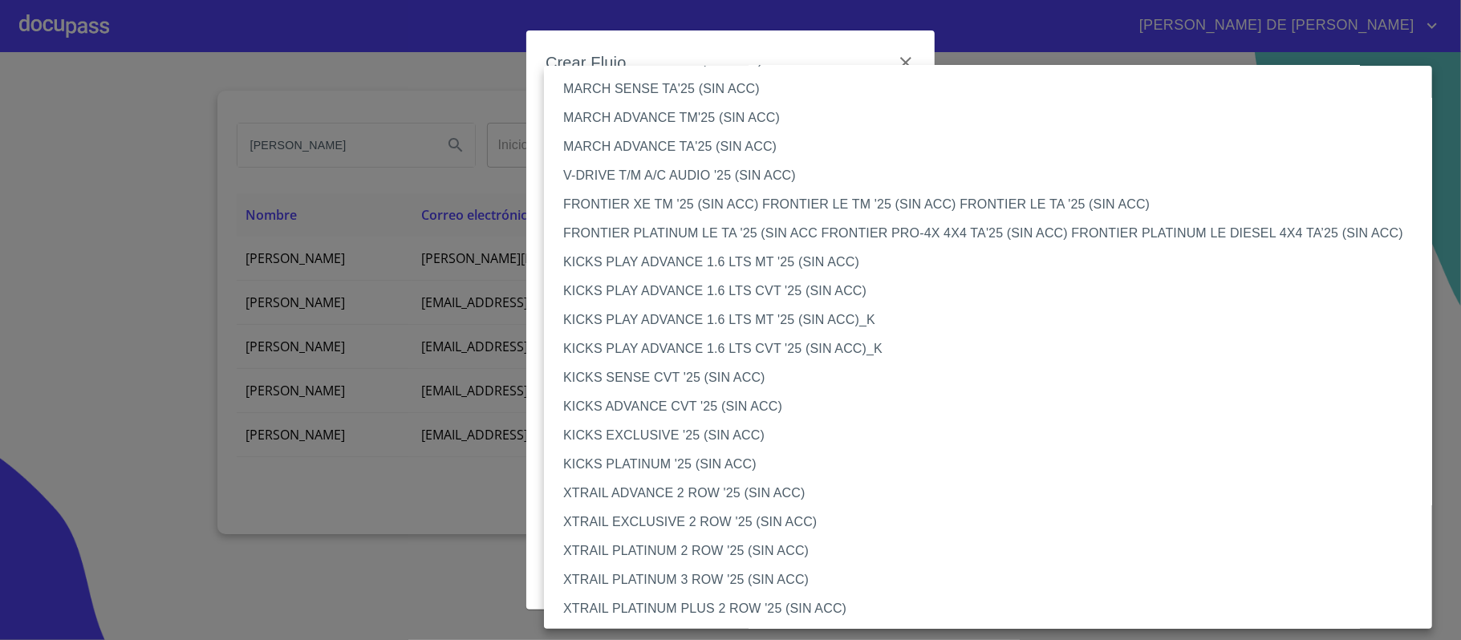
click at [668, 485] on li "XTRAIL ADVANCE 2 ROW '25 (SIN ACC)" at bounding box center [996, 493] width 904 height 29
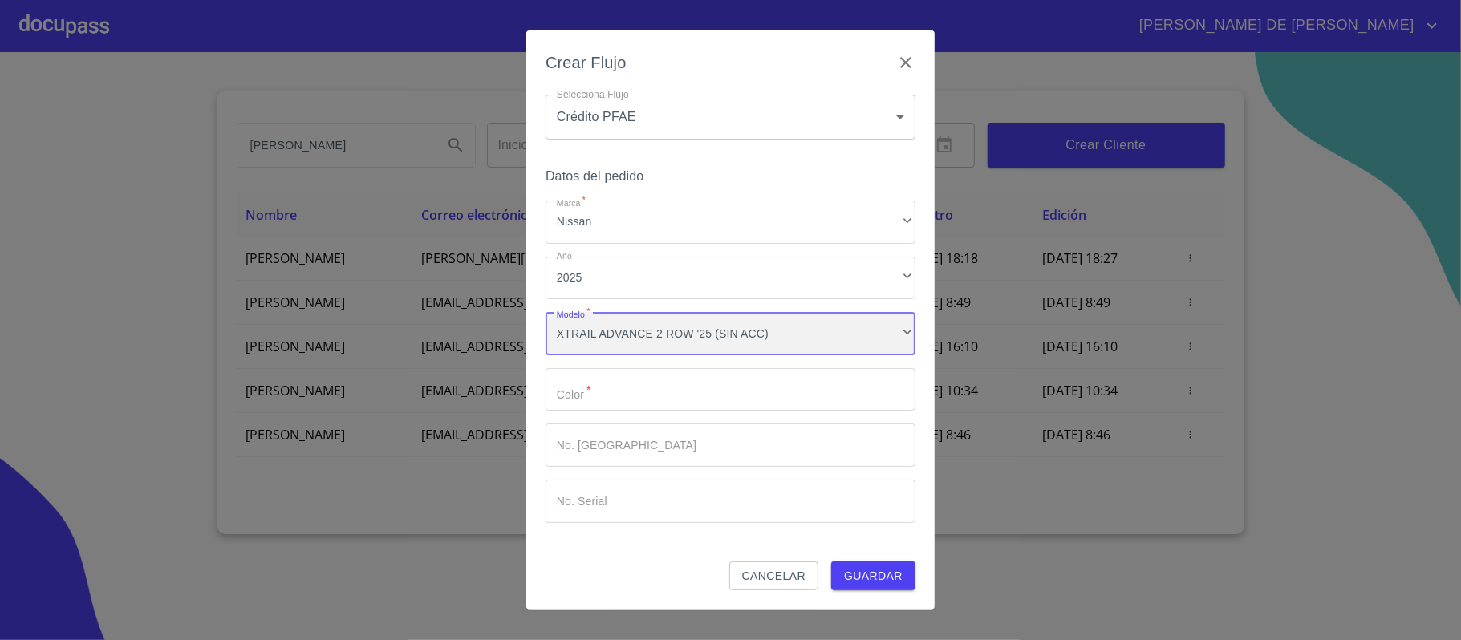
scroll to position [1191, 0]
click at [647, 401] on input "Marca   *" at bounding box center [731, 389] width 370 height 43
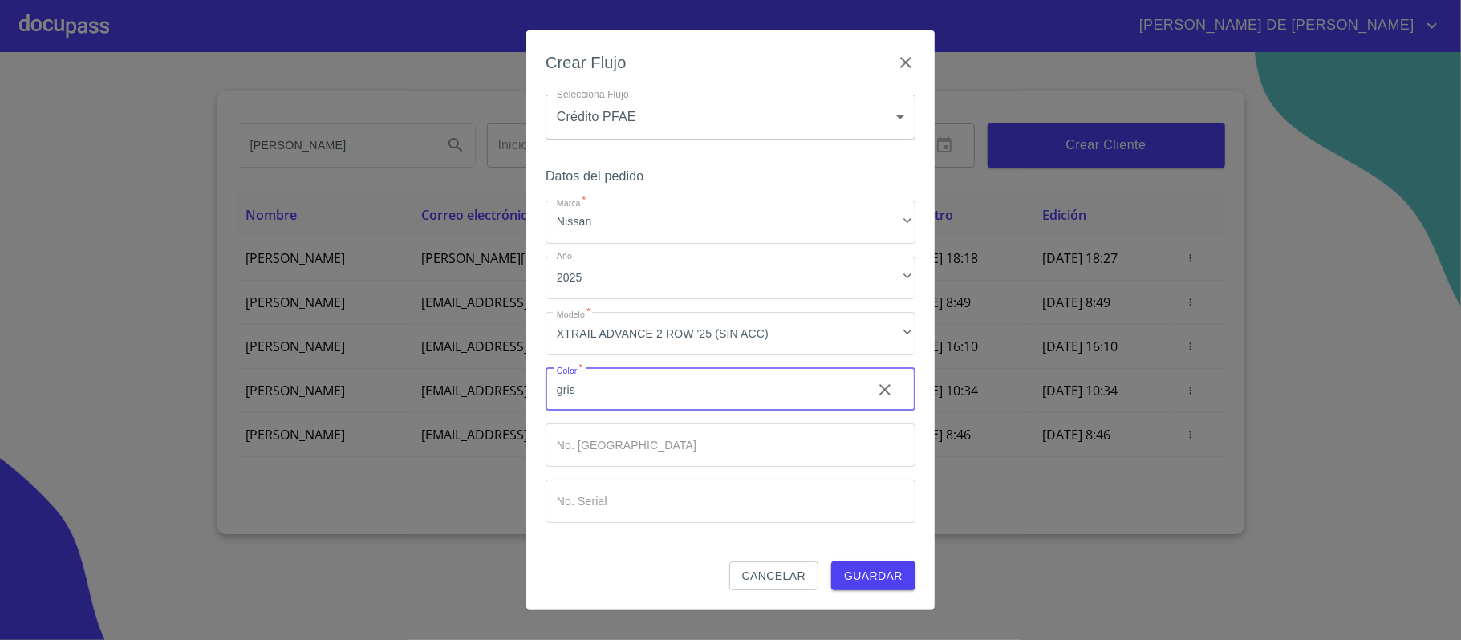
type input "gris"
click at [873, 585] on span "Guardar" at bounding box center [873, 576] width 59 height 20
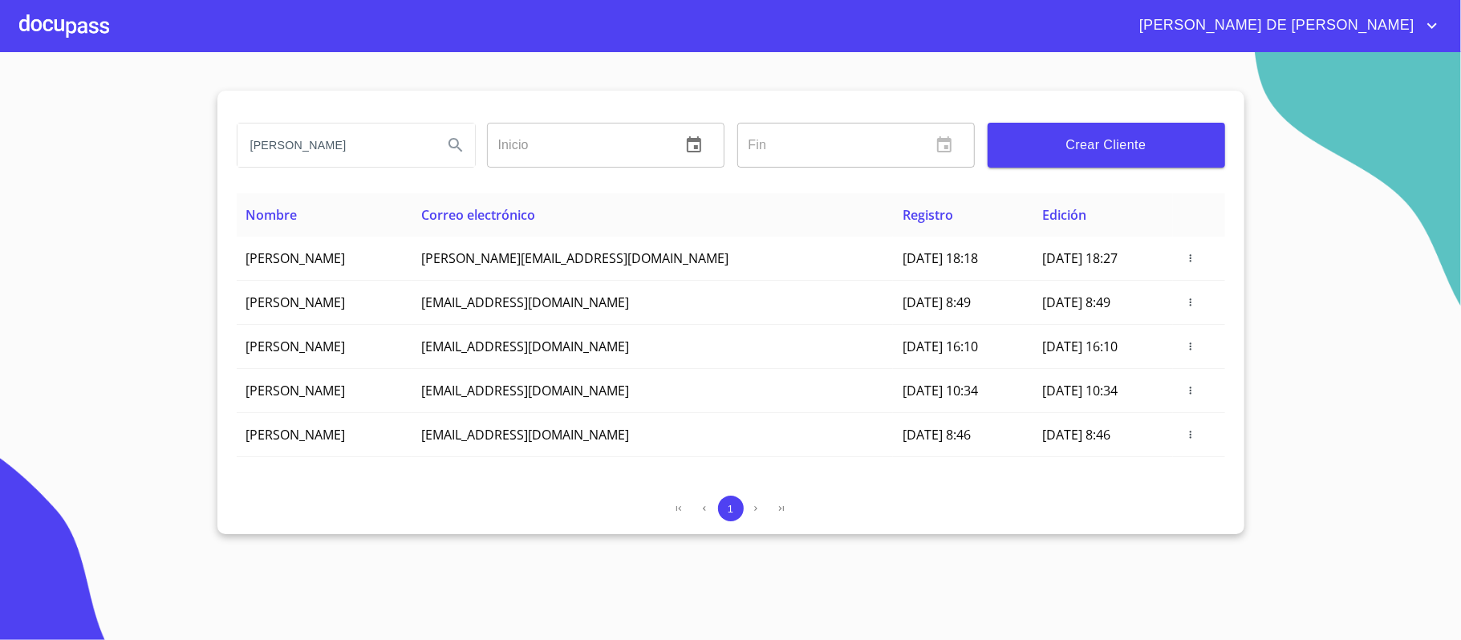
click at [56, 14] on div at bounding box center [64, 25] width 90 height 51
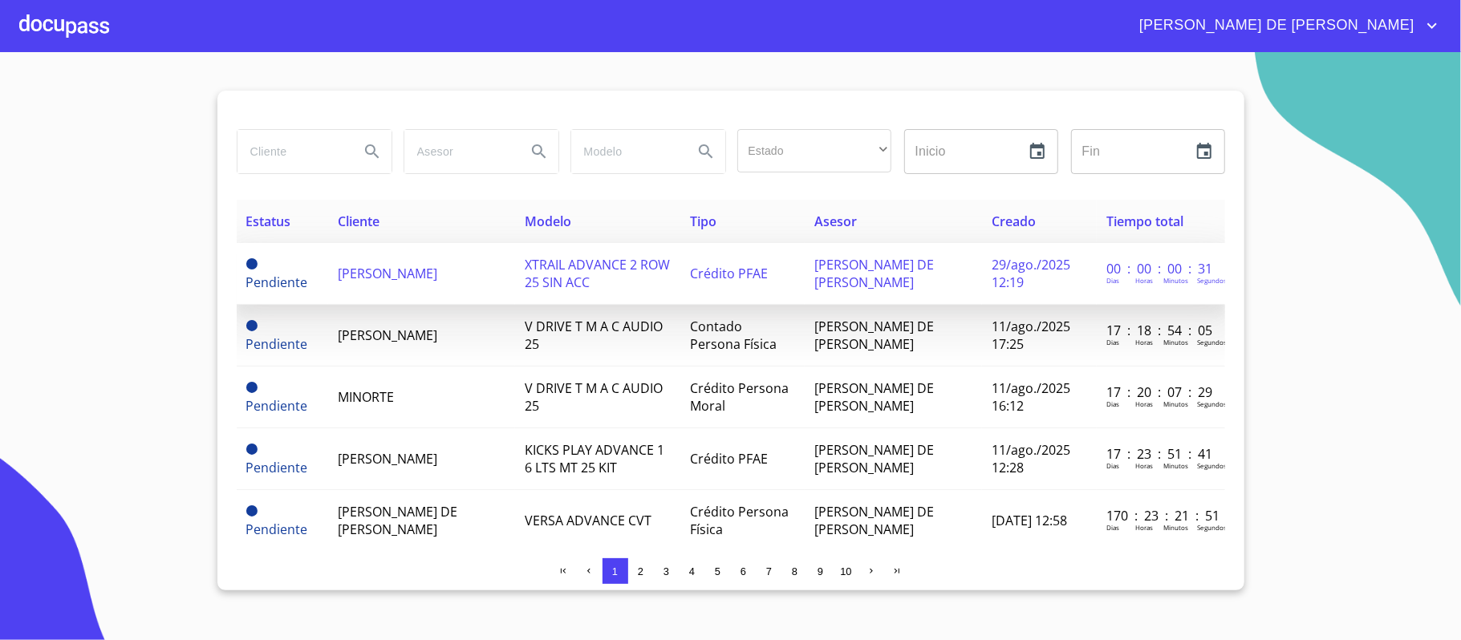
click at [433, 273] on span "[PERSON_NAME]" at bounding box center [387, 274] width 99 height 18
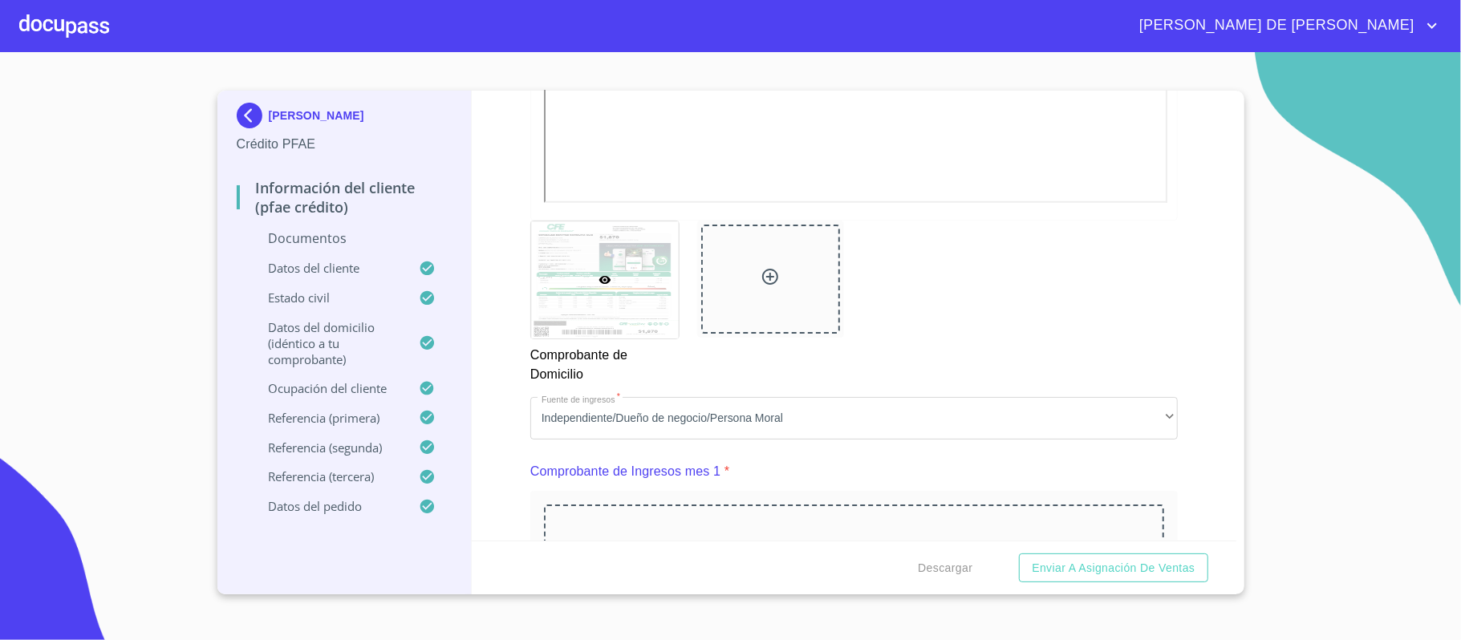
scroll to position [1628, 0]
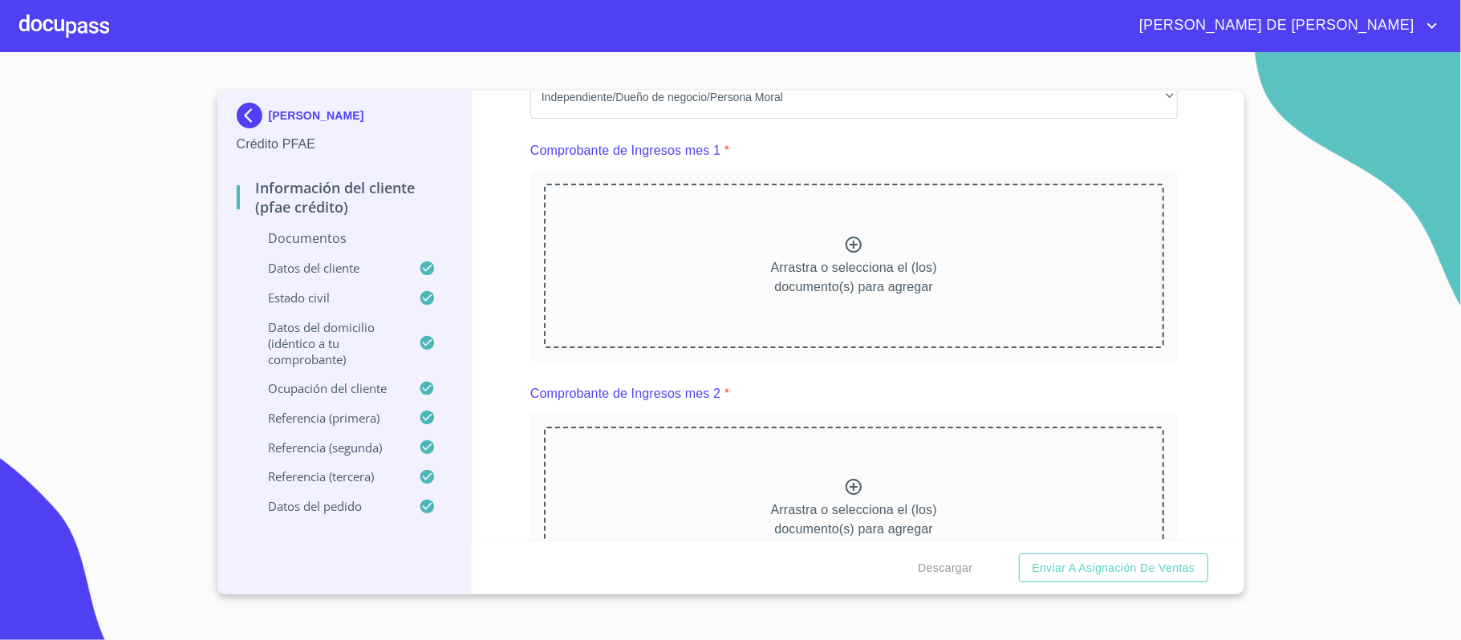
click at [855, 255] on div "Arrastra o selecciona el (los) documento(s) para agregar" at bounding box center [854, 266] width 620 height 164
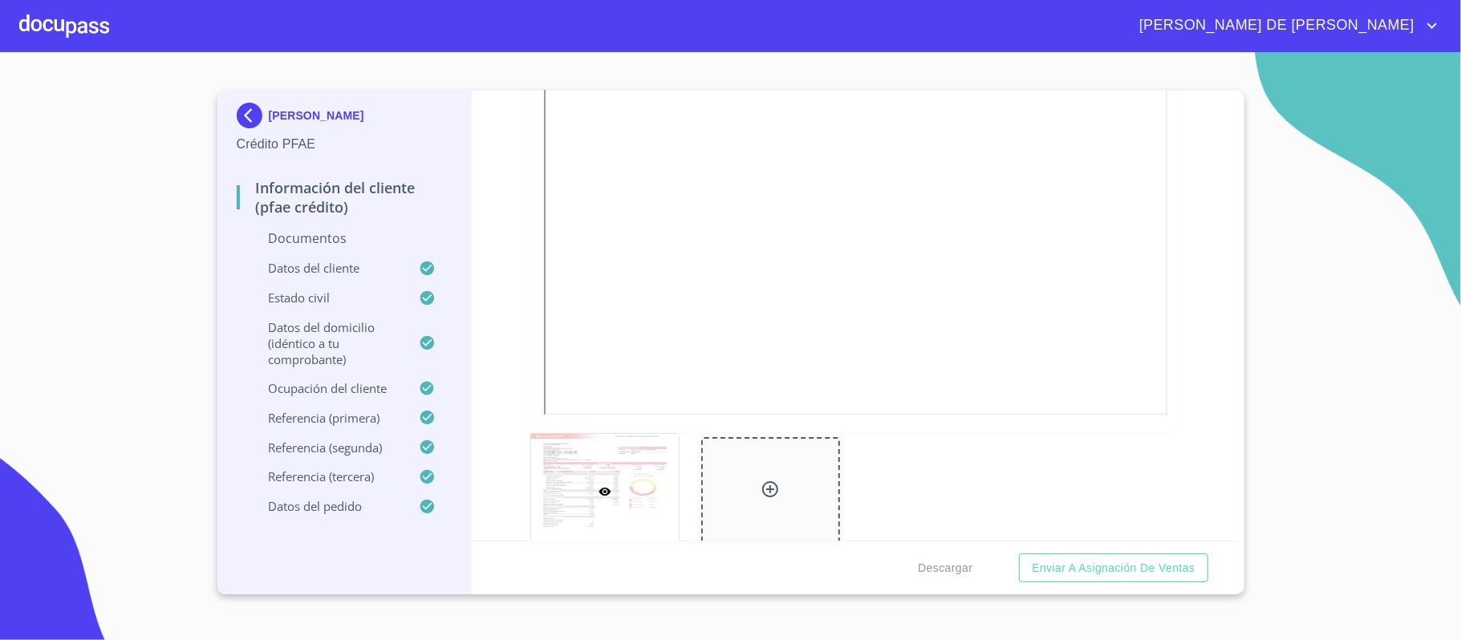
scroll to position [2056, 0]
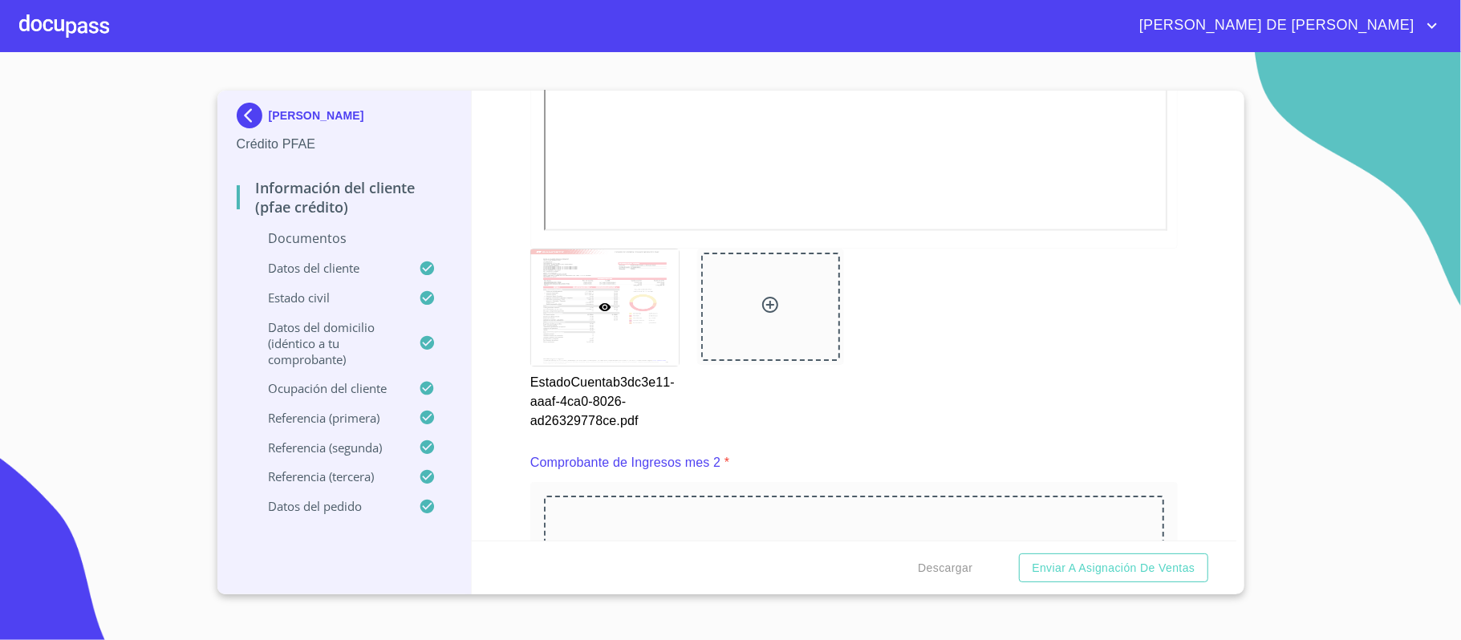
click at [764, 313] on icon at bounding box center [770, 304] width 19 height 19
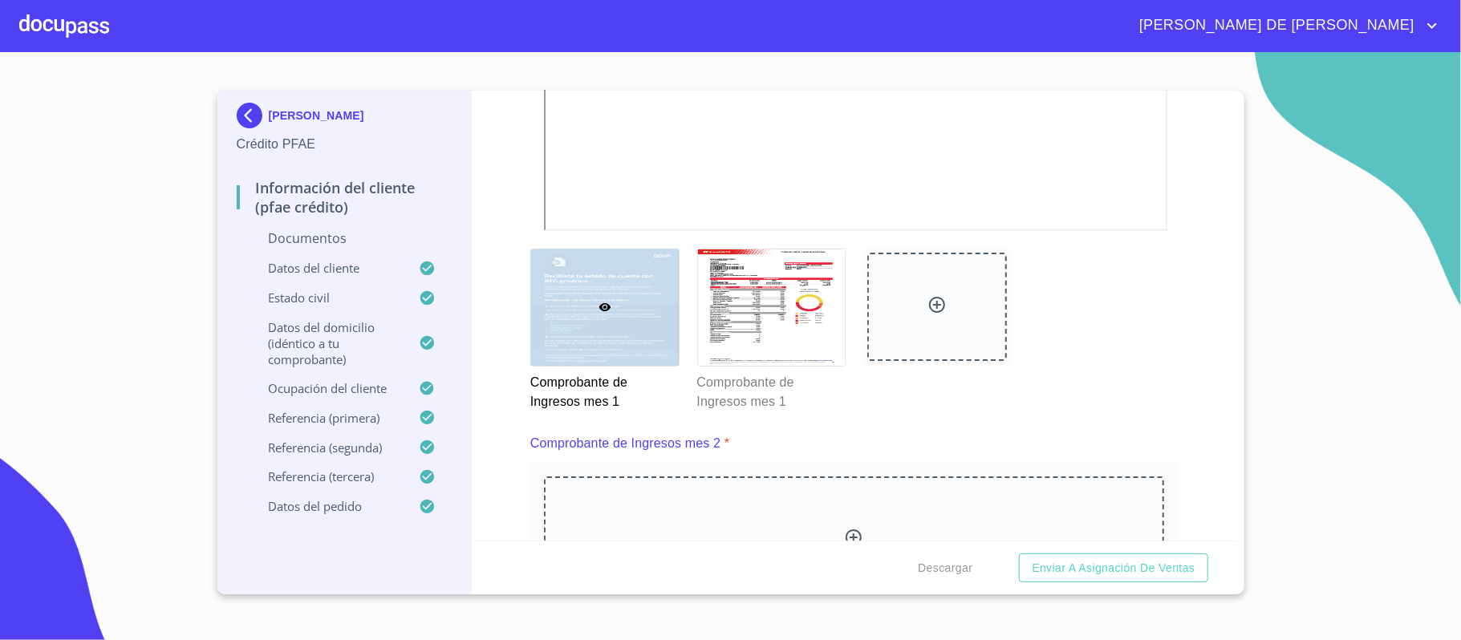
click at [849, 530] on icon at bounding box center [853, 537] width 19 height 19
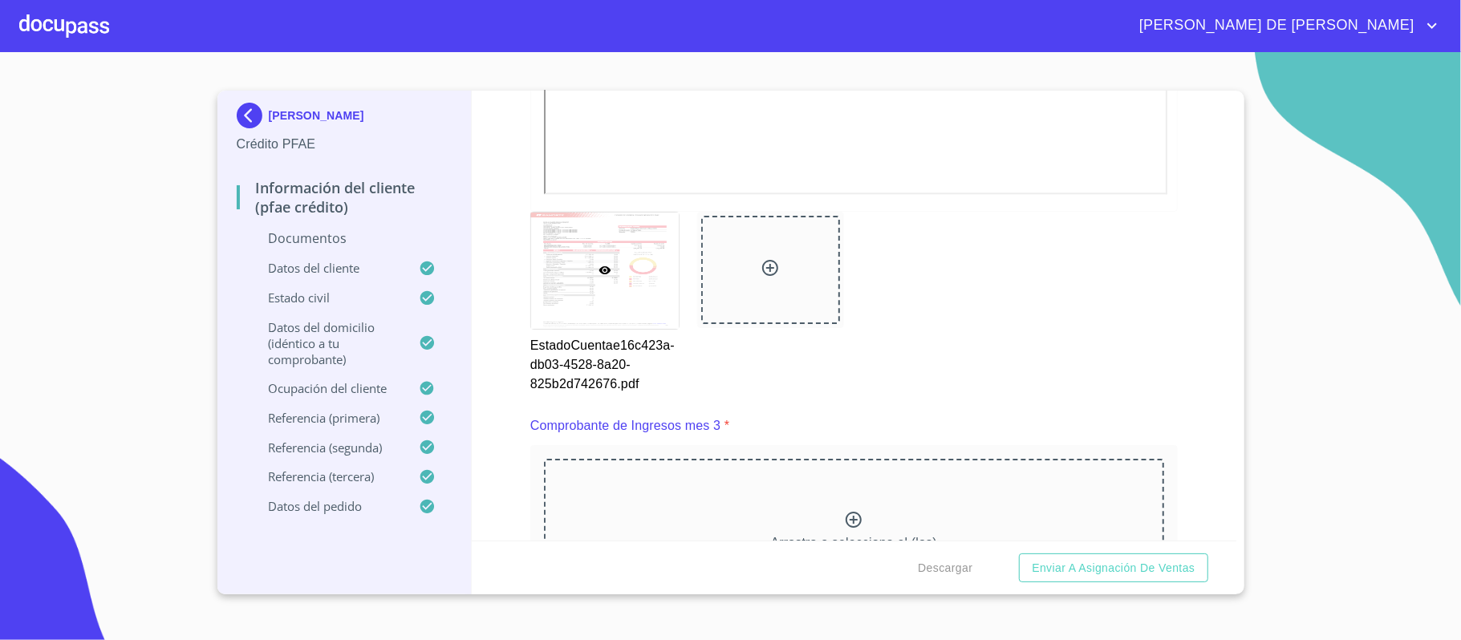
scroll to position [2805, 0]
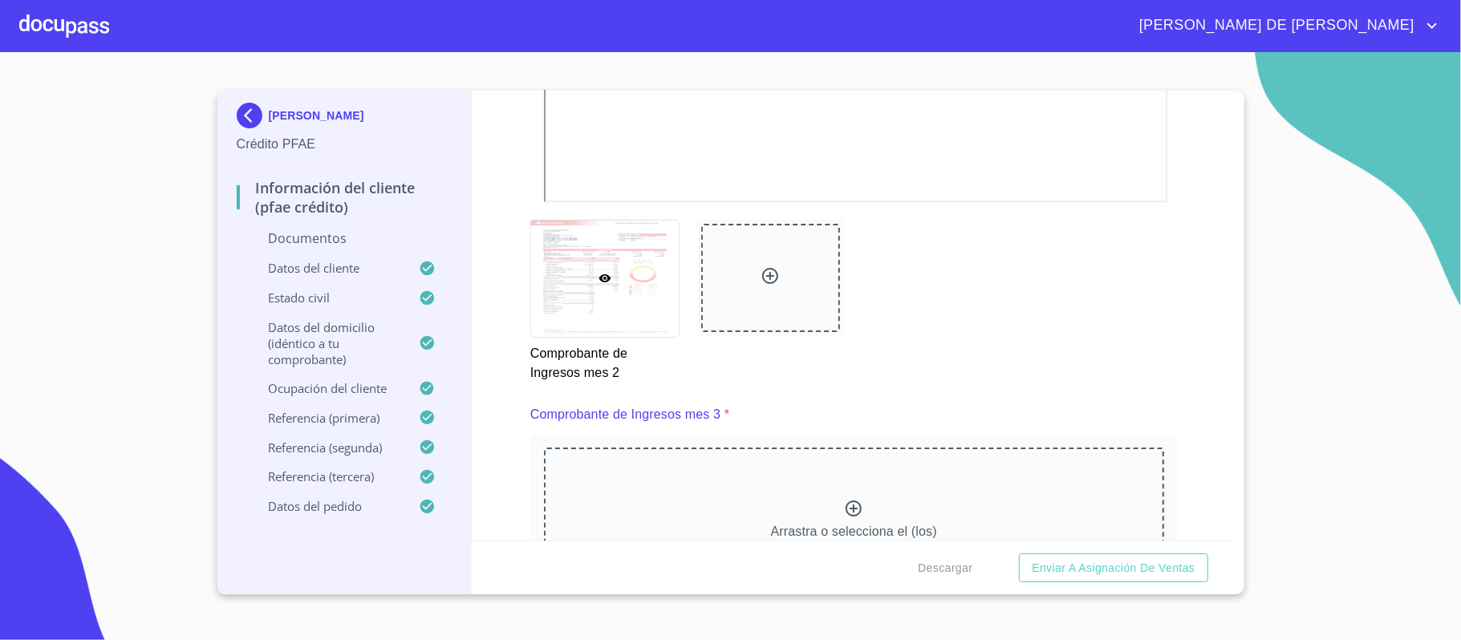
click at [761, 284] on icon at bounding box center [770, 275] width 19 height 19
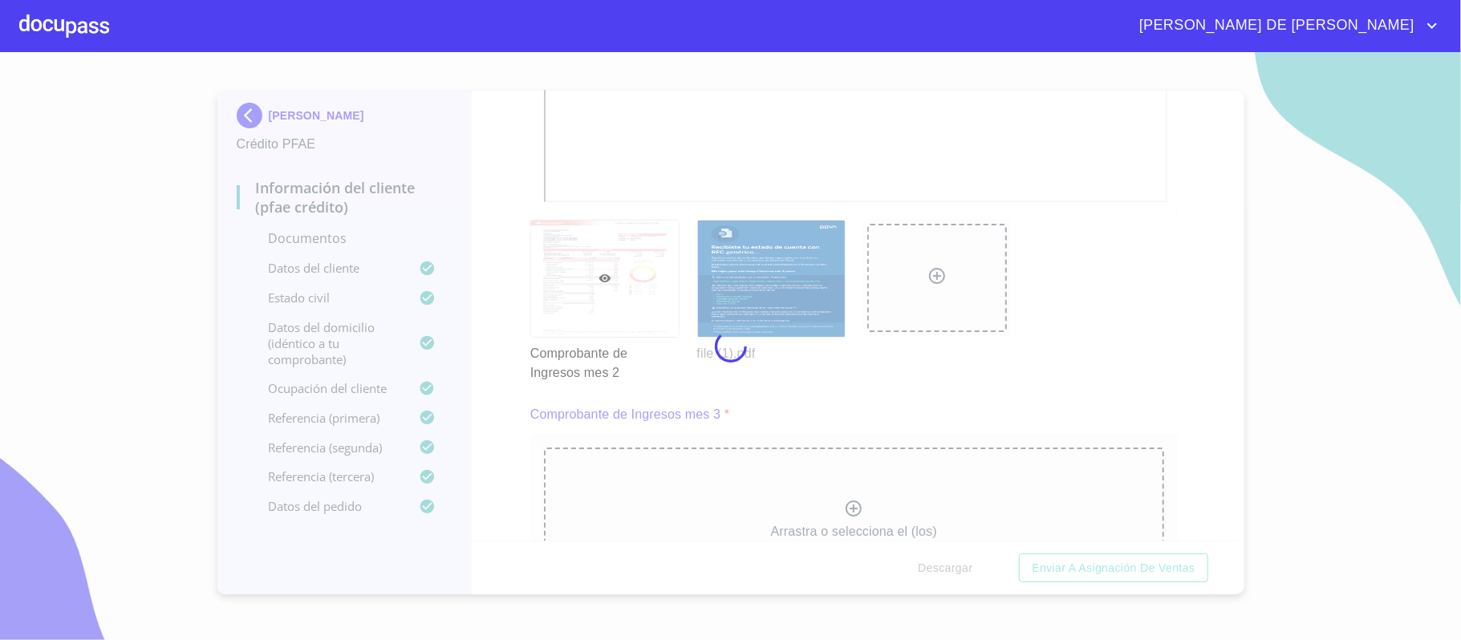
click at [1184, 334] on div at bounding box center [730, 346] width 1461 height 588
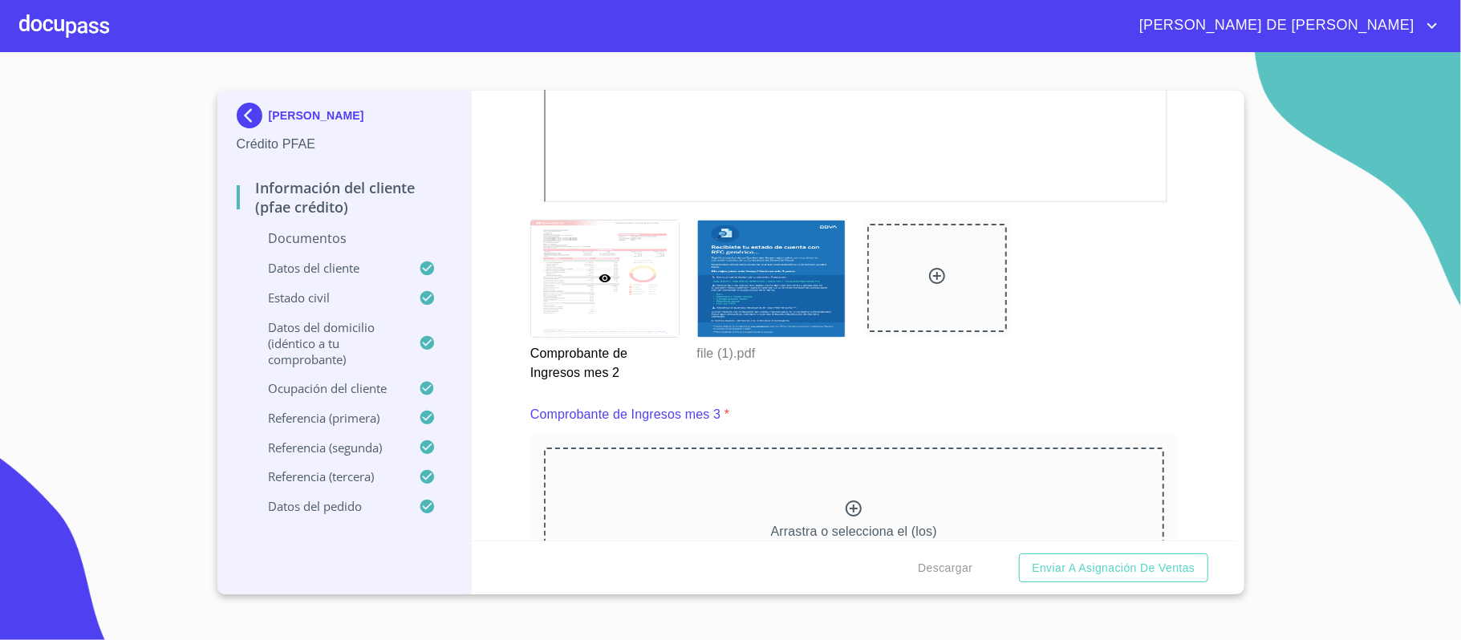
click at [844, 497] on div "Arrastra o selecciona el (los) documento(s) para agregar" at bounding box center [854, 530] width 620 height 164
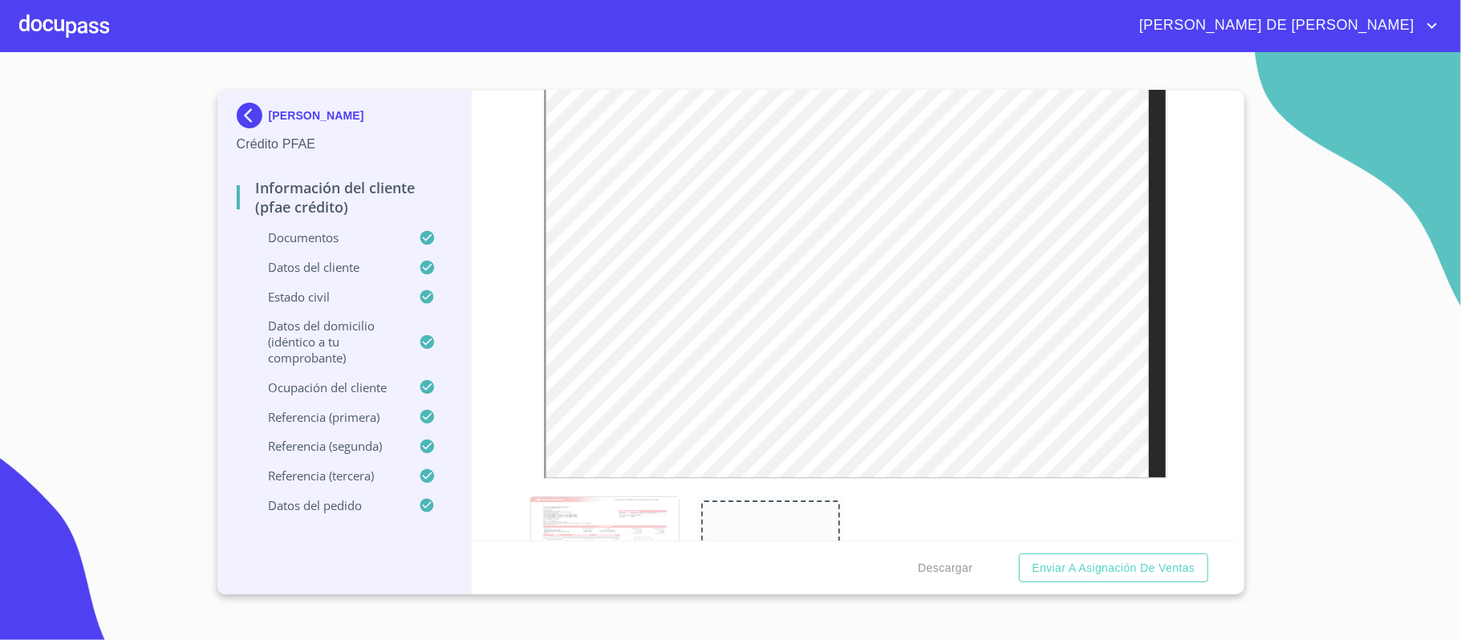
scroll to position [3339, 0]
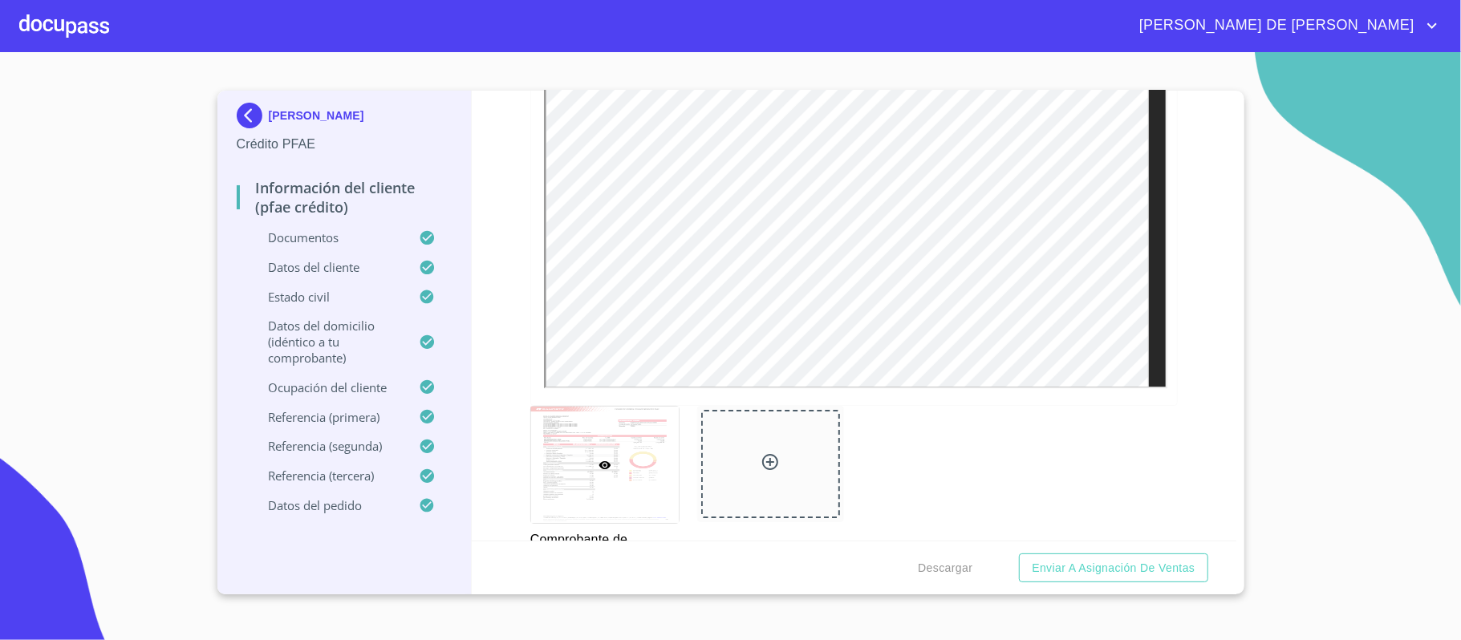
click at [780, 472] on div at bounding box center [771, 464] width 140 height 109
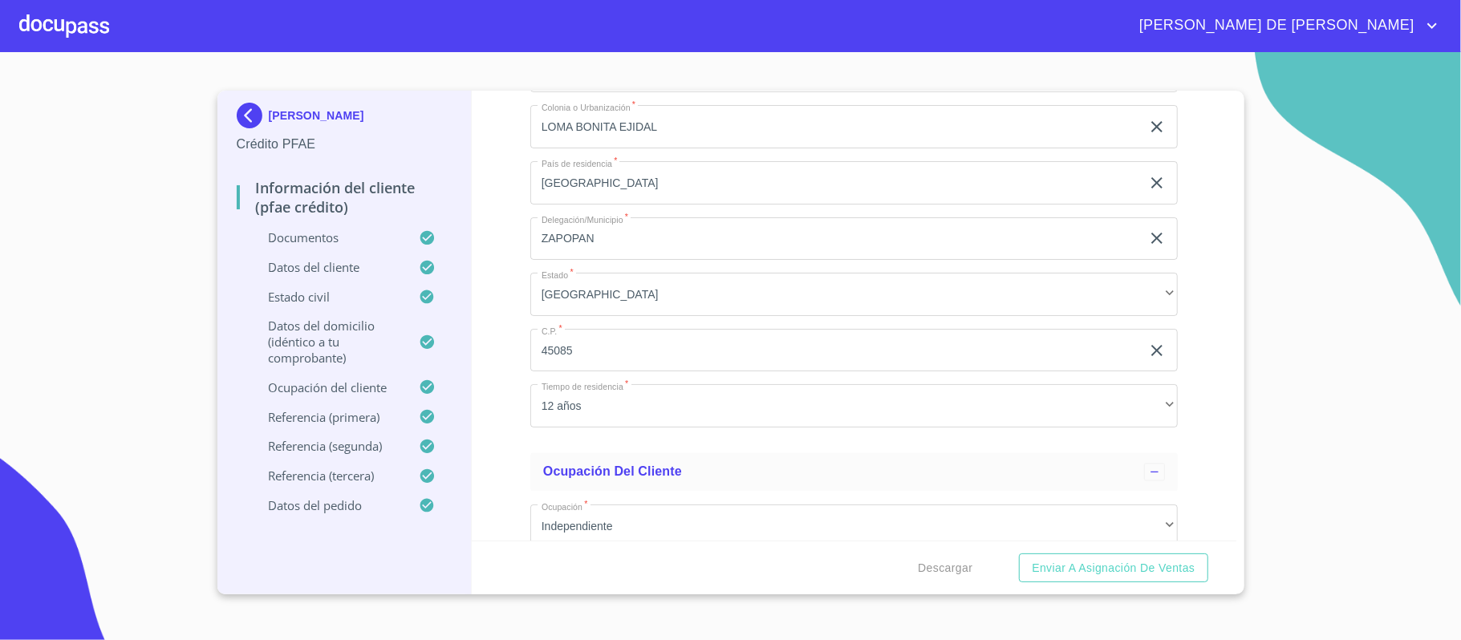
scroll to position [6548, 0]
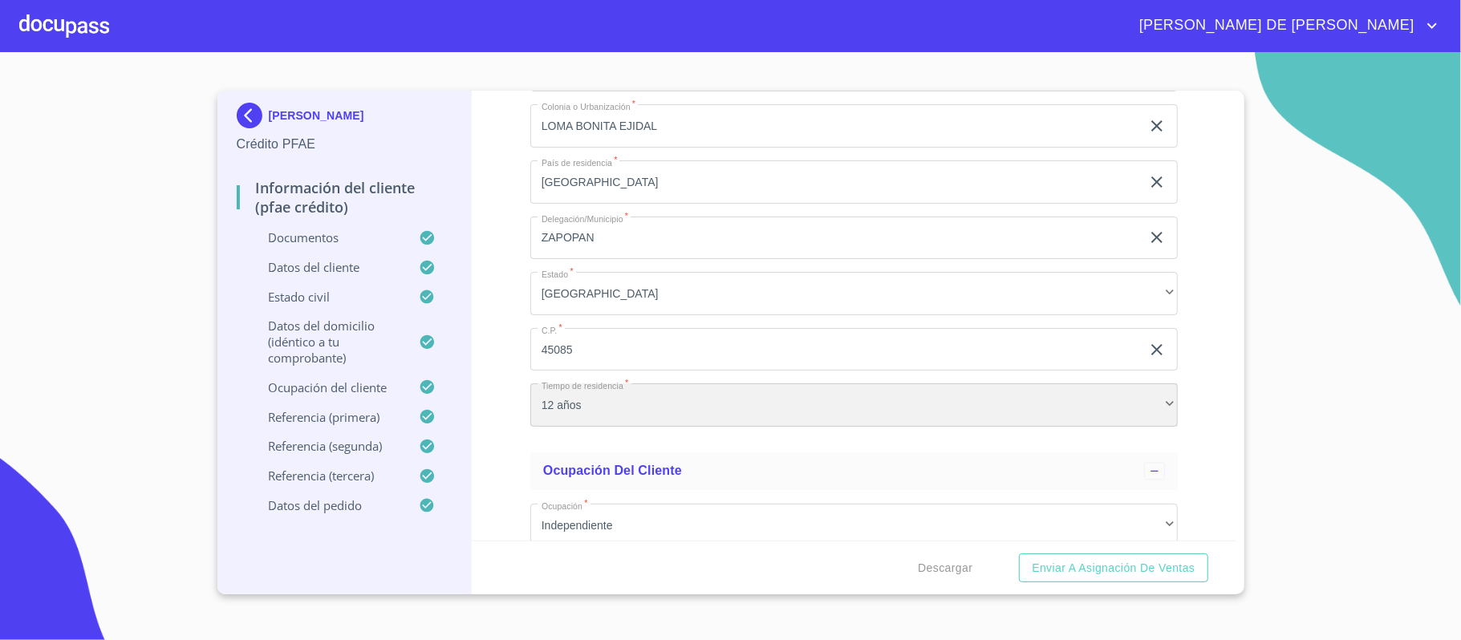
click at [1124, 400] on div "12 años" at bounding box center [853, 405] width 647 height 43
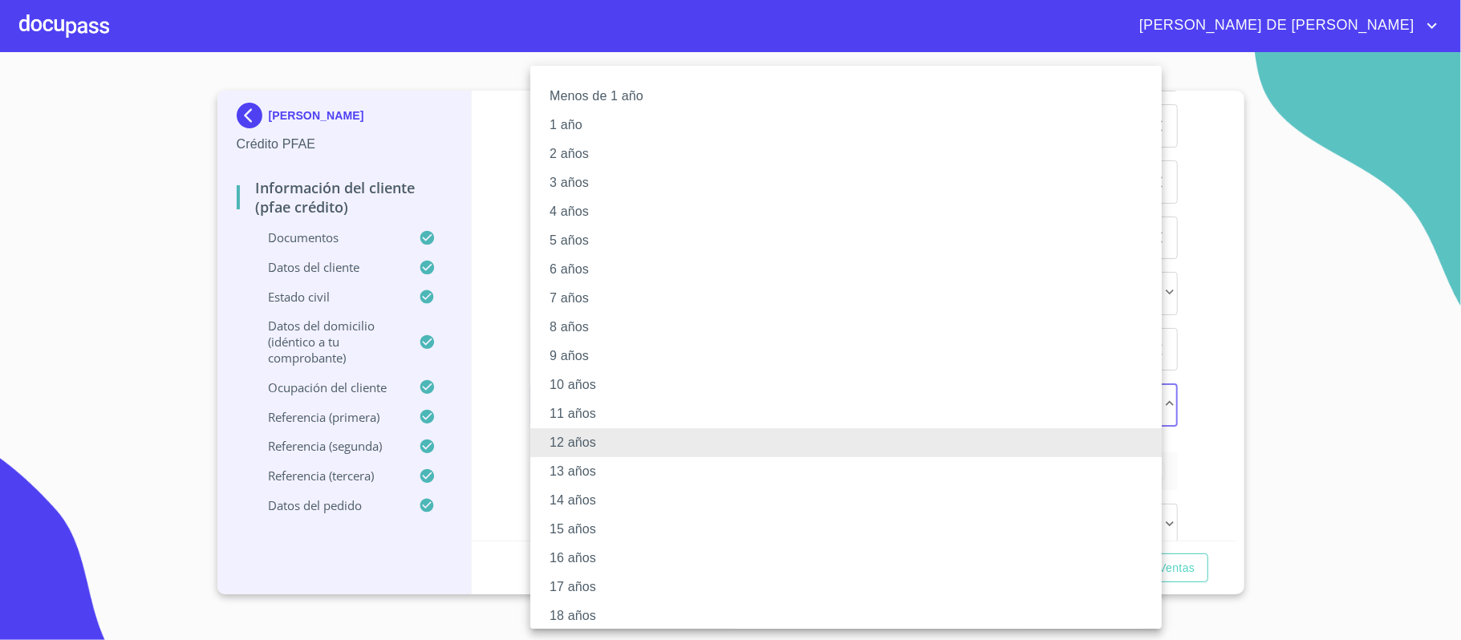
click at [1067, 472] on li "13 años" at bounding box center [853, 471] width 647 height 29
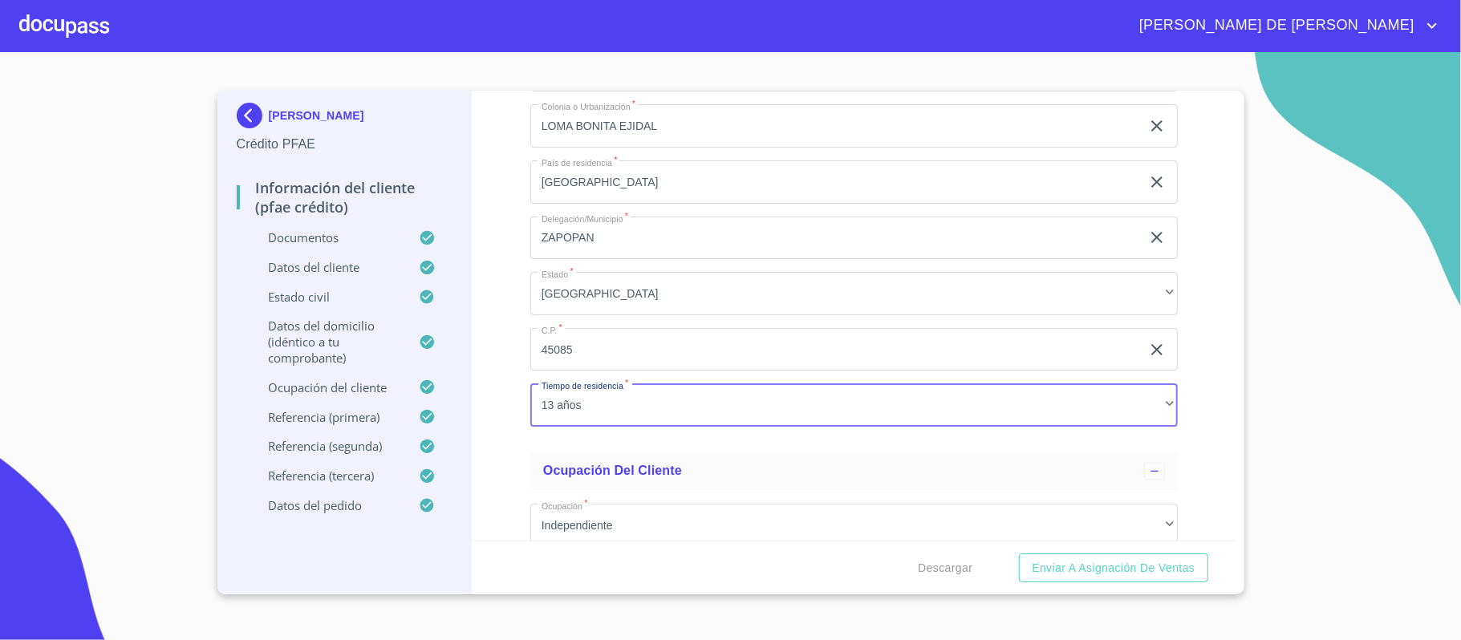
click at [1198, 457] on div "Información del cliente (PFAE crédito) Documentos Documento de identificación. …" at bounding box center [854, 316] width 765 height 450
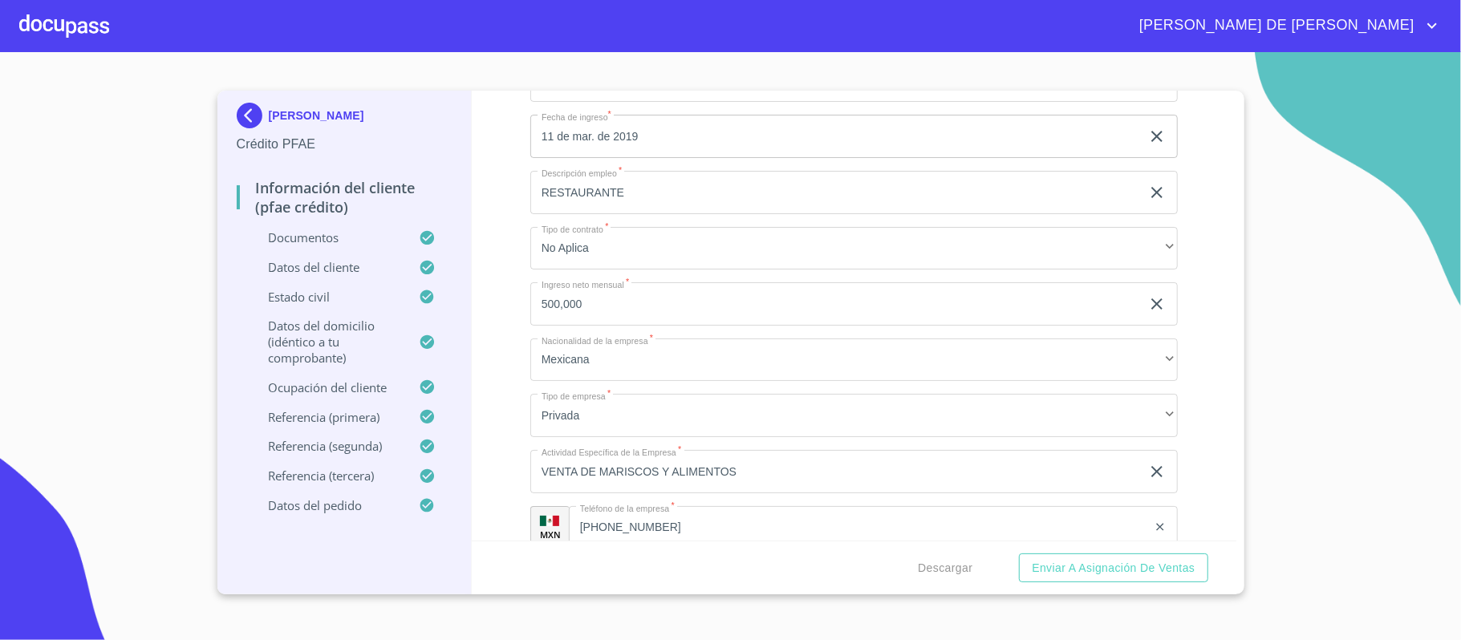
scroll to position [7084, 0]
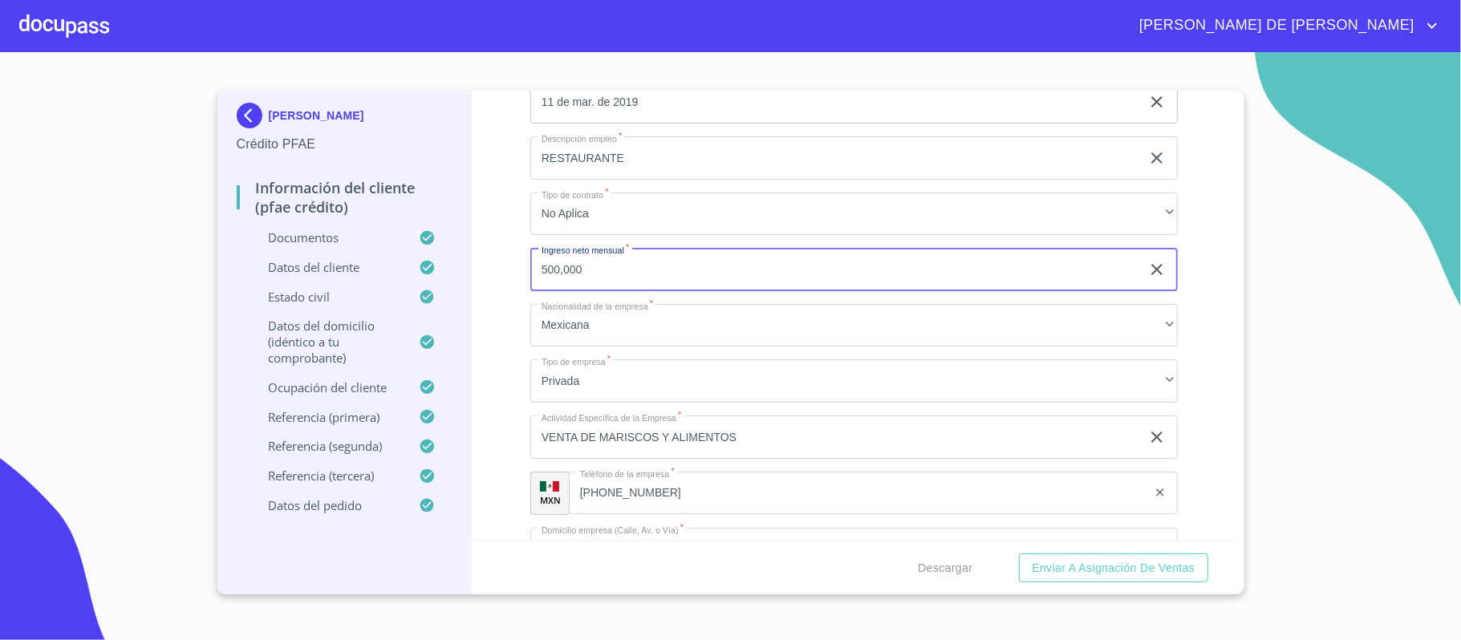
drag, startPoint x: 611, startPoint y: 273, endPoint x: 512, endPoint y: 273, distance: 99.5
click at [512, 273] on div "Información del cliente (PFAE crédito) Documentos Documento de identificación. …" at bounding box center [854, 316] width 765 height 450
type input "480000"
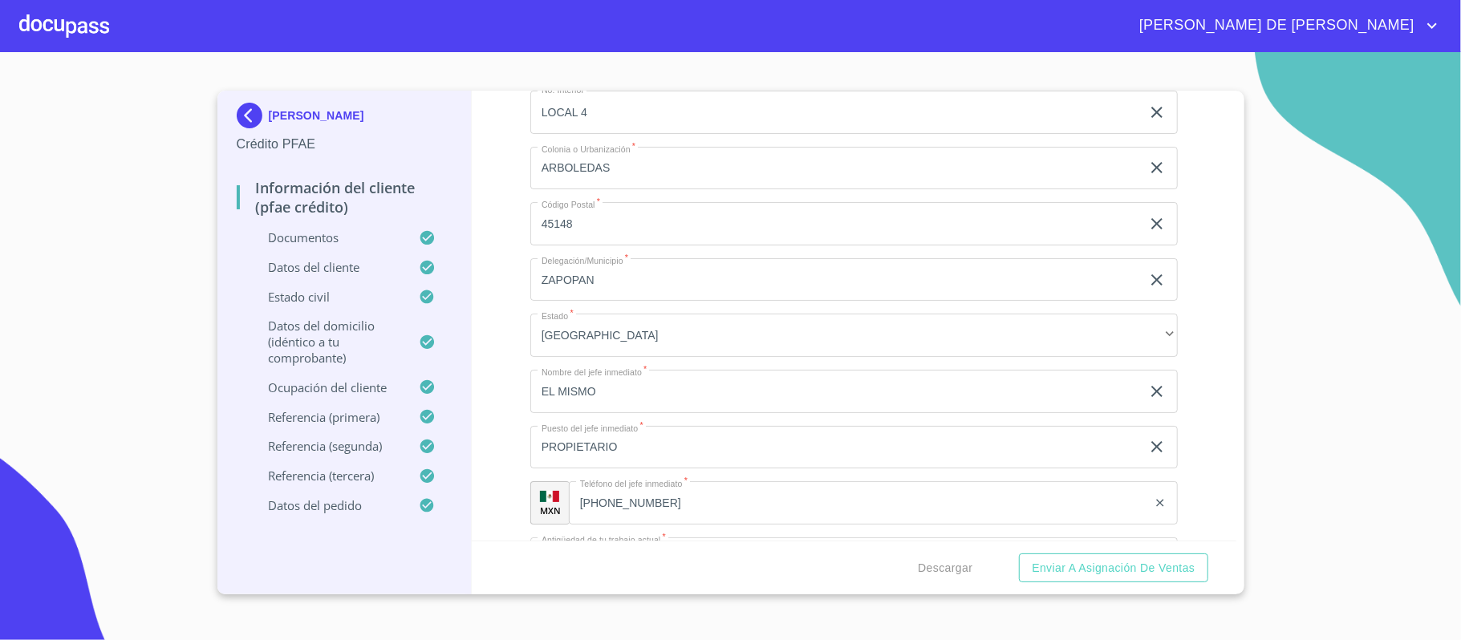
scroll to position [7619, 0]
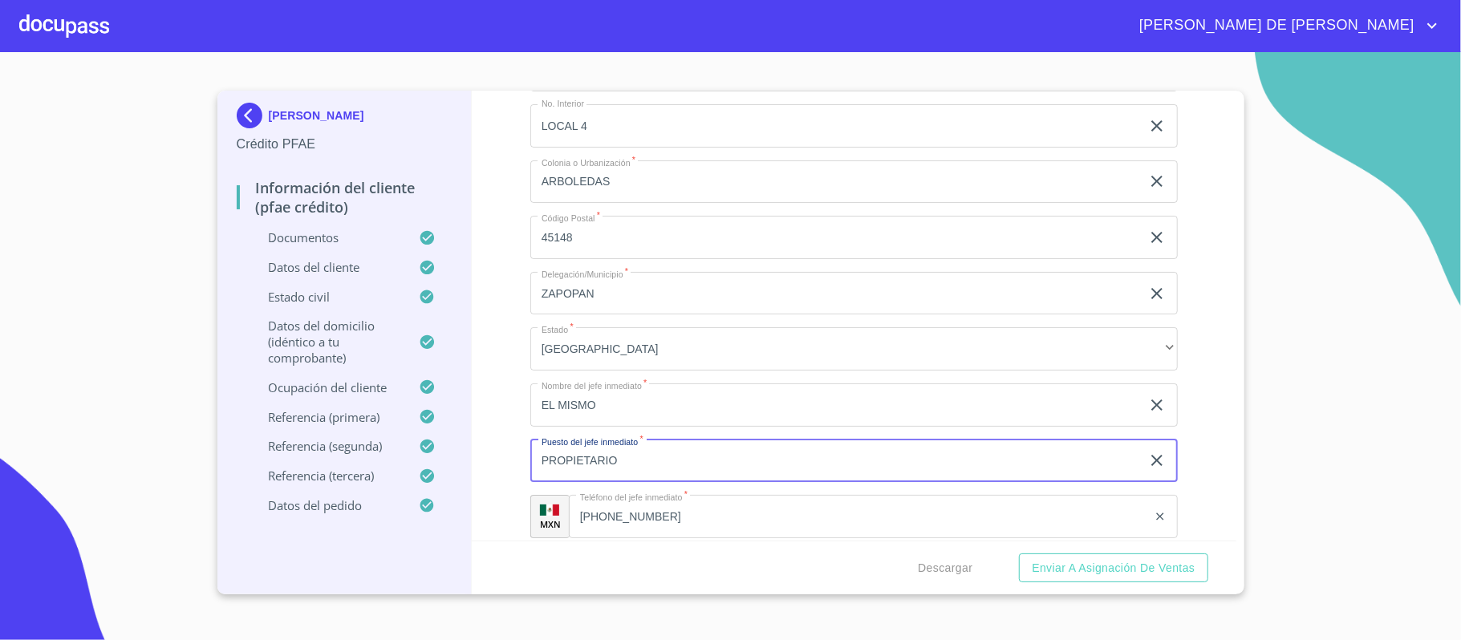
drag, startPoint x: 687, startPoint y: 465, endPoint x: 489, endPoint y: 469, distance: 197.4
click at [489, 469] on div "Información del cliente (PFAE crédito) Documentos Documento de identificación. …" at bounding box center [854, 316] width 765 height 450
type input "p"
type input "PFAE"
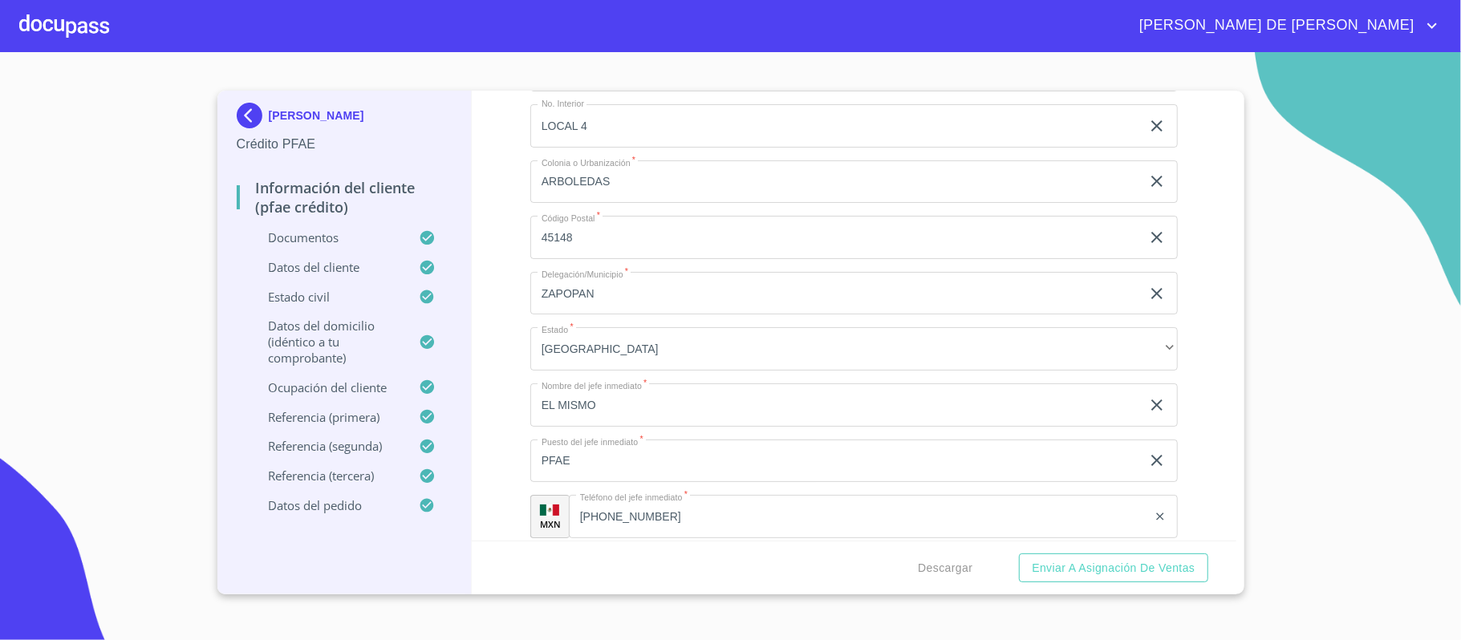
click at [492, 465] on div "Información del cliente (PFAE crédito) Documentos Documento de identificación. …" at bounding box center [854, 316] width 765 height 450
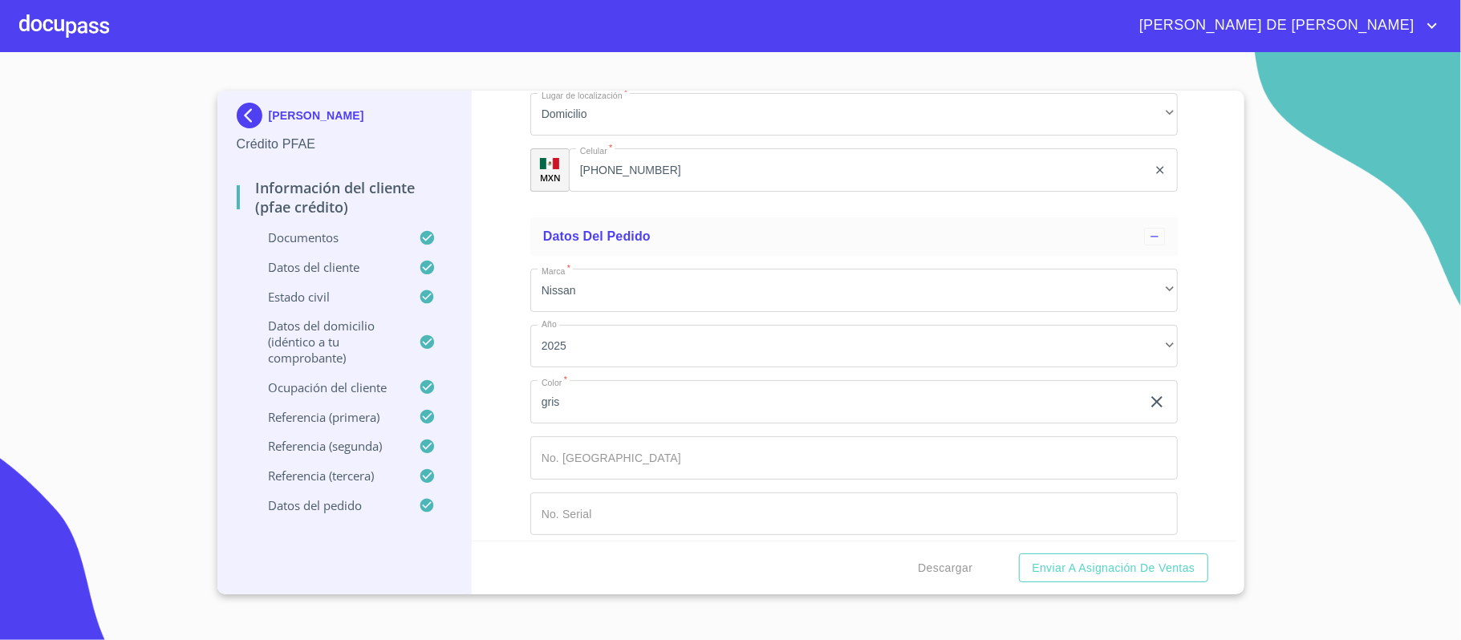
scroll to position [9404, 0]
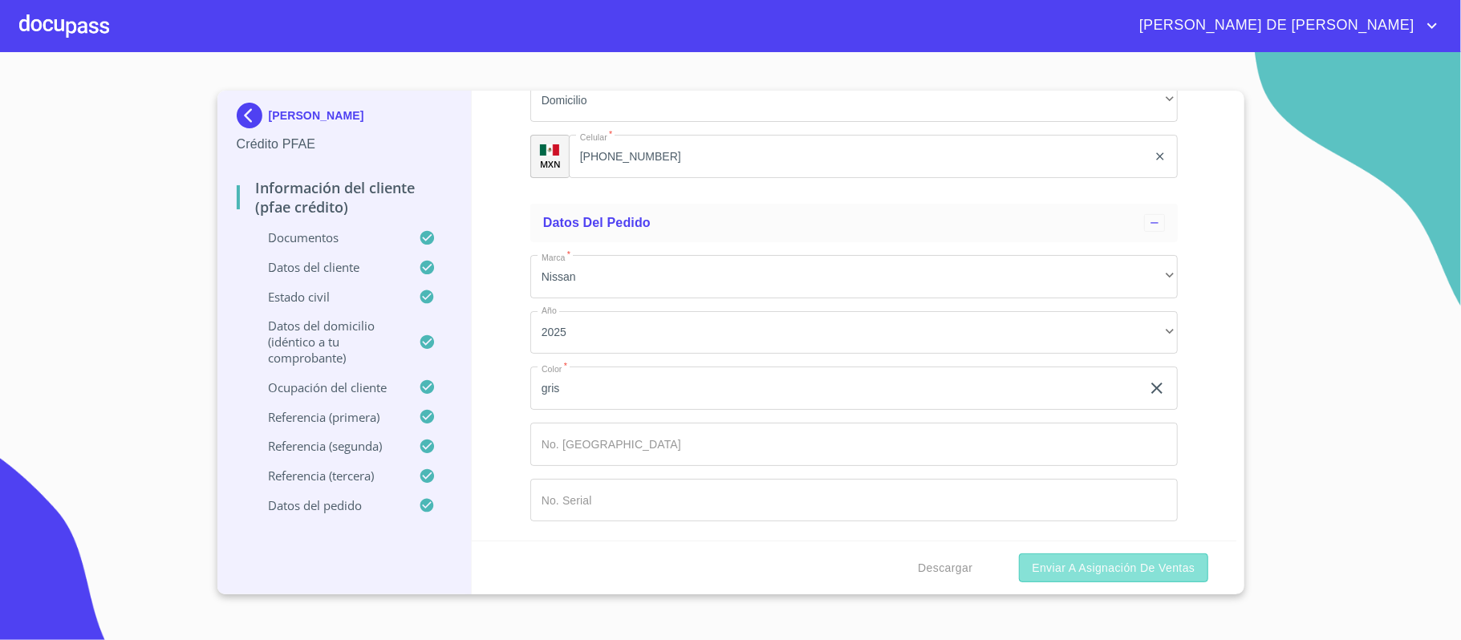
click at [1102, 568] on span "Enviar a Asignación de Ventas" at bounding box center [1113, 568] width 163 height 20
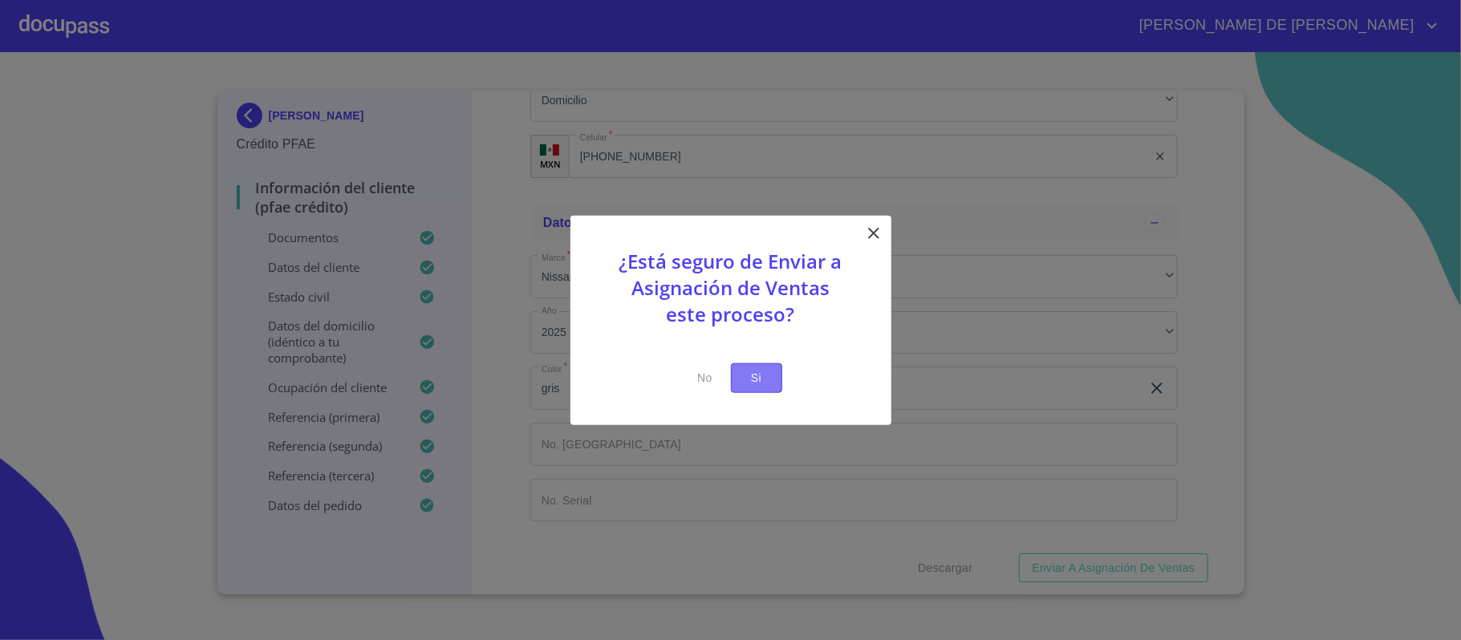
click at [765, 382] on span "Si" at bounding box center [757, 378] width 26 height 20
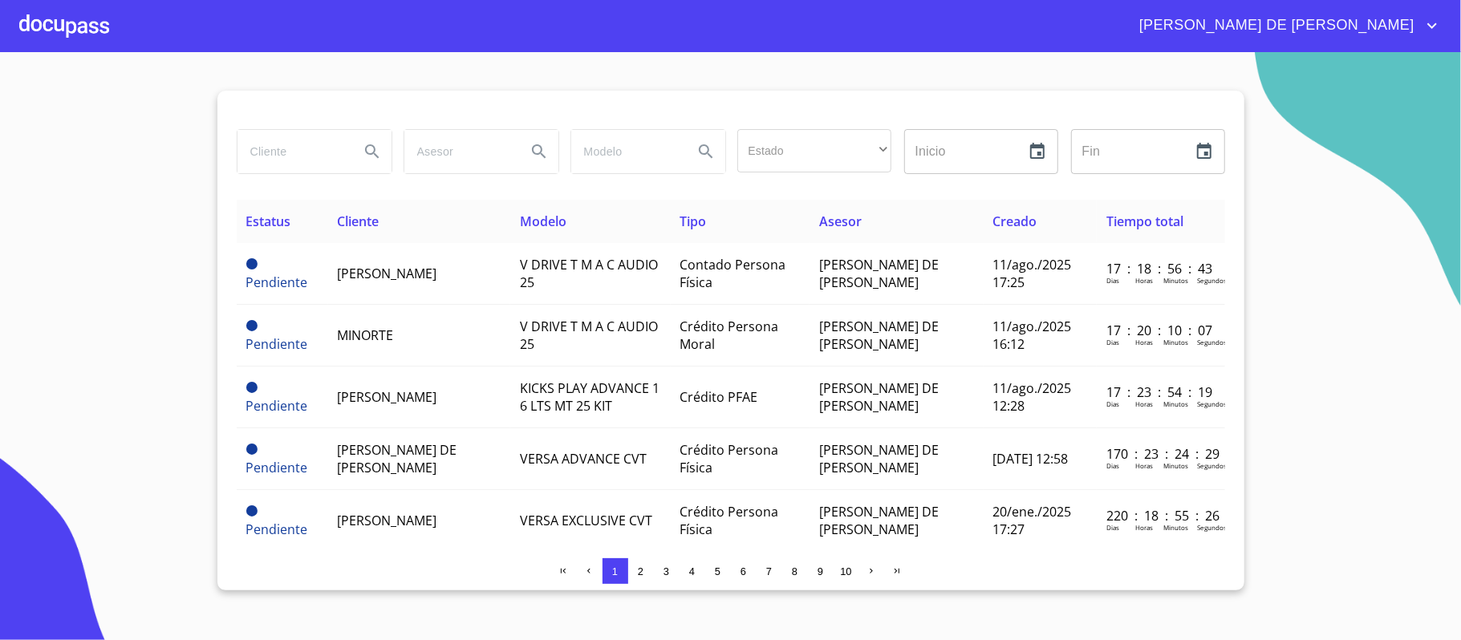
click at [299, 140] on input "search" at bounding box center [291, 151] width 109 height 43
type input "[PERSON_NAME]"
click at [359, 151] on button "Search" at bounding box center [372, 151] width 39 height 39
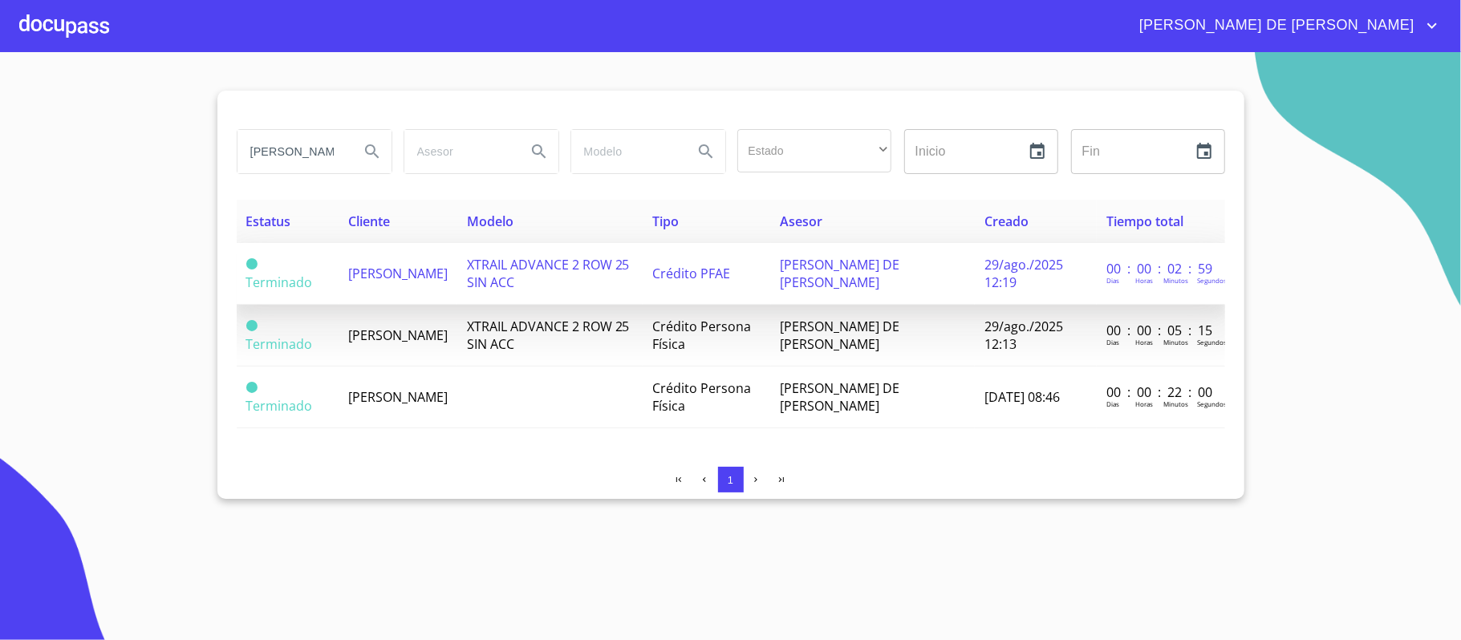
click at [457, 292] on td "[PERSON_NAME]" at bounding box center [398, 274] width 119 height 62
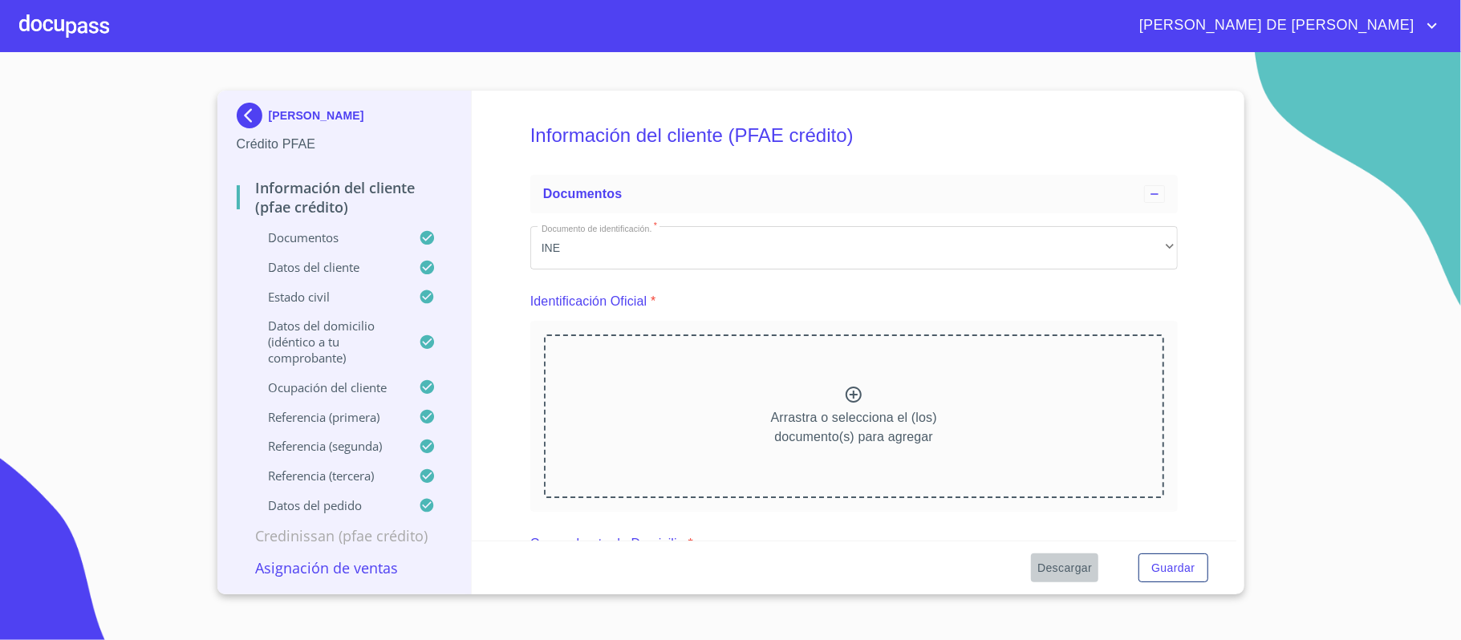
click at [1057, 571] on span "Descargar" at bounding box center [1064, 568] width 55 height 20
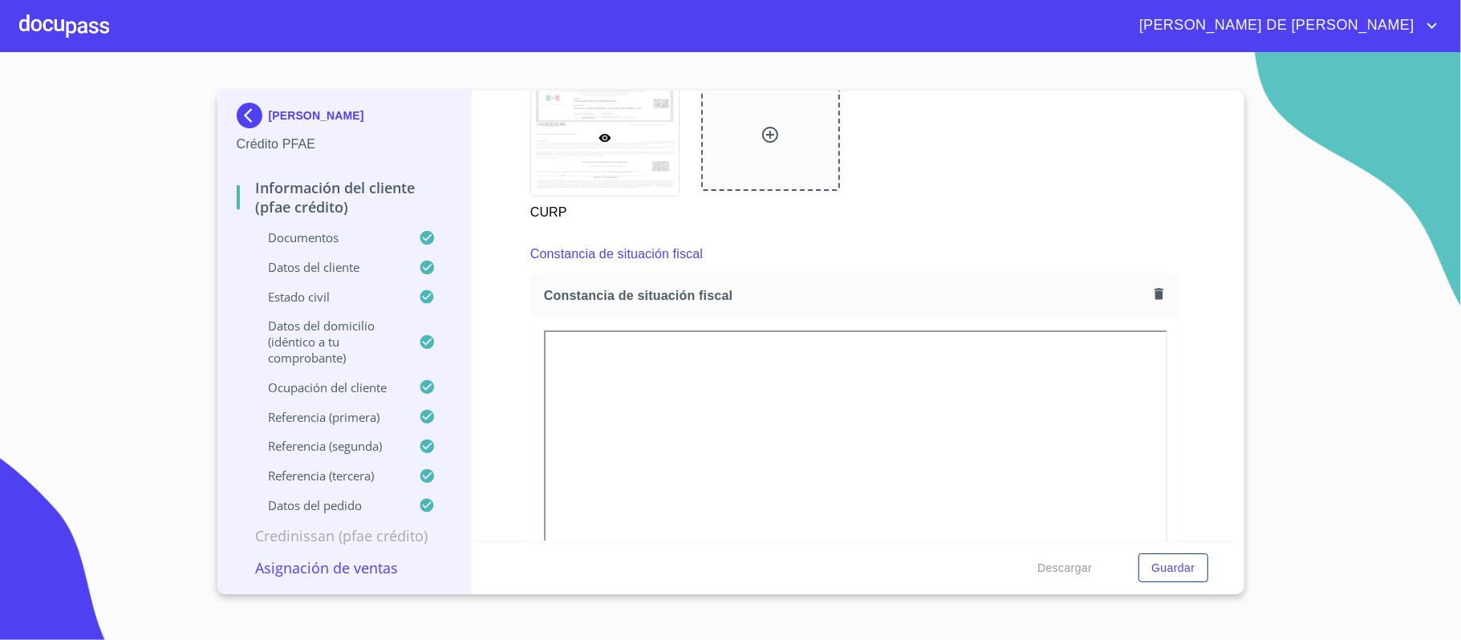
scroll to position [4385, 0]
click at [1148, 290] on button "button" at bounding box center [1159, 297] width 22 height 22
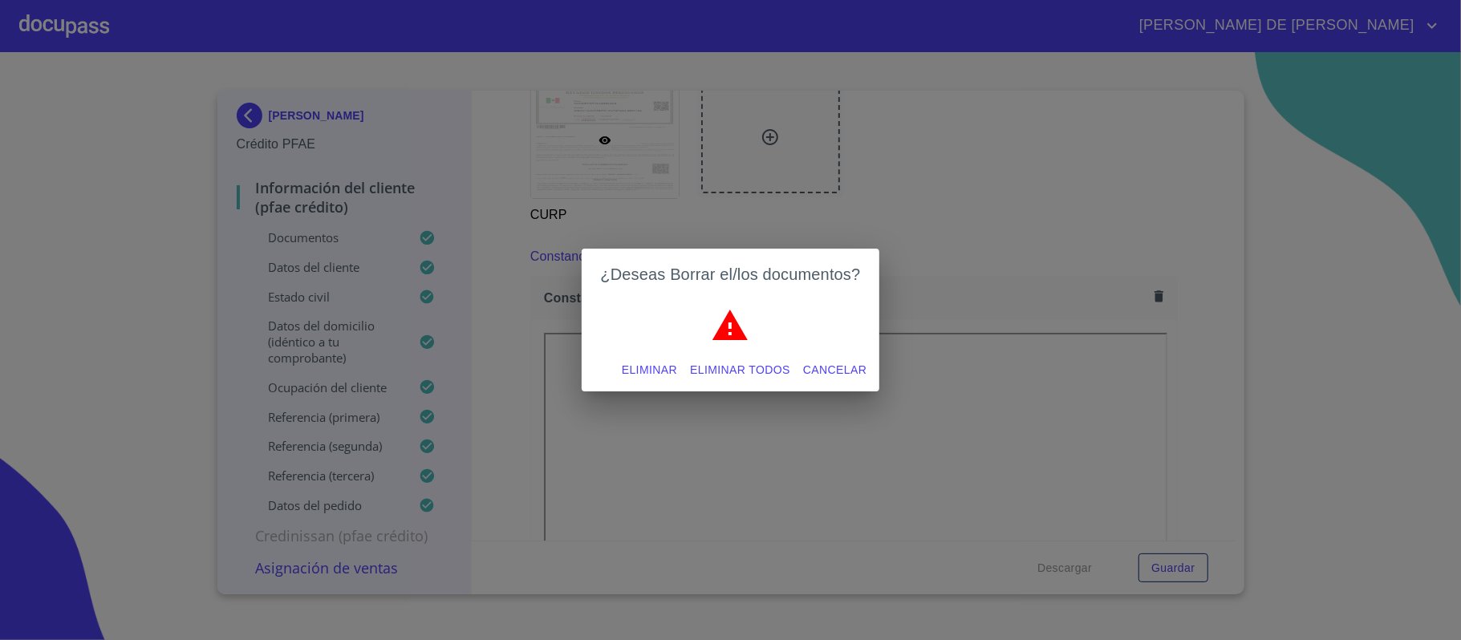
click at [647, 361] on button "Eliminar" at bounding box center [649, 370] width 68 height 30
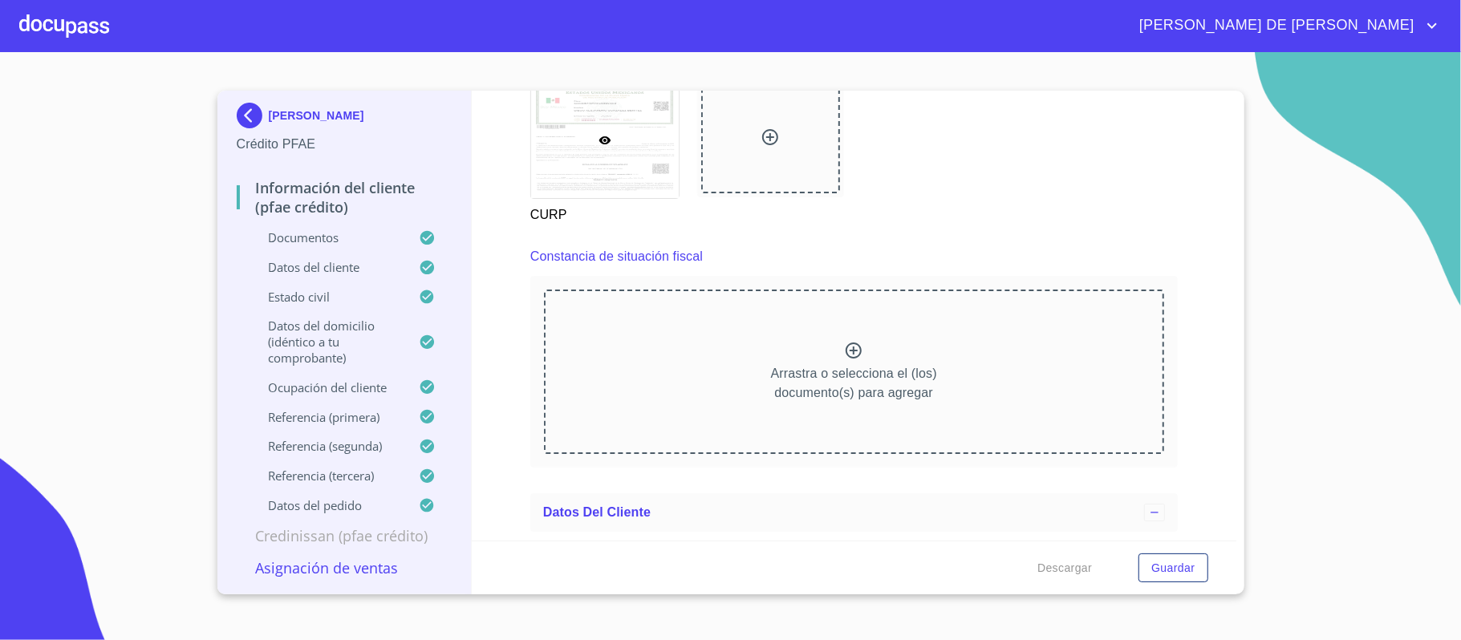
click at [833, 358] on div "Arrastra o selecciona el (los) documento(s) para agregar" at bounding box center [854, 372] width 620 height 164
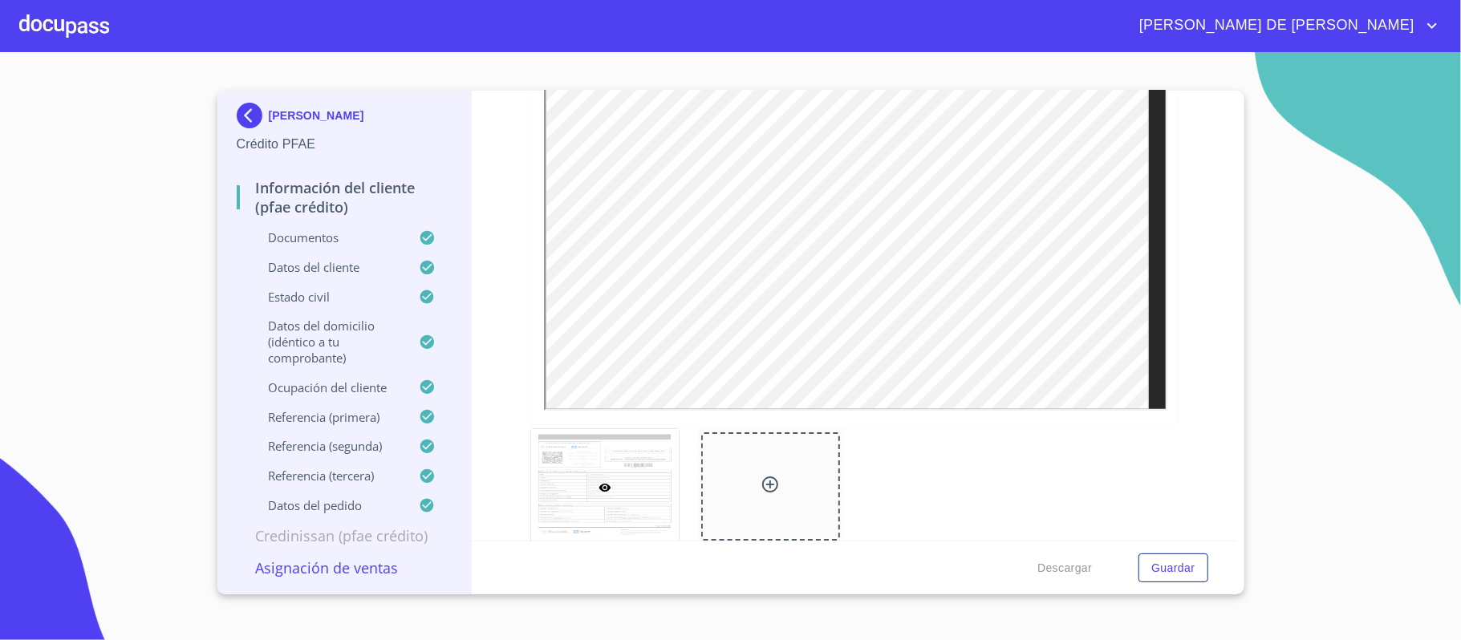
scroll to position [4706, 0]
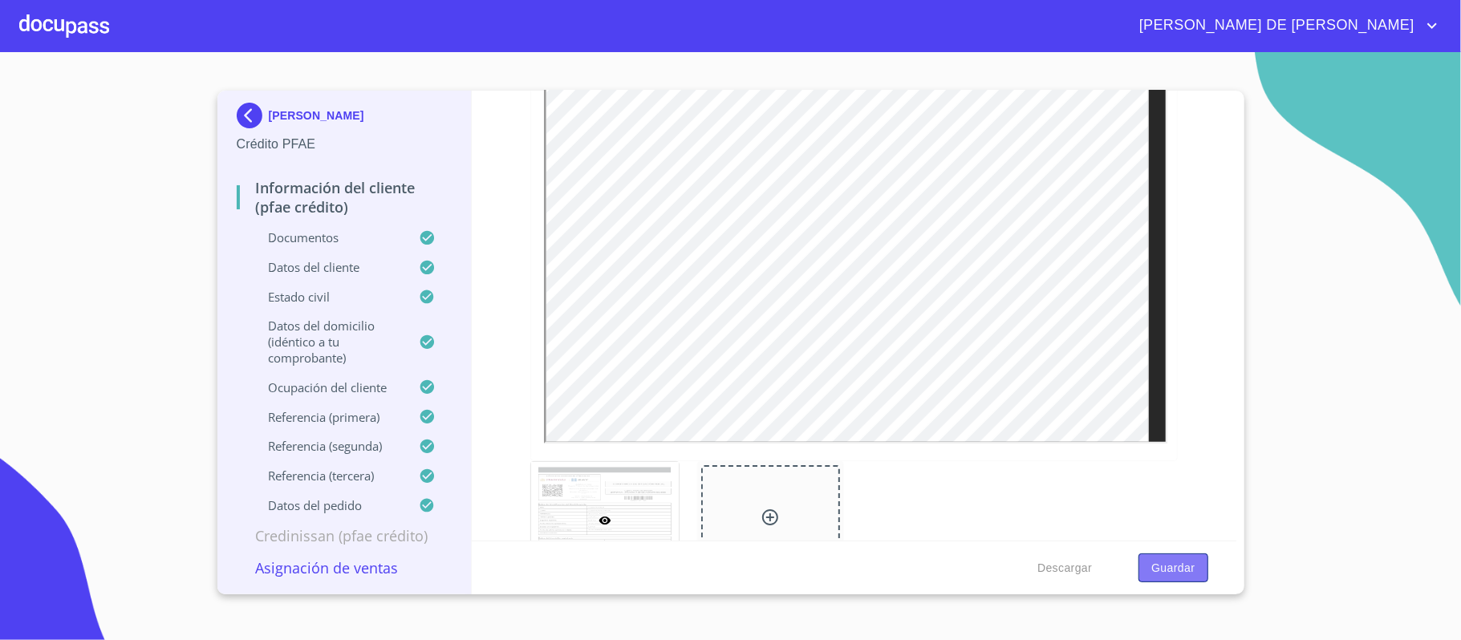
click at [1166, 560] on span "Guardar" at bounding box center [1172, 568] width 43 height 20
